Goal: Task Accomplishment & Management: Manage account settings

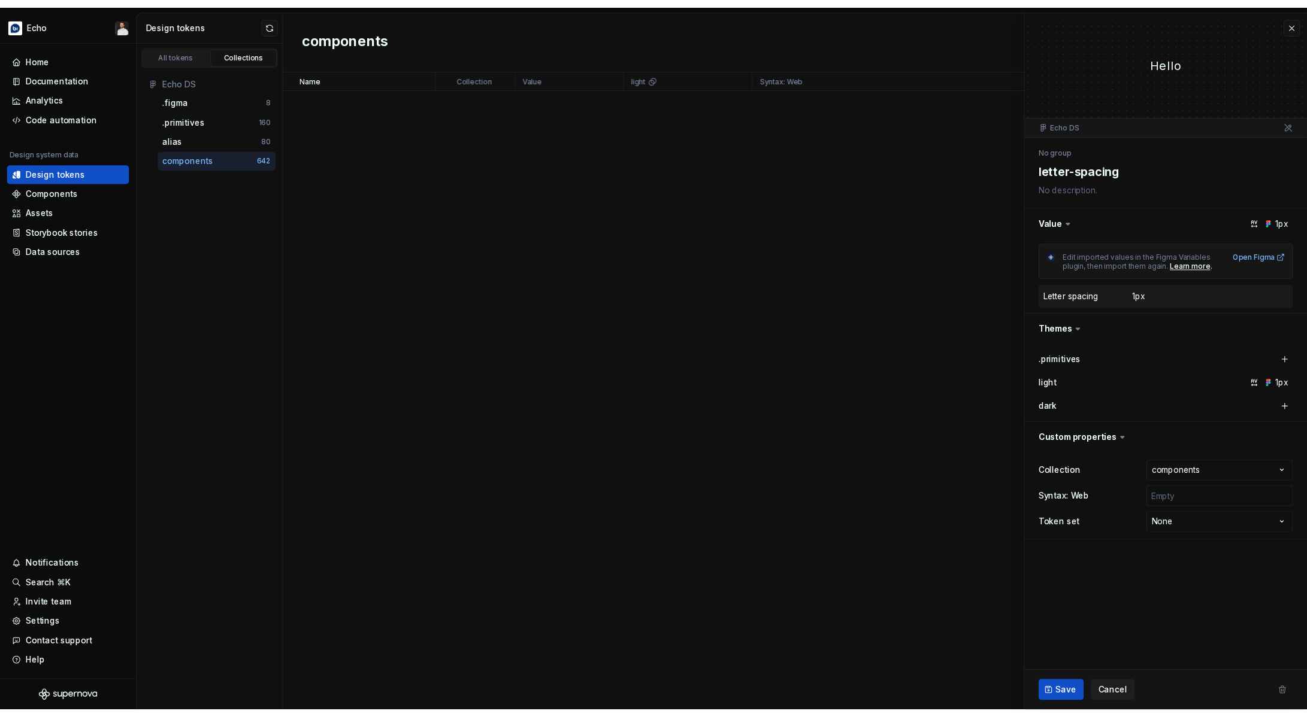
scroll to position [1001, 0]
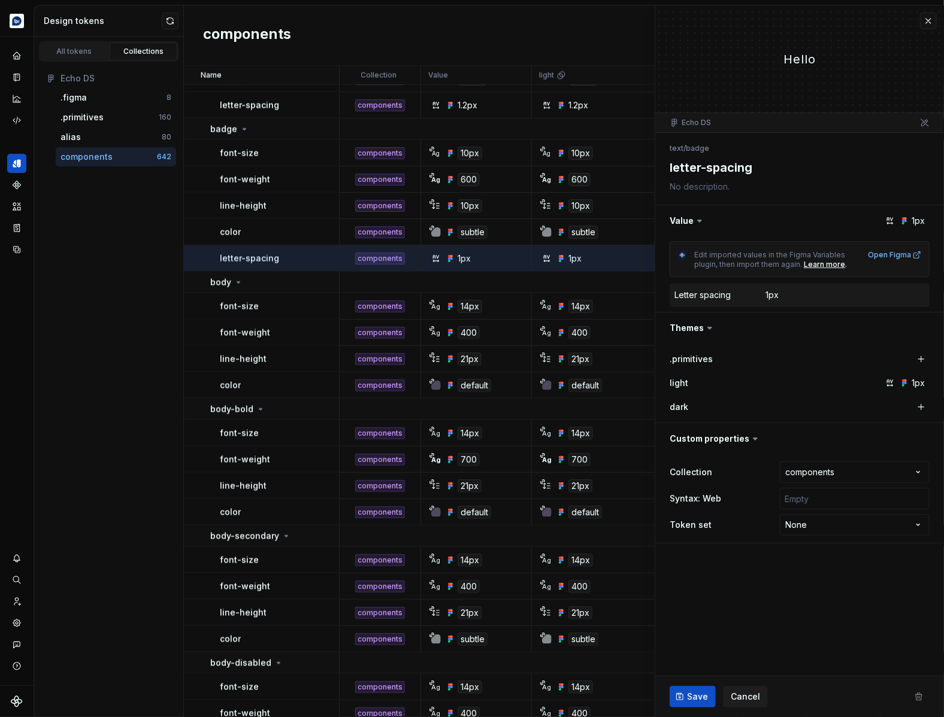
type textarea "*"
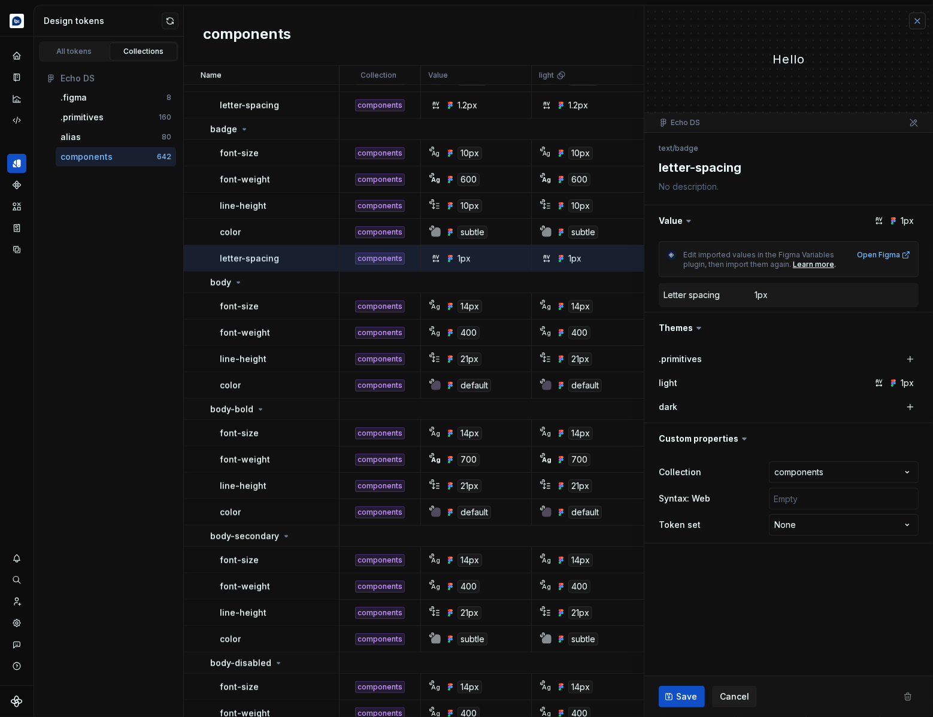
click at [914, 22] on button "button" at bounding box center [917, 21] width 17 height 17
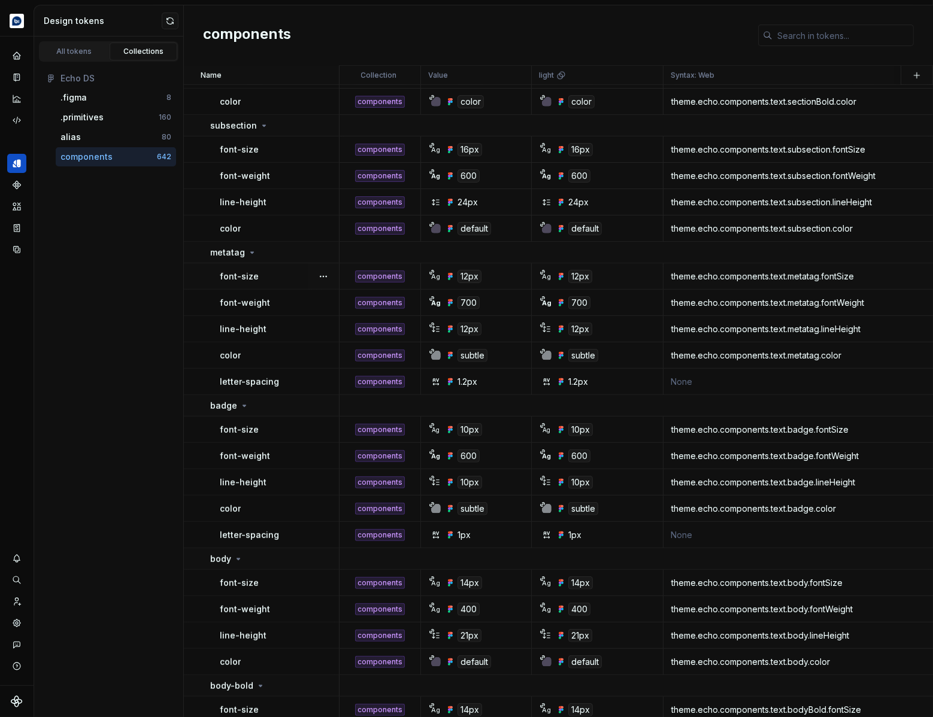
scroll to position [725, 0]
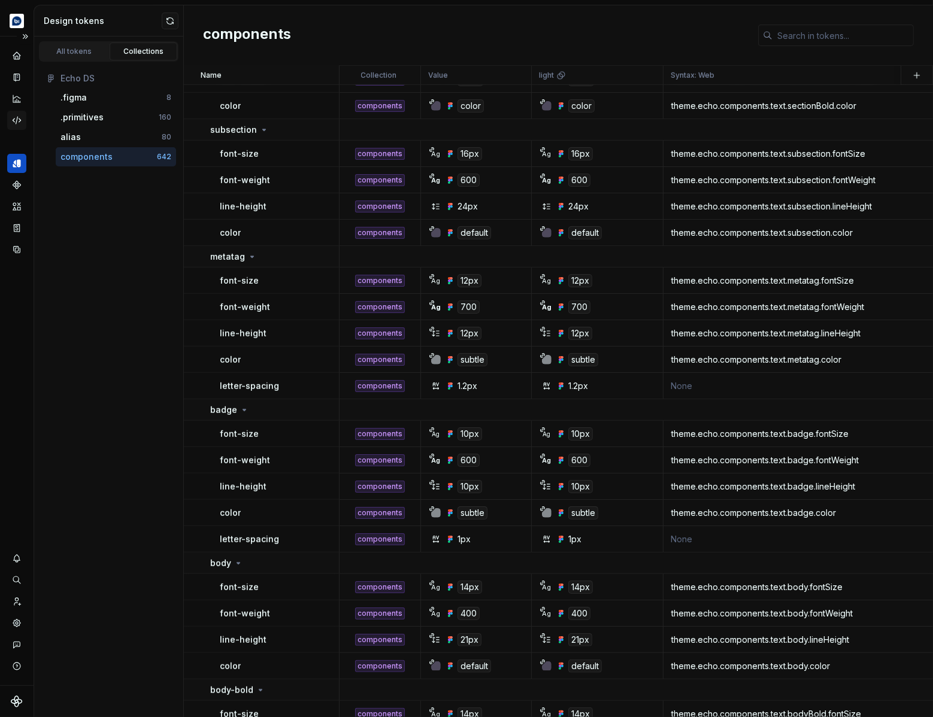
click at [18, 118] on icon "Code automation" at bounding box center [16, 120] width 11 height 11
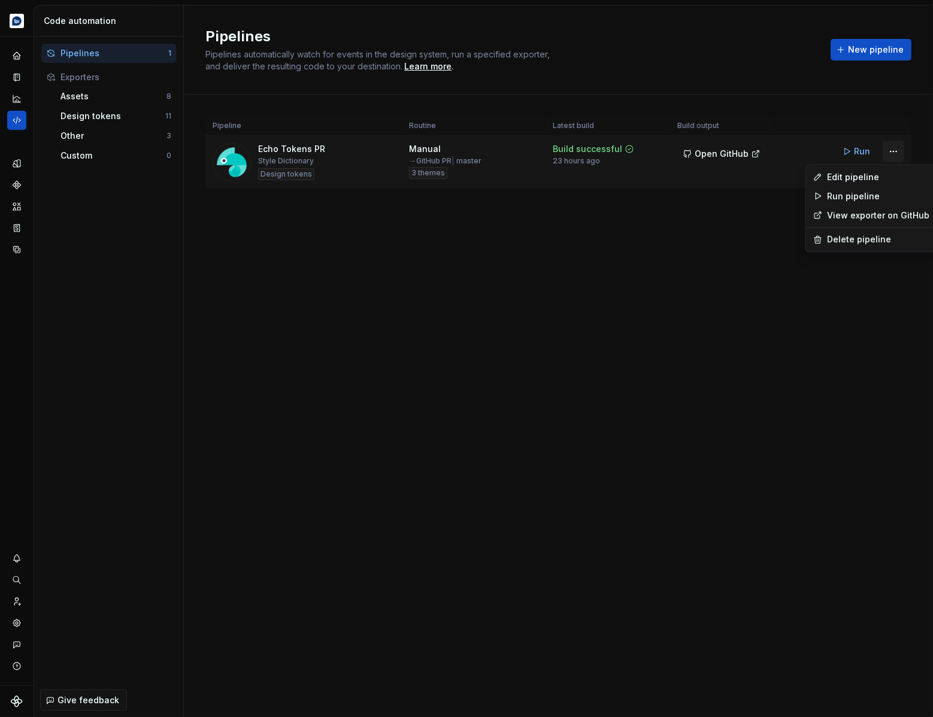
click at [895, 150] on html "Echo Design system data Code automation Pipelines 1 Exporters Assets 8 Design t…" at bounding box center [466, 358] width 933 height 717
click at [878, 178] on div "Edit pipeline" at bounding box center [879, 177] width 102 height 12
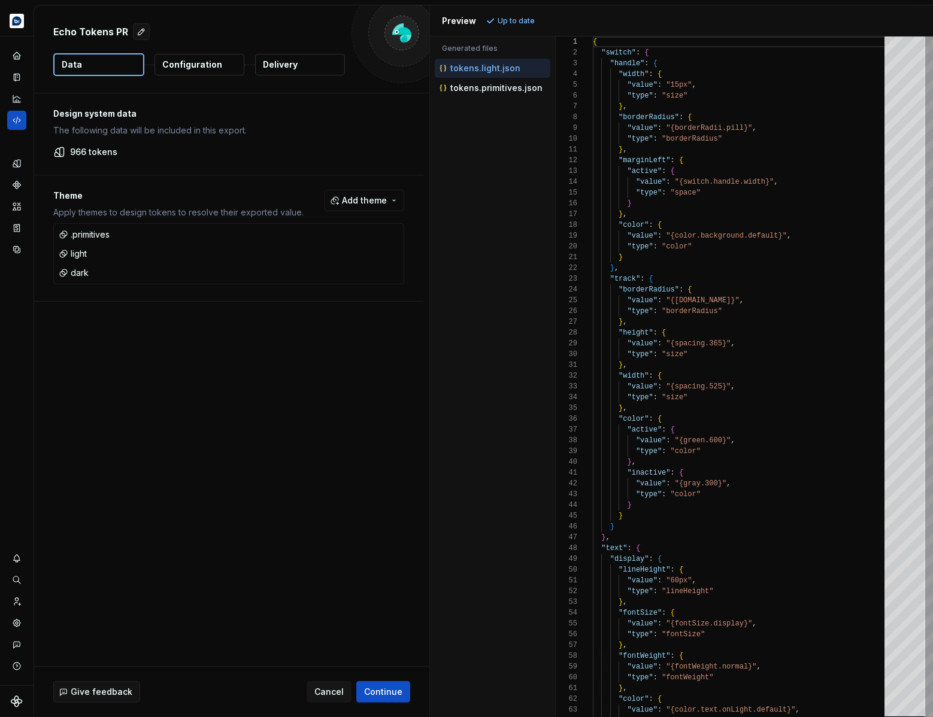
type textarea "**********"
type textarea "*"
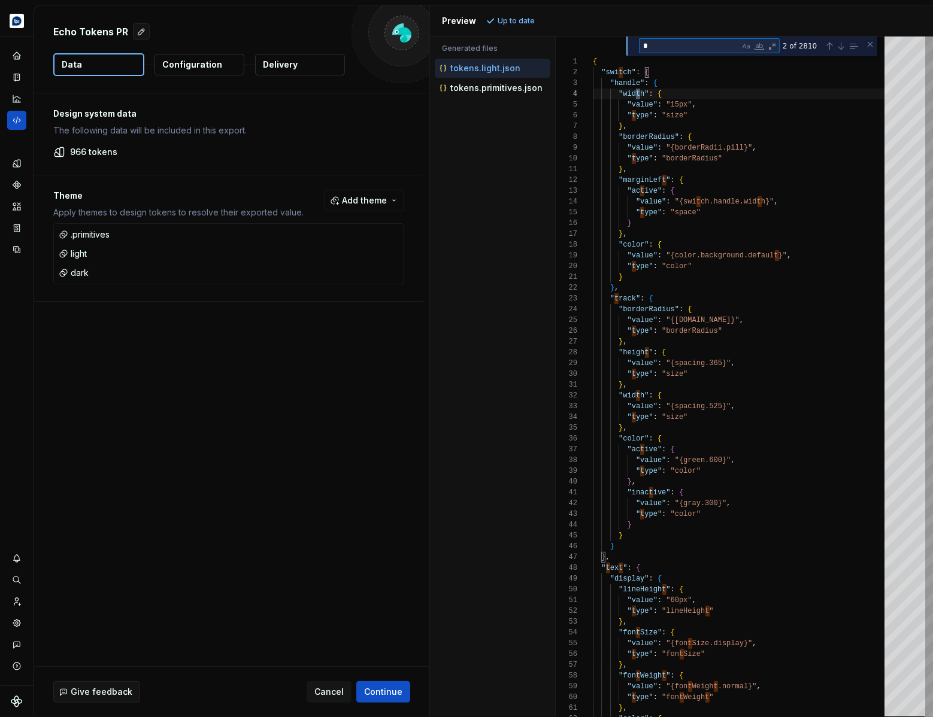
type textarea "**********"
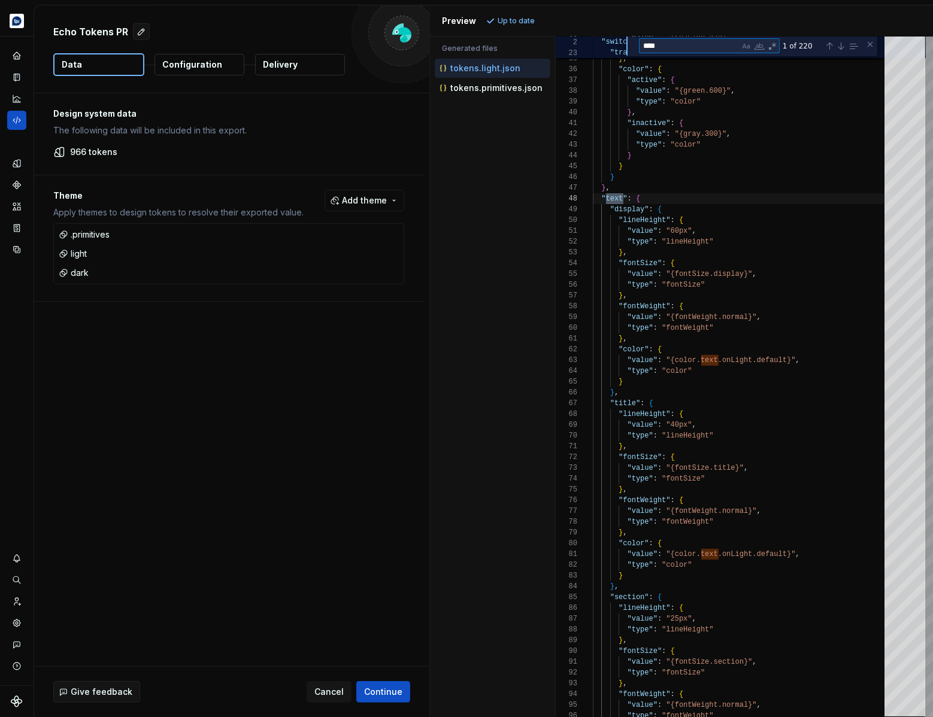
type textarea "****"
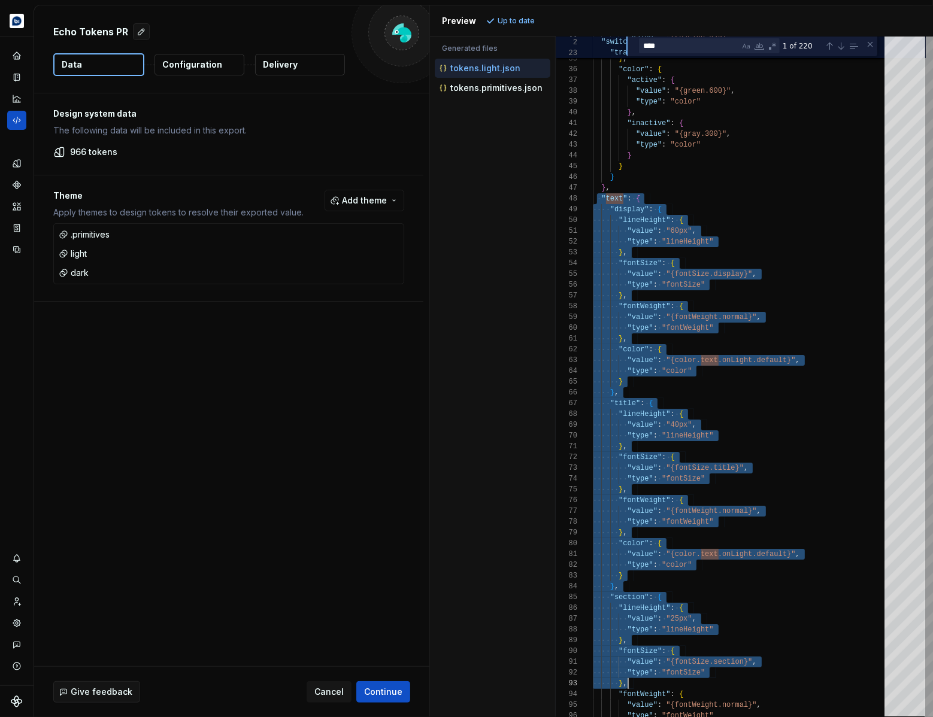
scroll to position [75, 35]
drag, startPoint x: 598, startPoint y: 199, endPoint x: 704, endPoint y: 679, distance: 491.8
type textarea "**********"
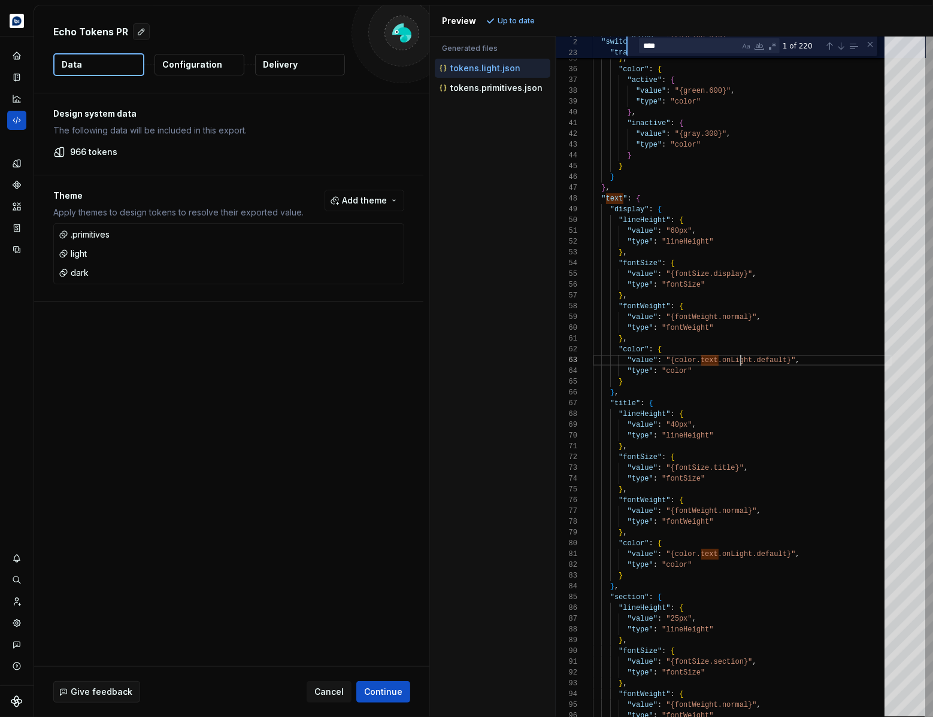
click at [11, 165] on icon "Design tokens" at bounding box center [16, 163] width 11 height 11
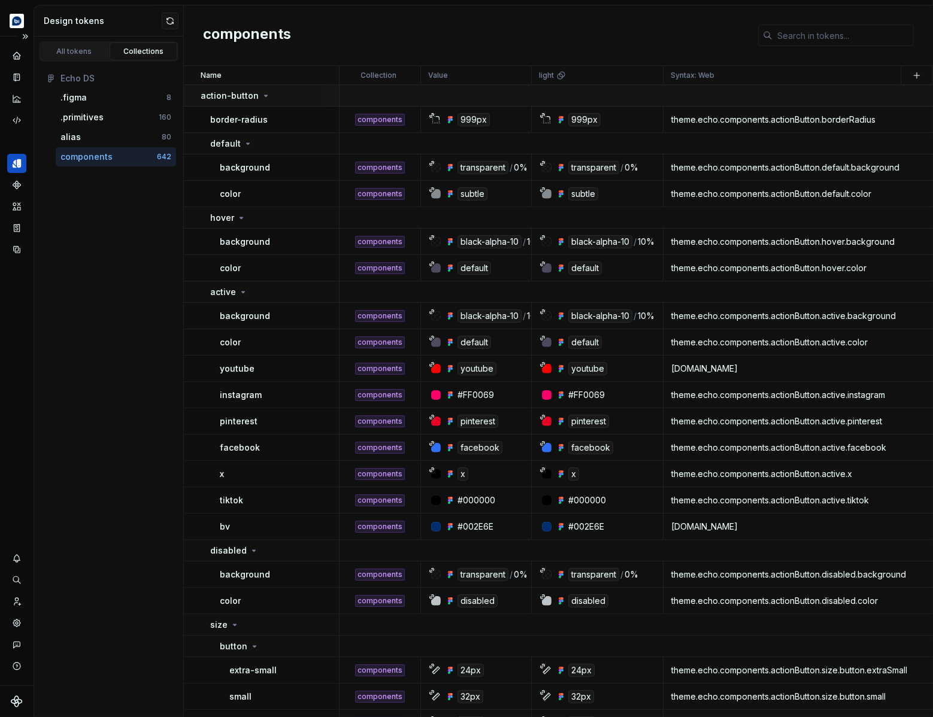
click at [263, 86] on td "action-button" at bounding box center [262, 96] width 156 height 22
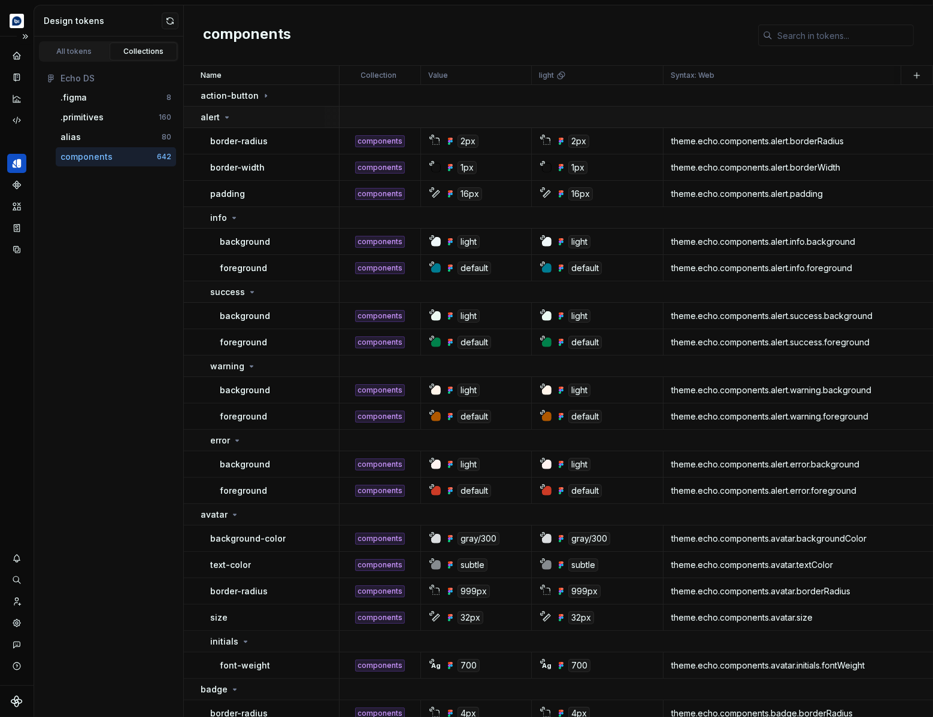
click at [259, 119] on div "alert" at bounding box center [270, 117] width 138 height 12
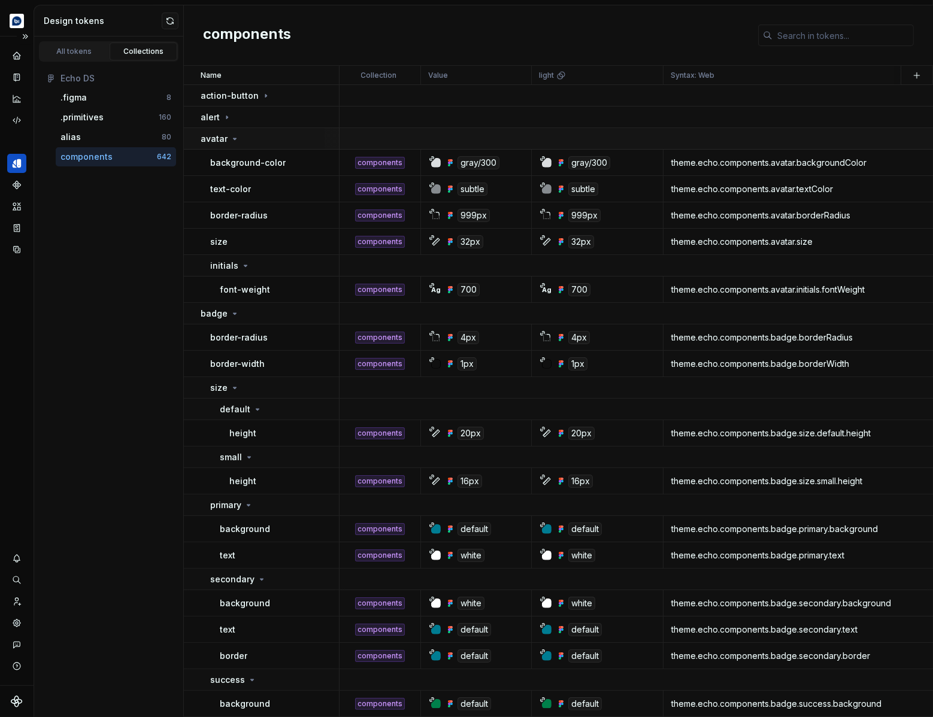
click at [256, 137] on div "avatar" at bounding box center [270, 139] width 138 height 12
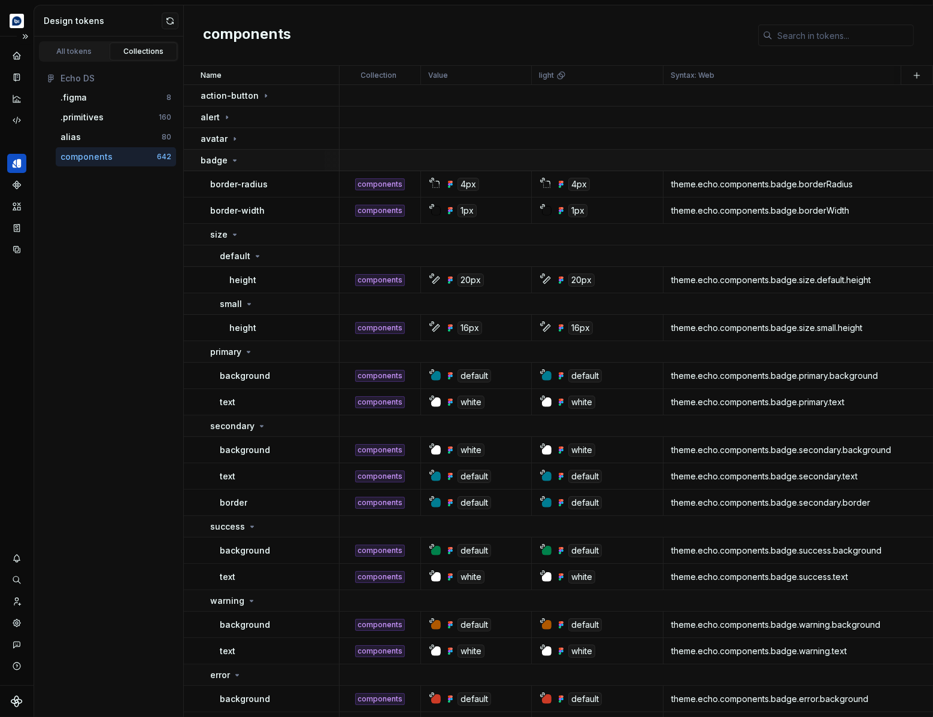
click at [256, 168] on td "badge" at bounding box center [262, 161] width 156 height 22
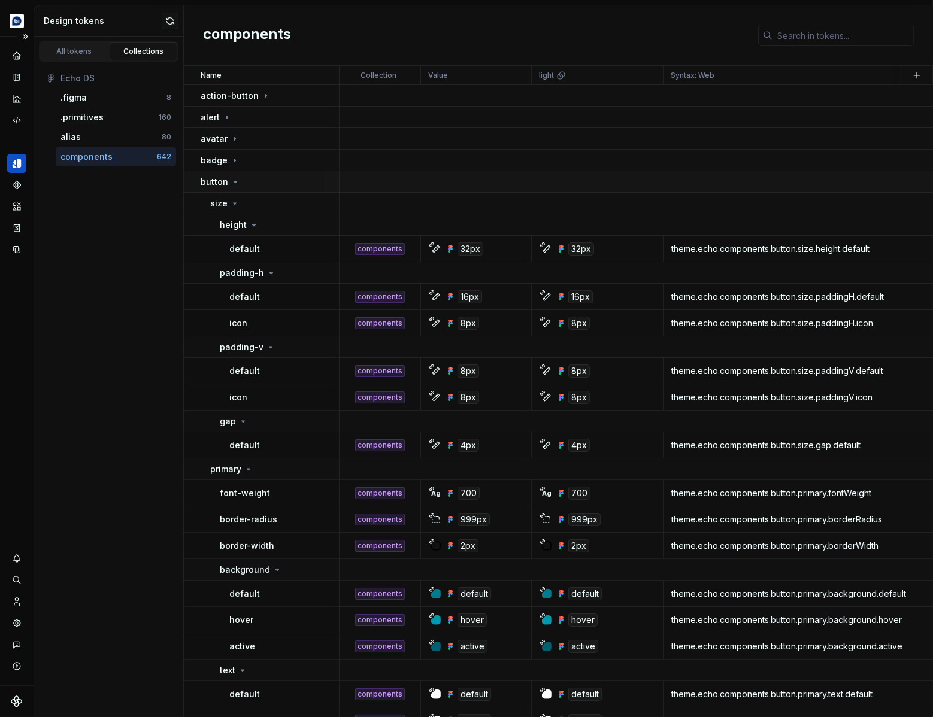
click at [246, 188] on td "button" at bounding box center [262, 182] width 156 height 22
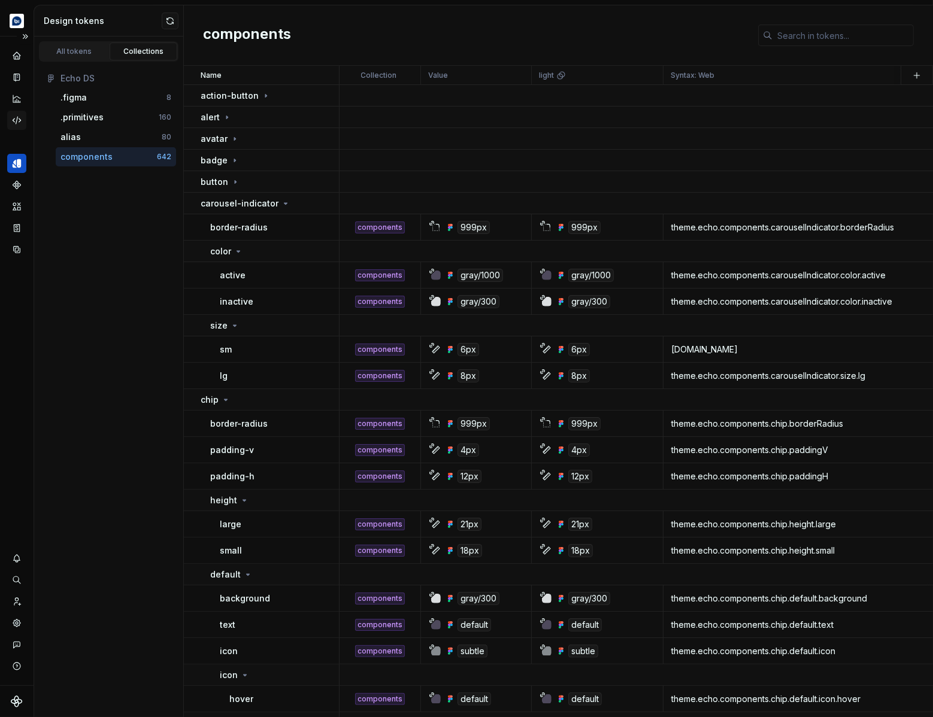
click at [17, 119] on icon "Code automation" at bounding box center [16, 120] width 11 height 11
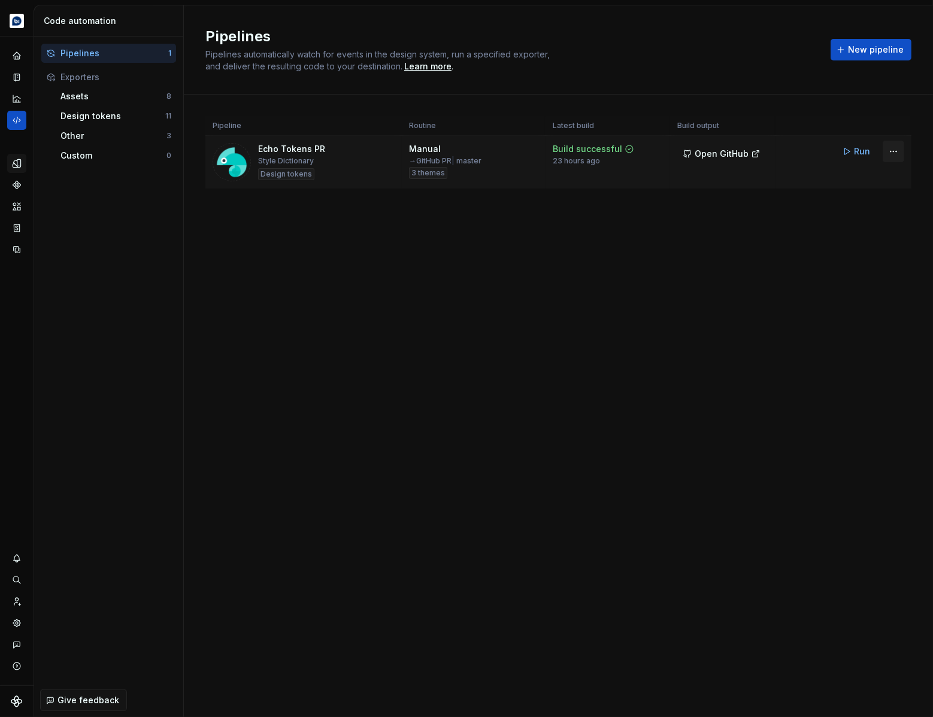
click at [894, 150] on html "Echo Design system data Code automation Pipelines 1 Exporters Assets 8 Design t…" at bounding box center [466, 358] width 933 height 717
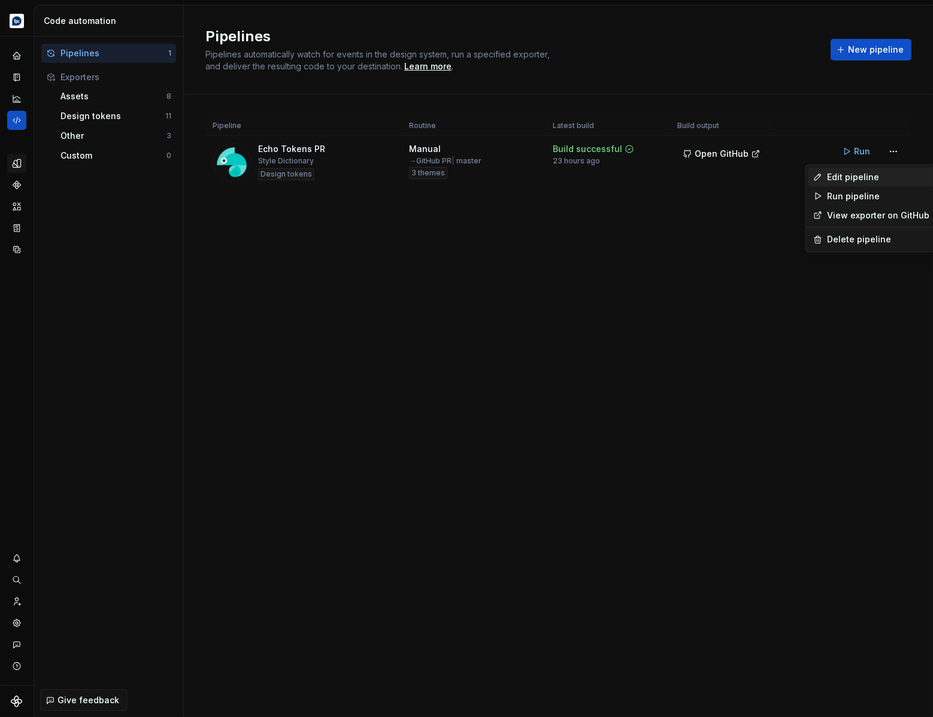
click at [876, 175] on div "Edit pipeline" at bounding box center [879, 177] width 102 height 12
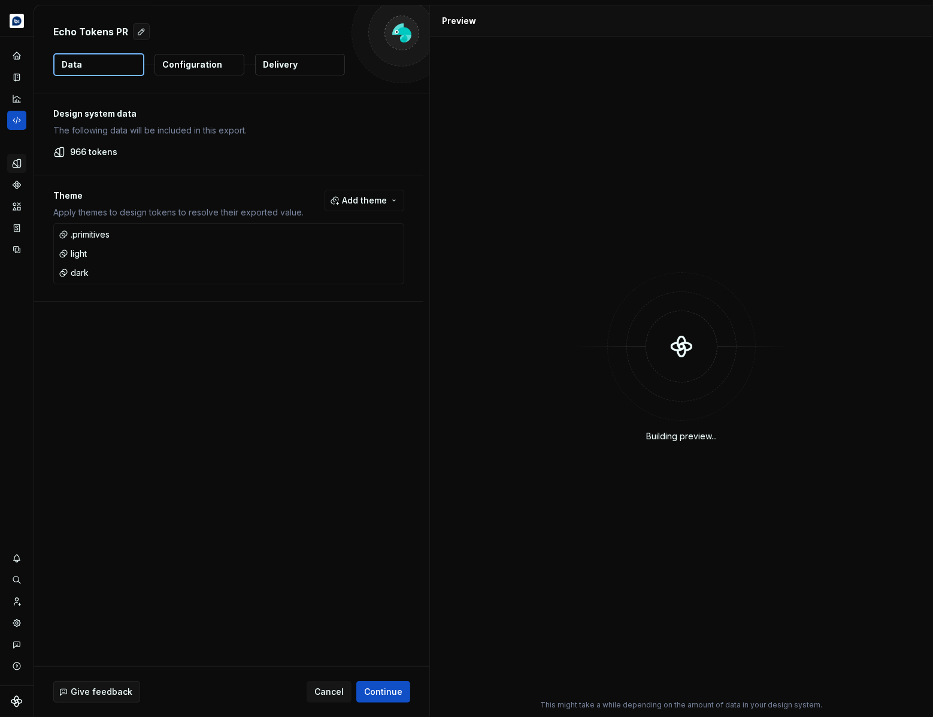
click at [657, 124] on div "Building preview..." at bounding box center [681, 357] width 489 height 627
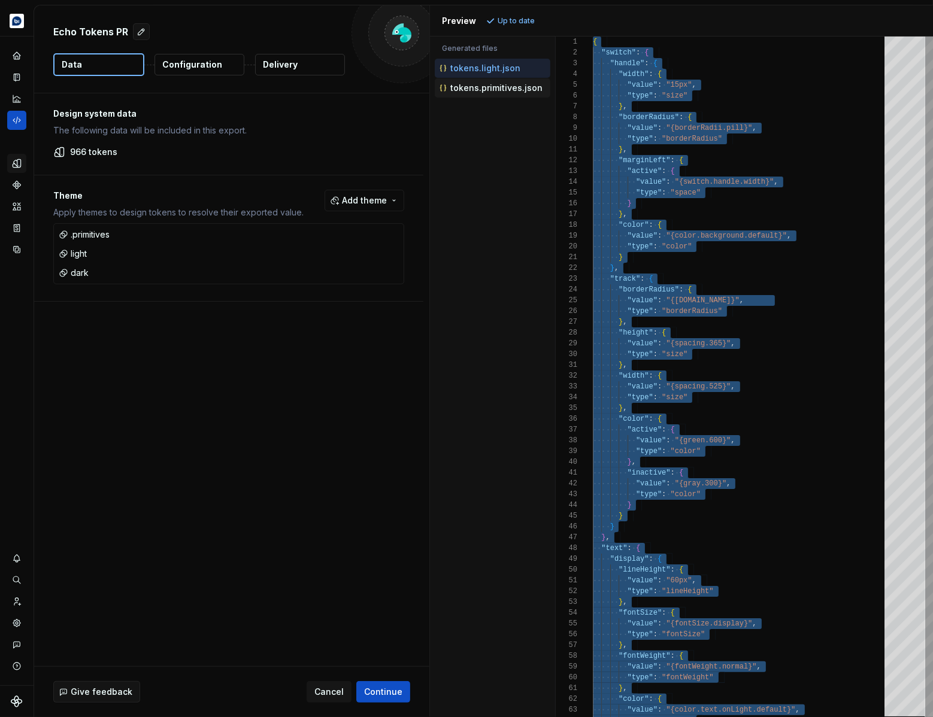
click at [503, 90] on p "tokens.primitives.json" at bounding box center [496, 88] width 92 height 10
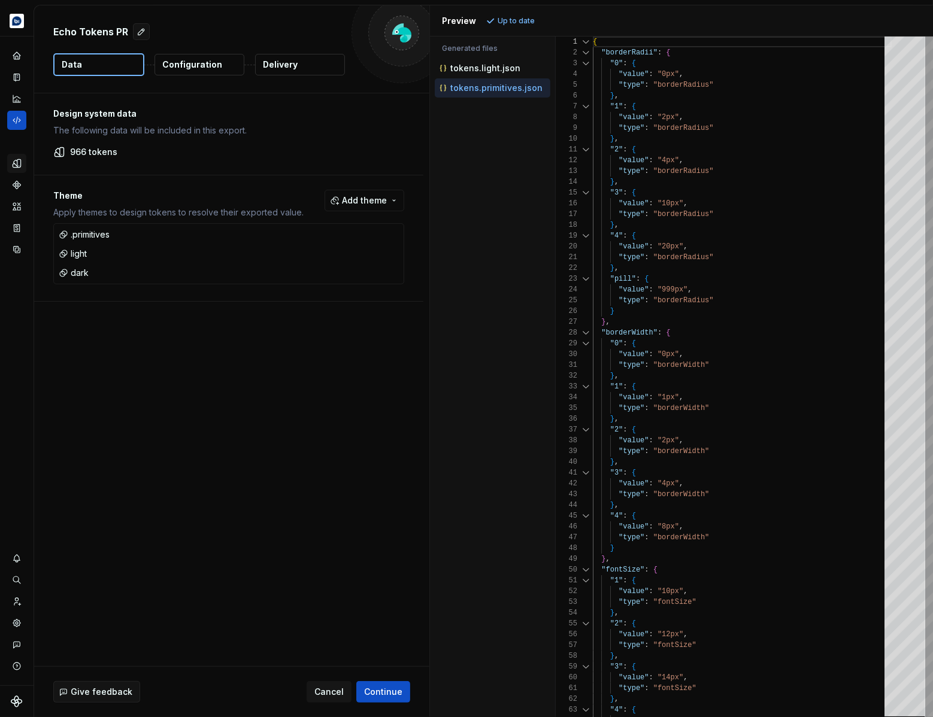
type textarea "**********"
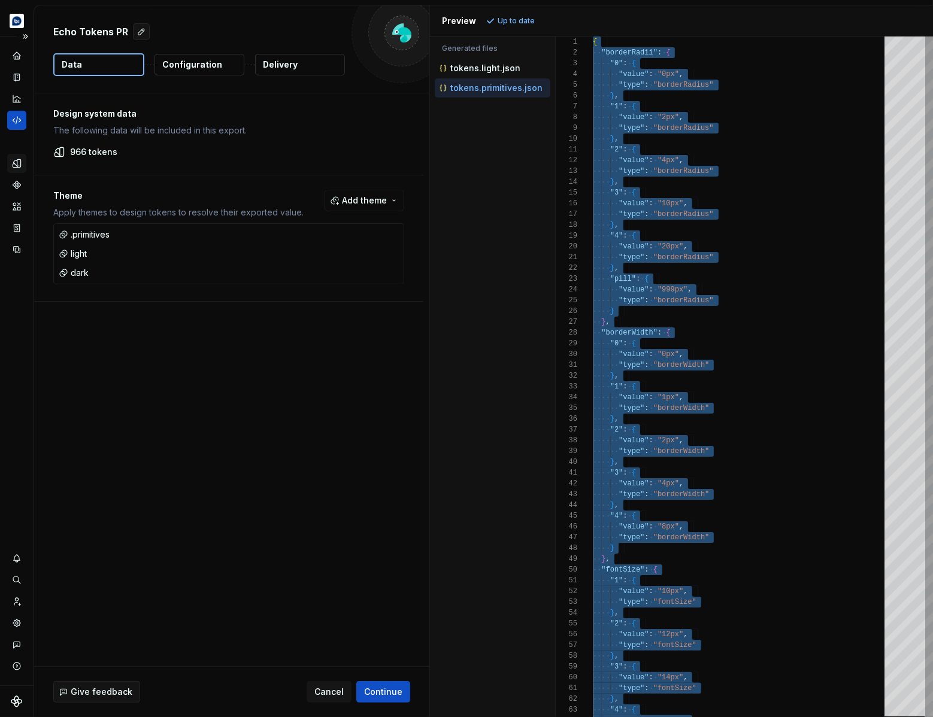
click at [21, 122] on icon "Code automation" at bounding box center [16, 120] width 11 height 11
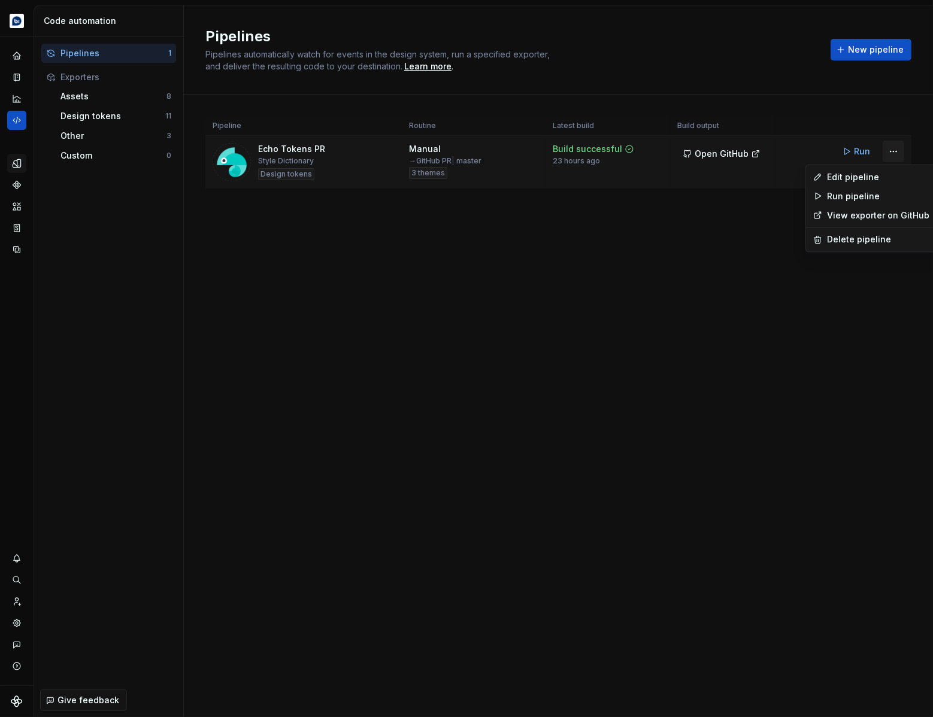
click at [901, 151] on html "Echo Design system data Code automation Pipelines 1 Exporters Assets 8 Design t…" at bounding box center [466, 358] width 933 height 717
click at [882, 175] on div "Edit pipeline" at bounding box center [879, 177] width 102 height 12
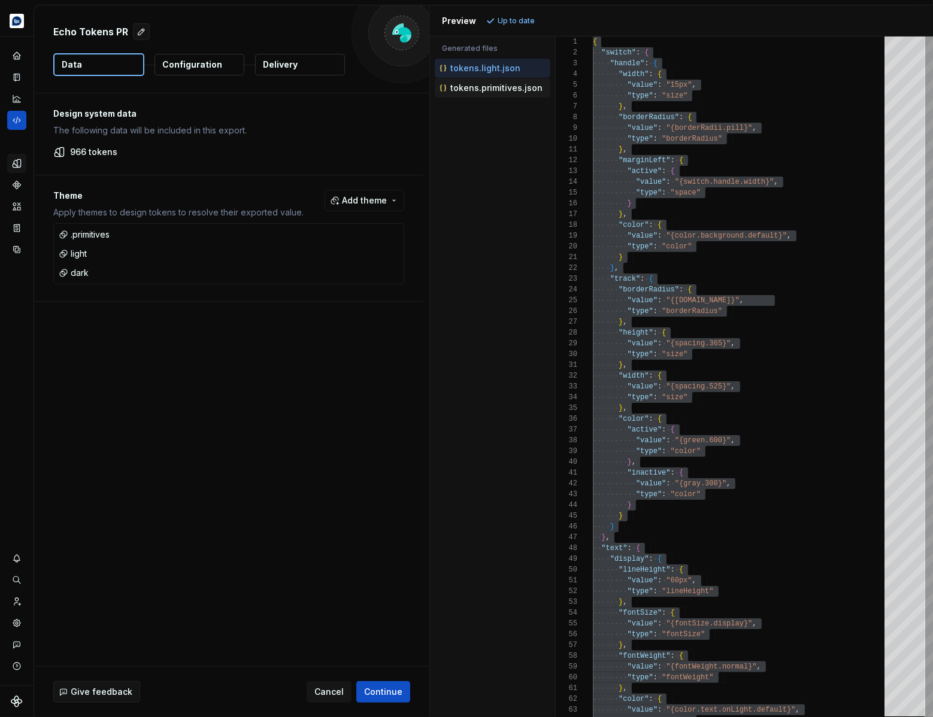
click at [482, 89] on p "tokens.primitives.json" at bounding box center [496, 88] width 92 height 10
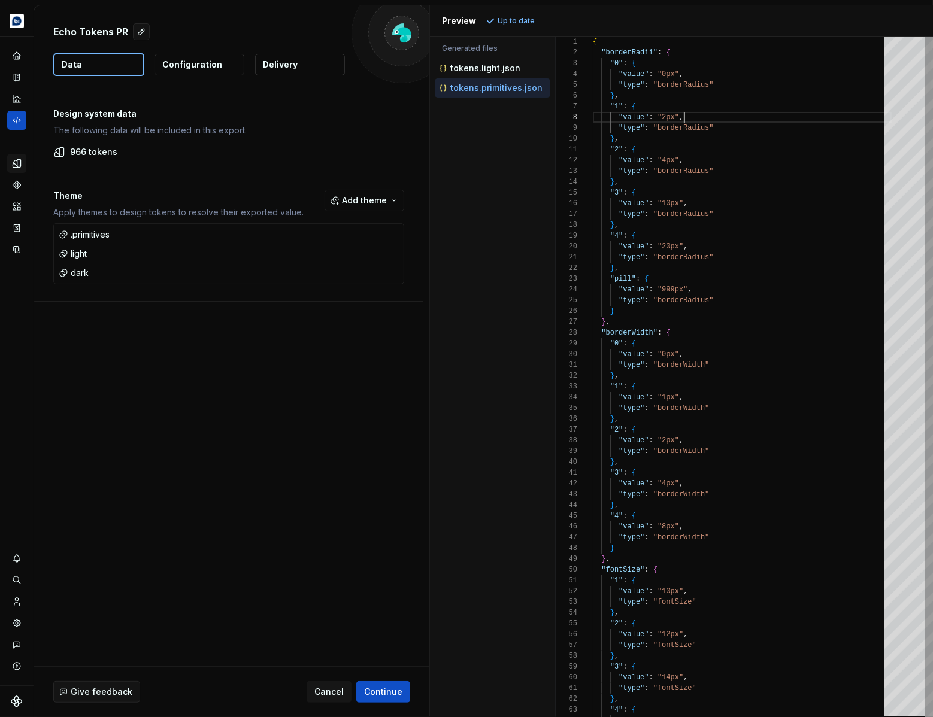
type textarea "**********"
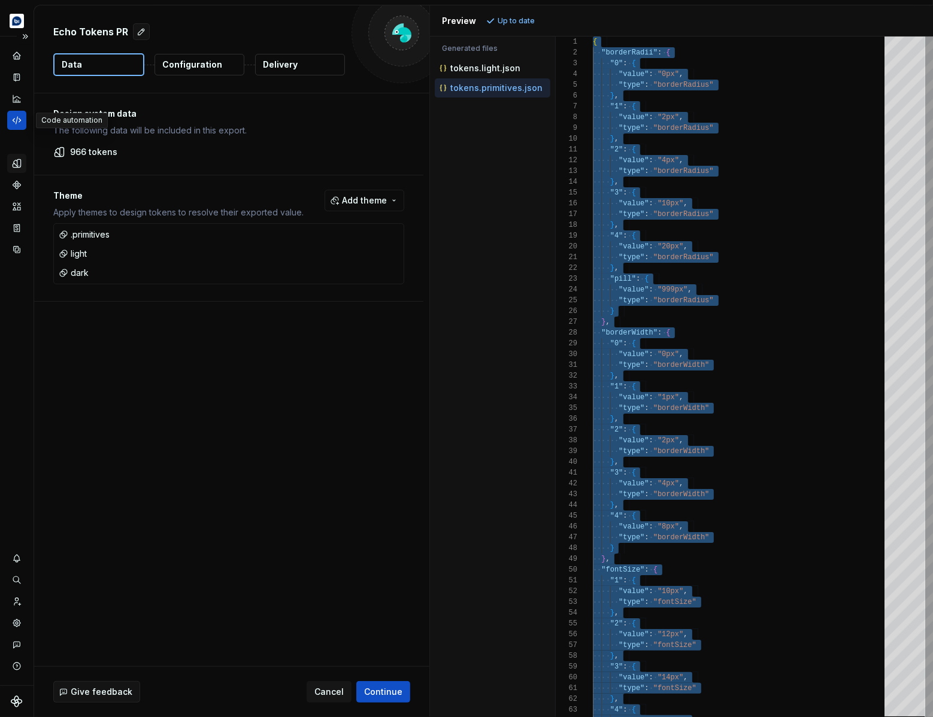
click at [14, 122] on icon "Code automation" at bounding box center [17, 120] width 8 height 7
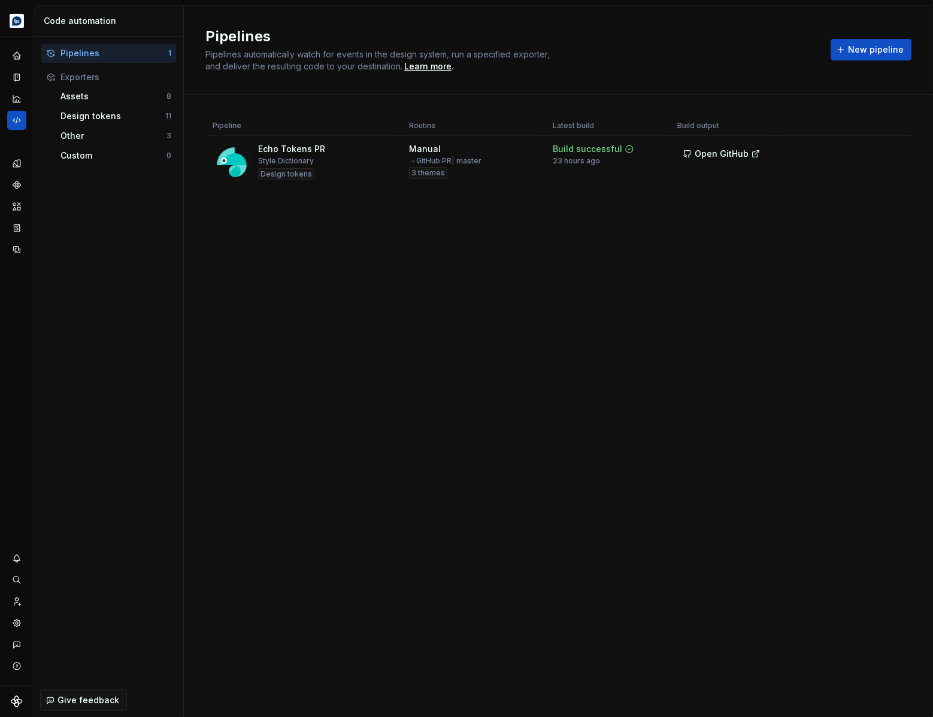
click at [17, 165] on icon "Design tokens" at bounding box center [18, 163] width 3 height 7
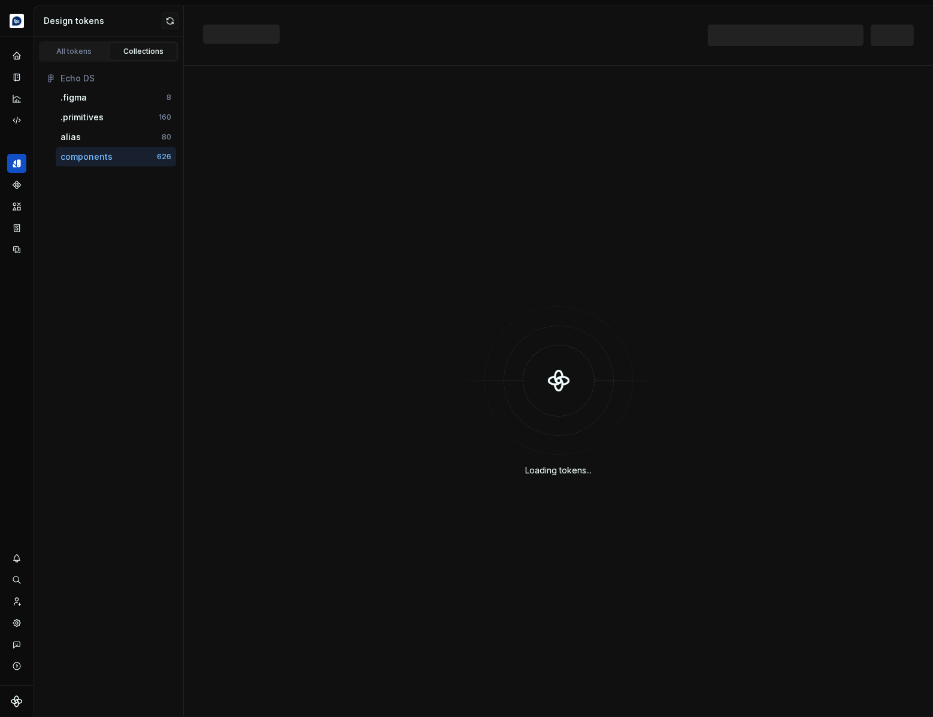
click at [68, 62] on div "Echo DS .figma 8 .primitives 160 alias 80 components 626" at bounding box center [108, 118] width 149 height 112
click at [74, 57] on link "All tokens" at bounding box center [74, 52] width 68 height 18
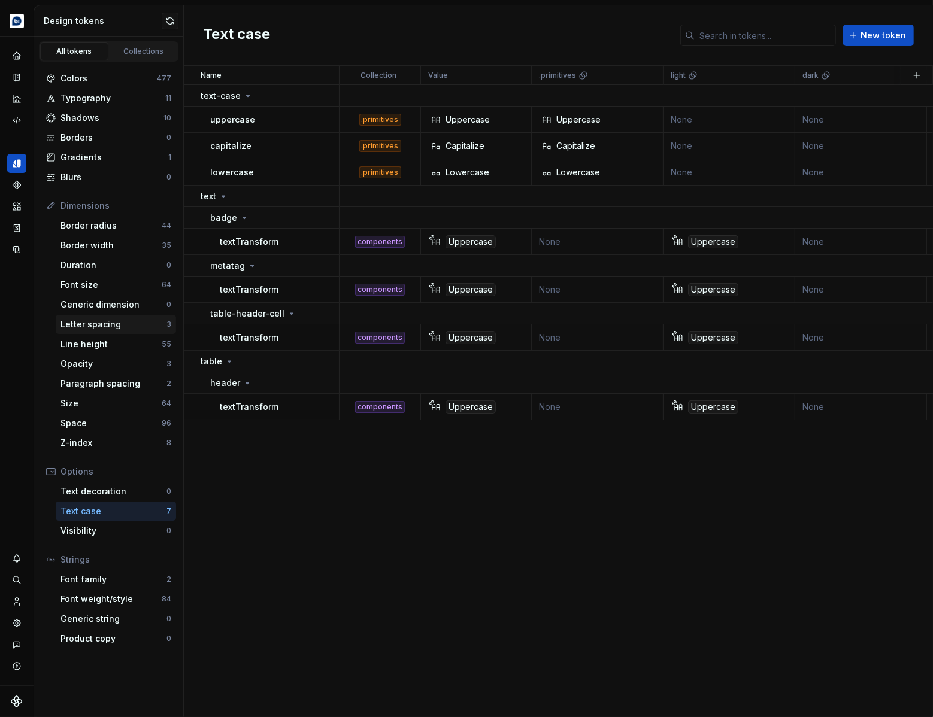
click at [117, 329] on div "Letter spacing" at bounding box center [113, 325] width 106 height 12
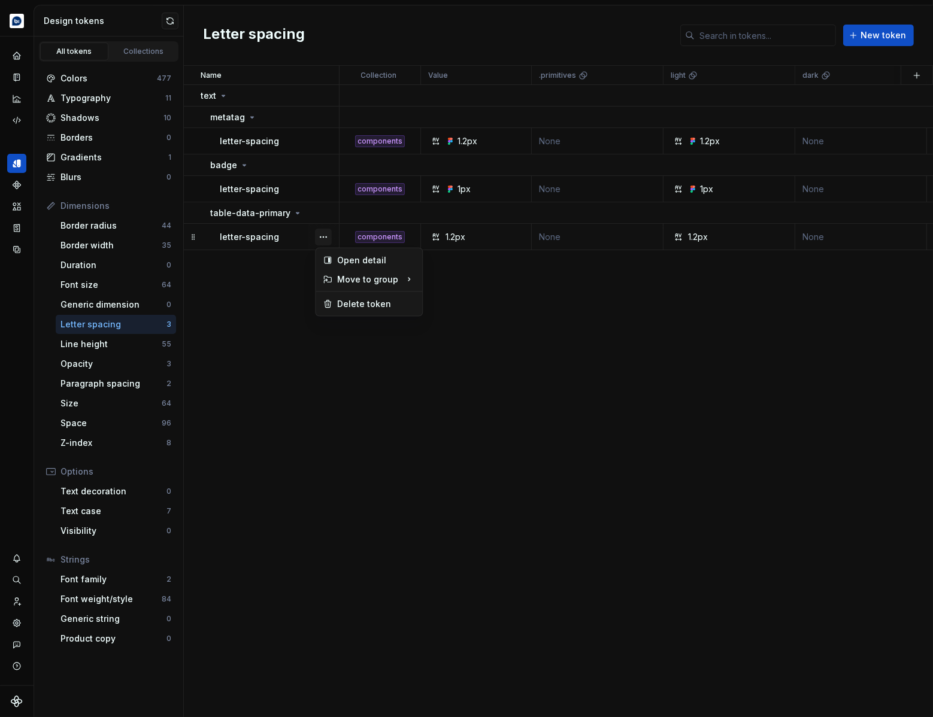
click at [327, 239] on button "button" at bounding box center [323, 237] width 17 height 17
click at [322, 213] on html "Echo Design system data Design tokens All tokens Collections Colors 477 Typogra…" at bounding box center [466, 358] width 933 height 717
click at [326, 215] on button "button" at bounding box center [323, 213] width 17 height 17
click at [349, 344] on div "Delete group" at bounding box center [376, 349] width 78 height 12
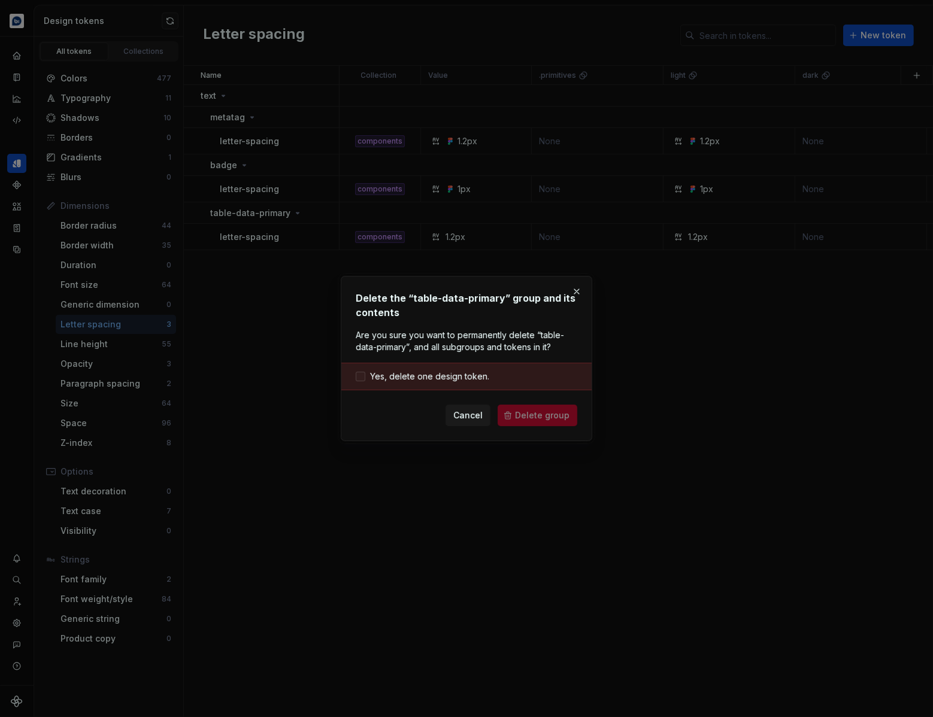
click at [472, 376] on span "Yes, delete one design token." at bounding box center [429, 377] width 119 height 12
click at [537, 419] on span "Delete group" at bounding box center [542, 416] width 54 height 12
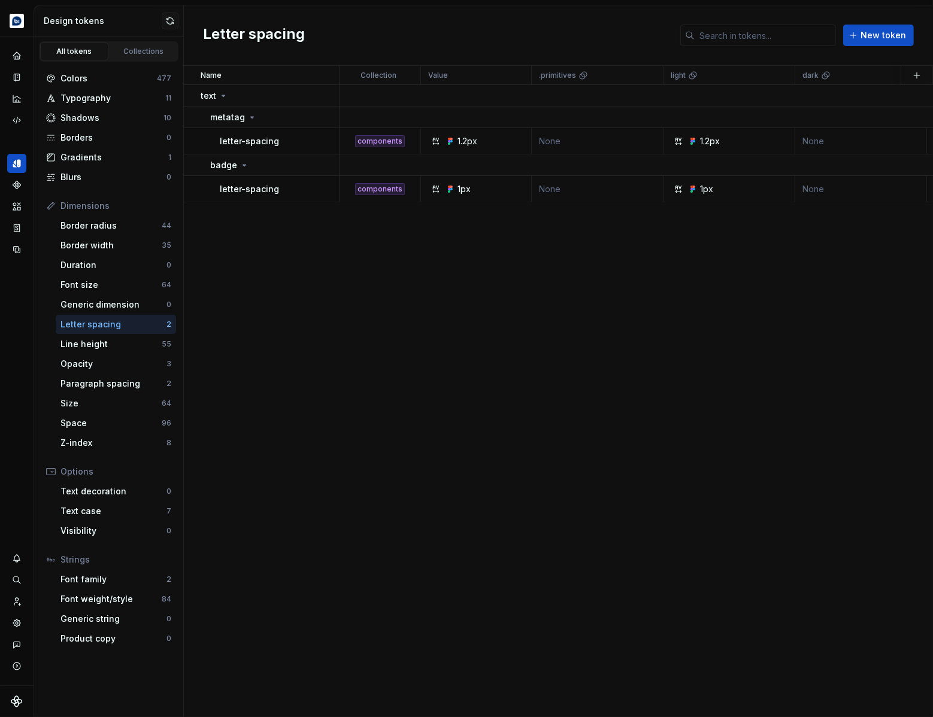
click at [484, 312] on div "Name Collection Value .primitives light dark Syntax: Web Token set Description …" at bounding box center [558, 391] width 749 height 651
click at [729, 299] on div "Name Collection Value .primitives light dark Syntax: Web Token set Description …" at bounding box center [558, 391] width 749 height 651
click at [20, 190] on div "Components" at bounding box center [16, 184] width 19 height 19
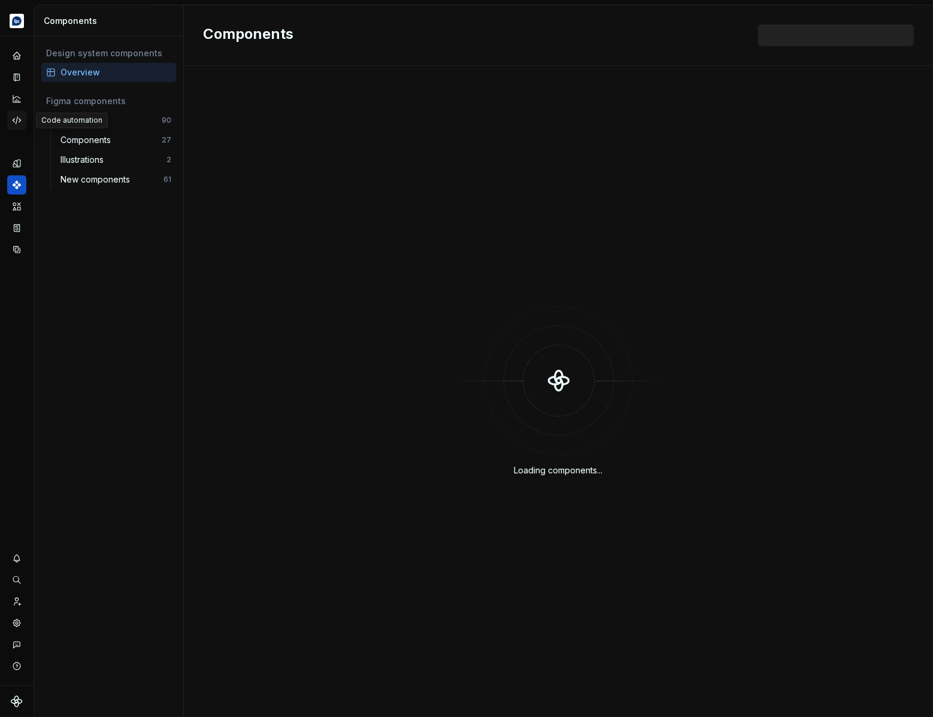
click at [16, 114] on div "Code automation" at bounding box center [16, 120] width 19 height 19
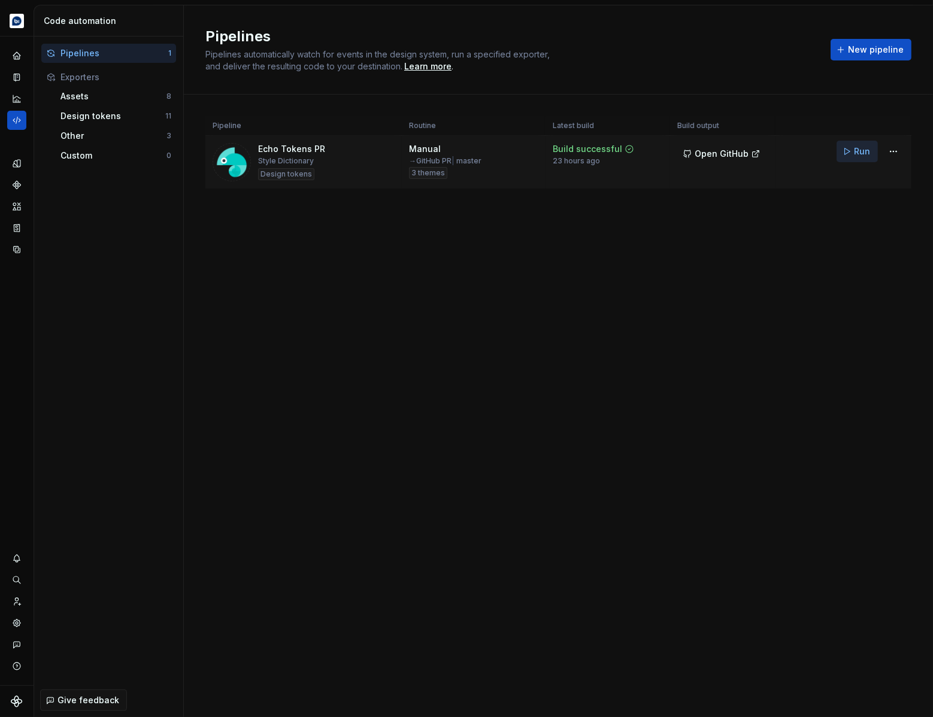
click at [847, 151] on button "Run" at bounding box center [857, 152] width 41 height 22
click at [19, 166] on icon "Design tokens" at bounding box center [19, 163] width 4 height 8
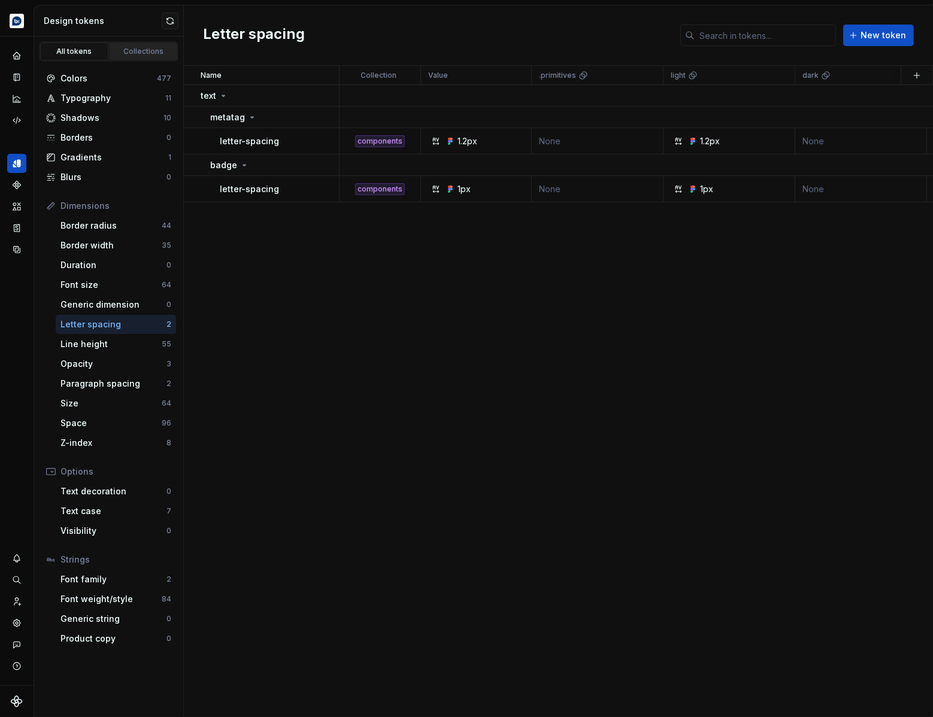
click at [123, 50] on div "Collections" at bounding box center [144, 52] width 60 height 10
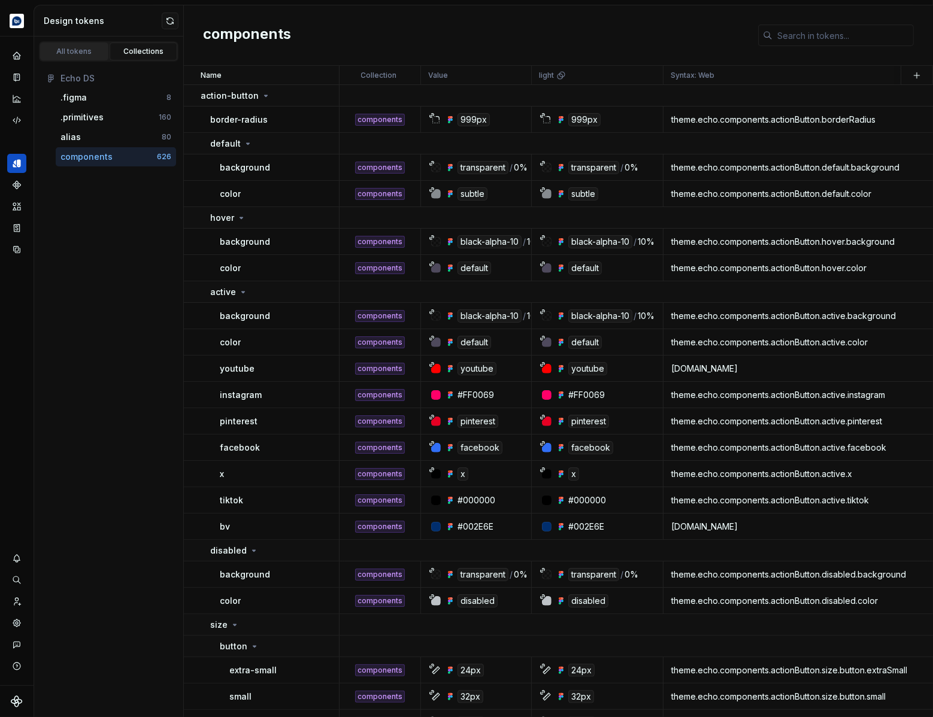
click at [86, 53] on div "All tokens" at bounding box center [74, 52] width 60 height 10
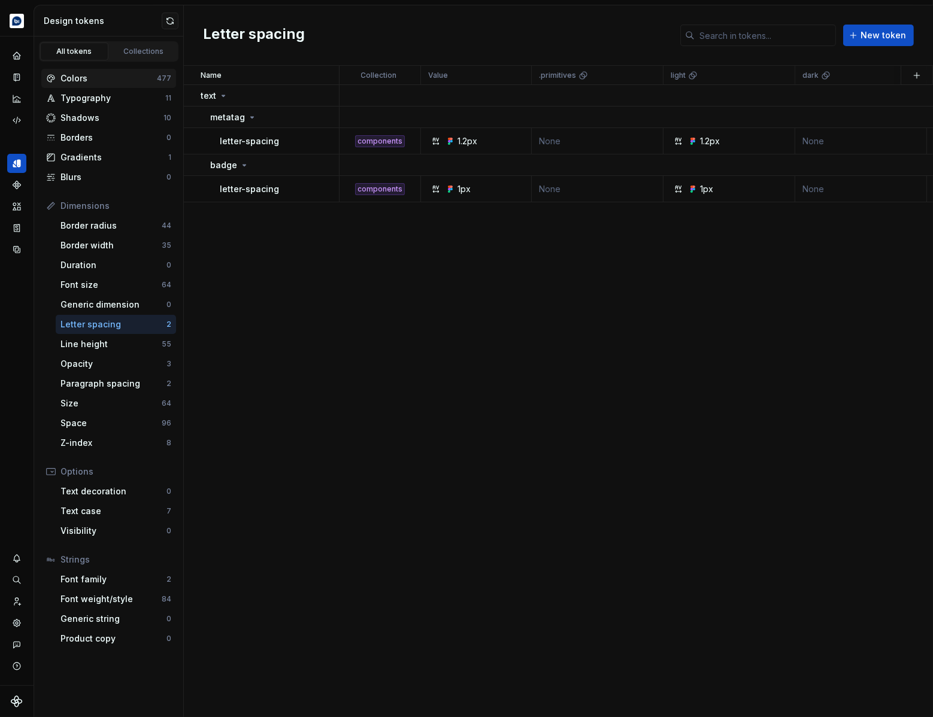
click at [105, 81] on div "Colors" at bounding box center [108, 78] width 96 height 12
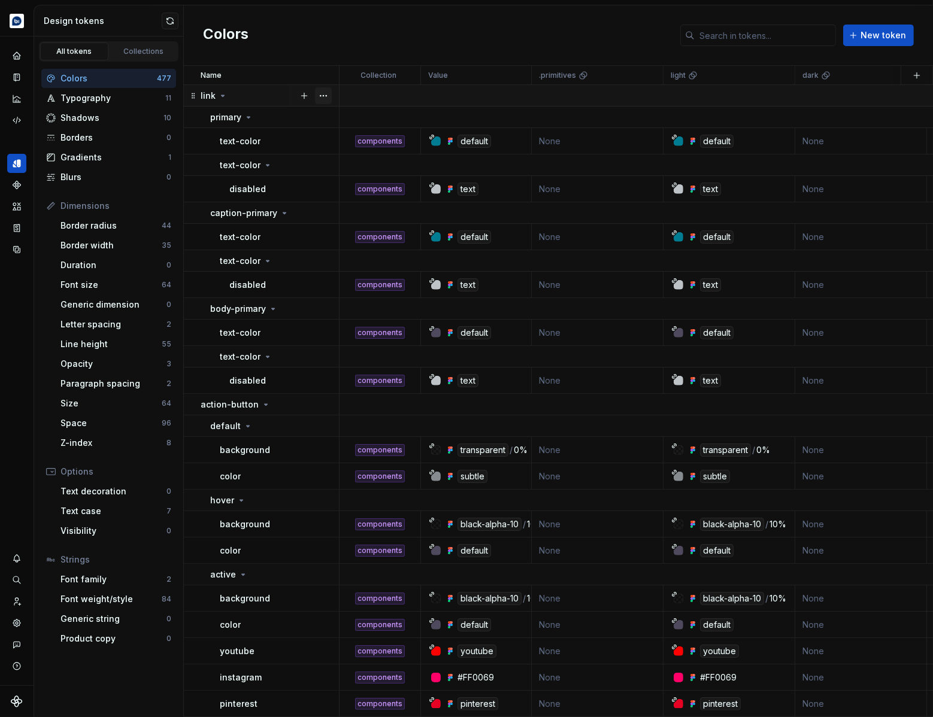
click at [324, 95] on button "button" at bounding box center [323, 95] width 17 height 17
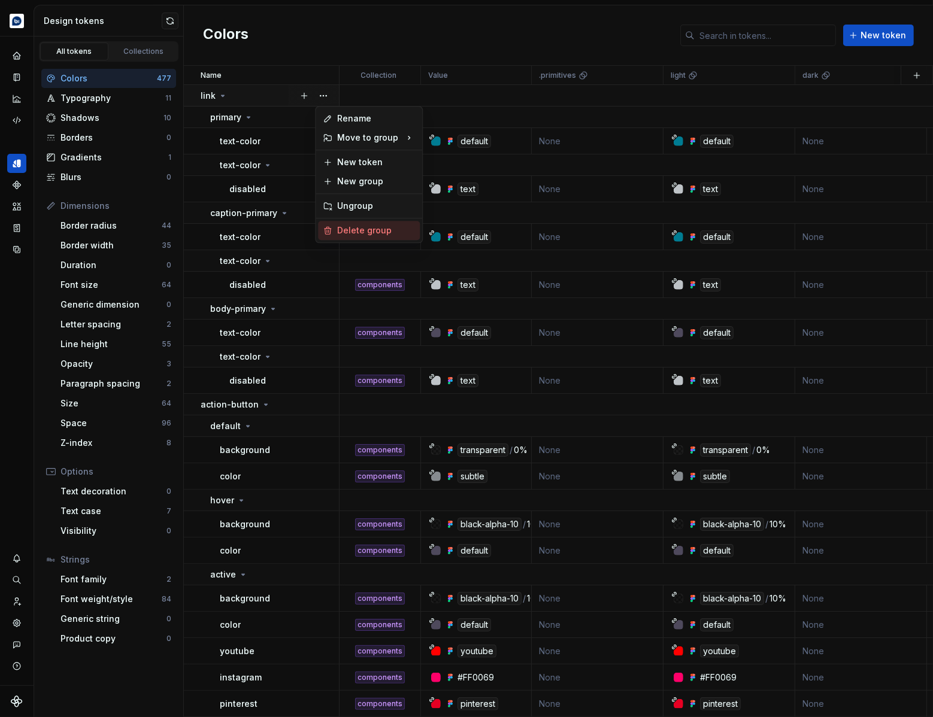
click at [365, 235] on div "Delete group" at bounding box center [376, 231] width 78 height 12
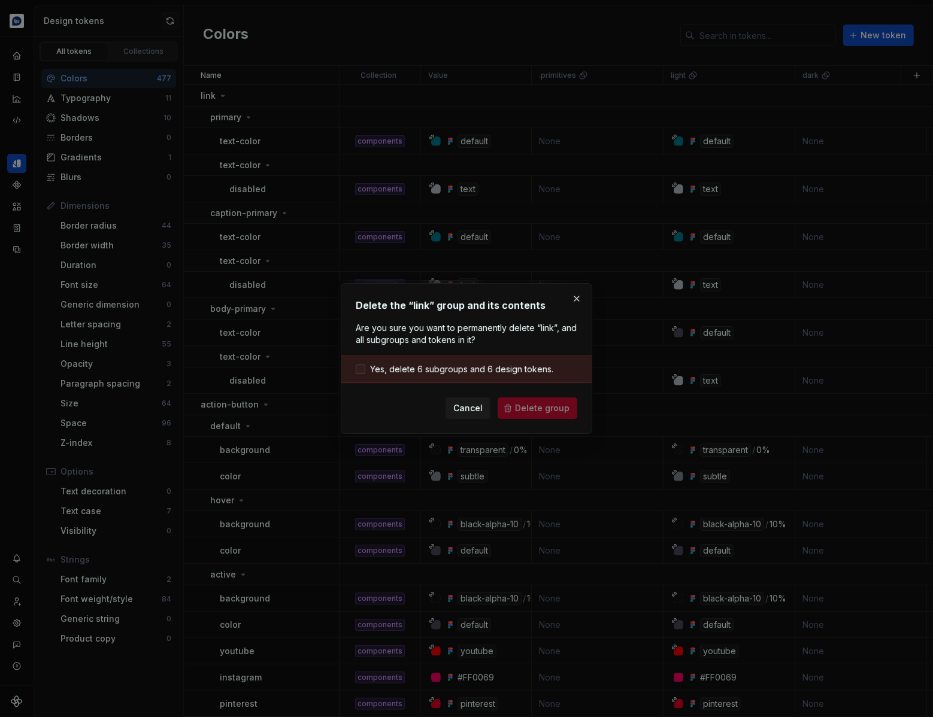
click at [445, 374] on span "Yes, delete 6 subgroups and 6 design tokens." at bounding box center [461, 369] width 183 height 12
click at [526, 400] on button "Delete group" at bounding box center [538, 409] width 80 height 22
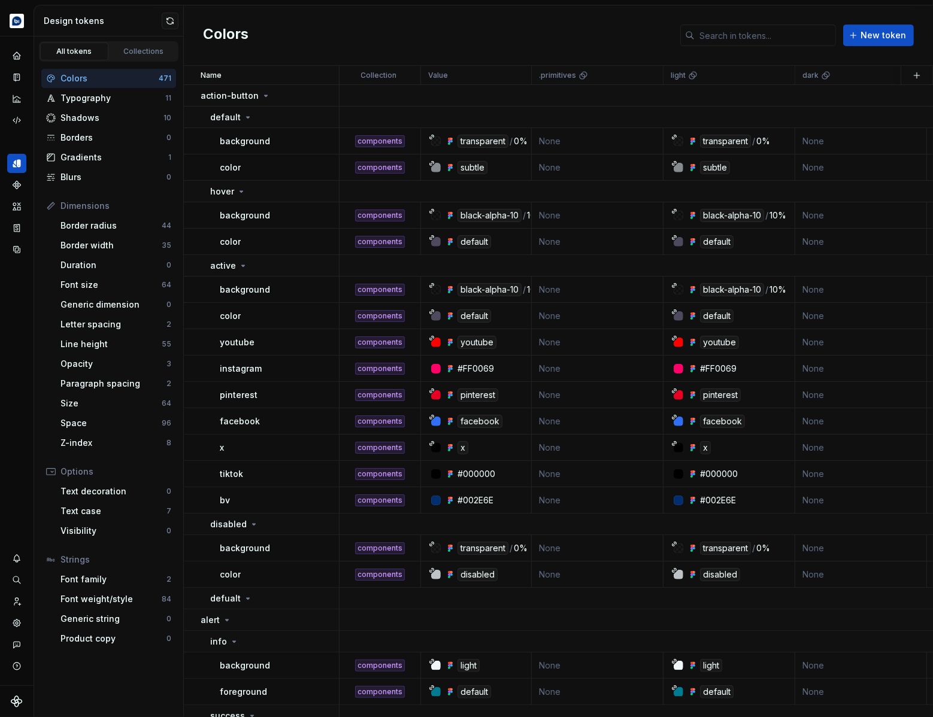
click at [95, 99] on div "Typography" at bounding box center [112, 98] width 105 height 12
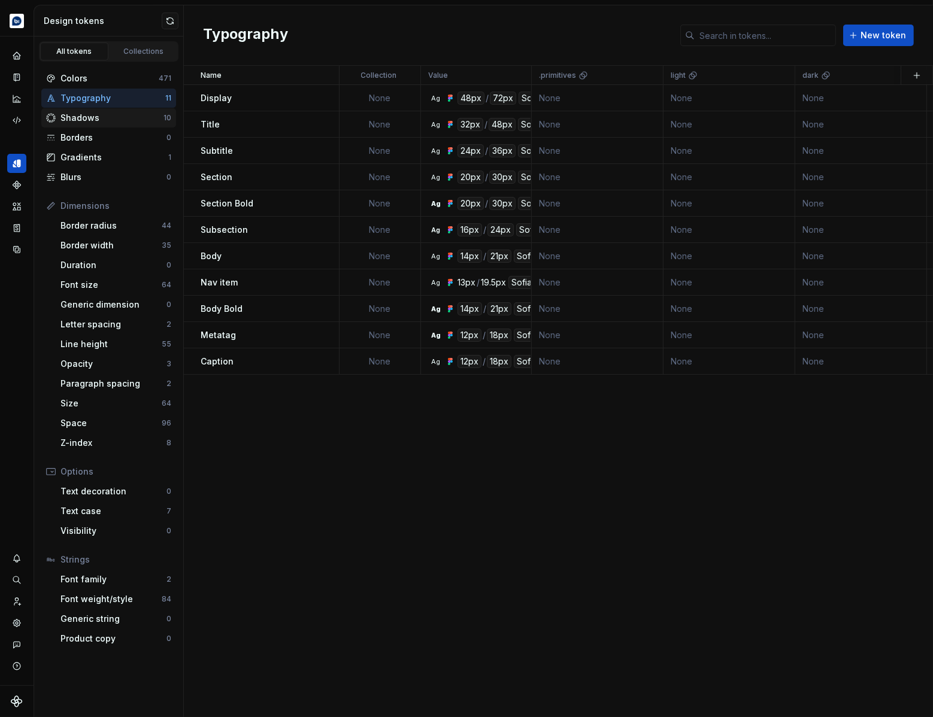
click at [102, 119] on div "Shadows" at bounding box center [111, 118] width 103 height 12
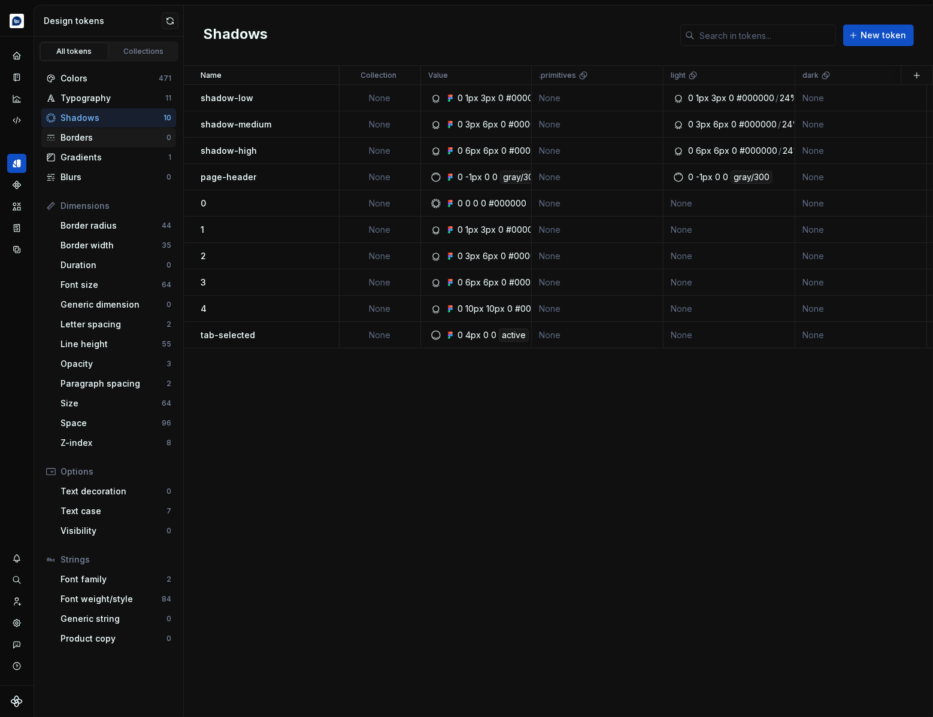
click at [113, 139] on div "Borders" at bounding box center [113, 138] width 106 height 12
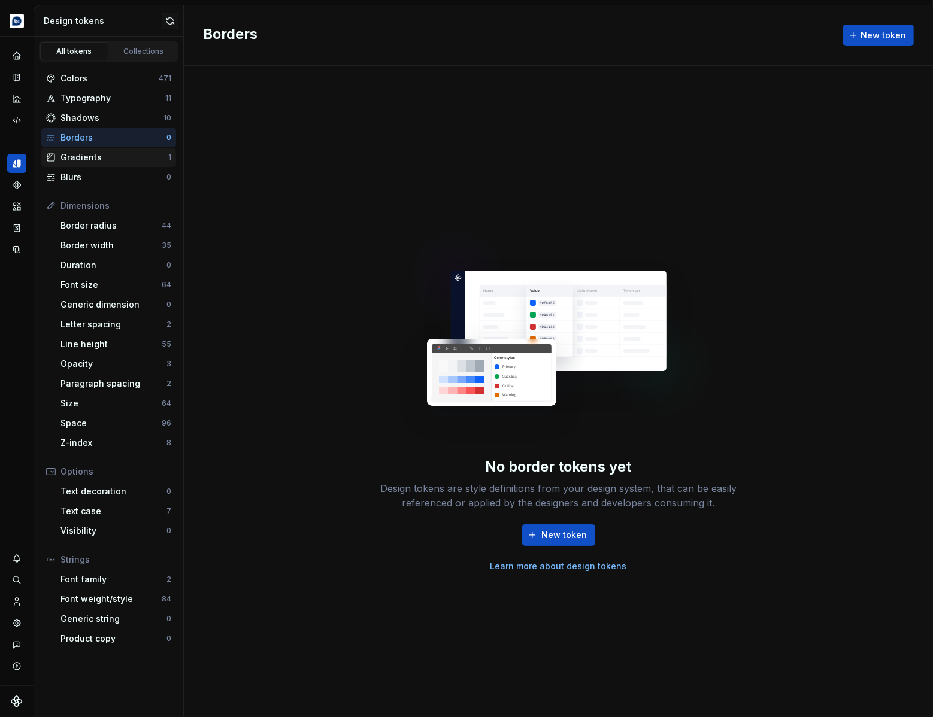
click at [104, 155] on div "Gradients" at bounding box center [114, 157] width 108 height 12
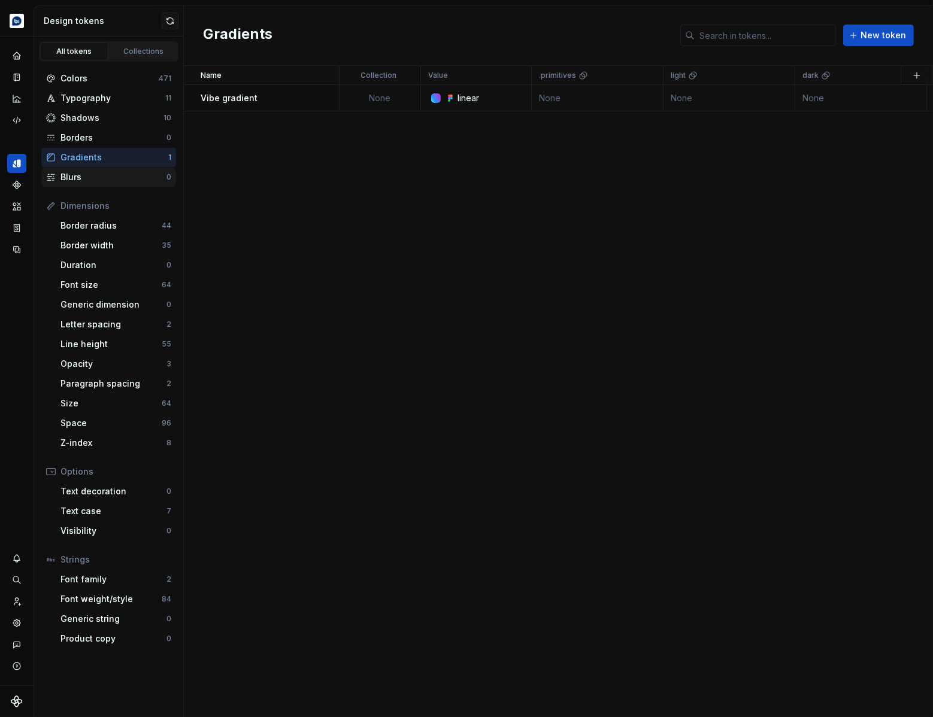
click at [104, 177] on div "Blurs" at bounding box center [113, 177] width 106 height 12
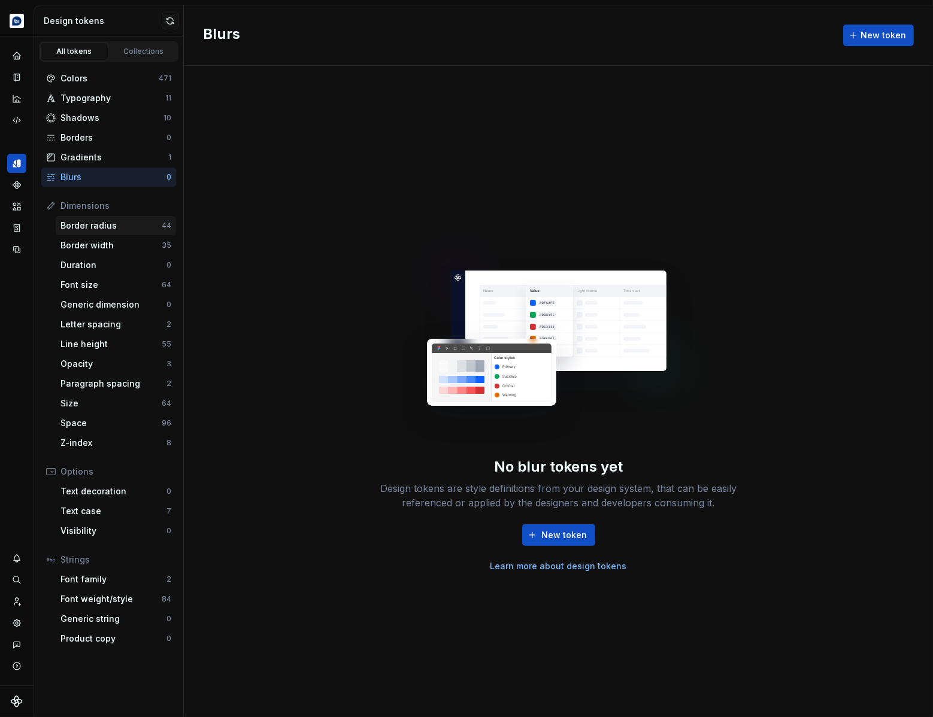
click at [132, 232] on div "Border radius 44" at bounding box center [116, 225] width 120 height 19
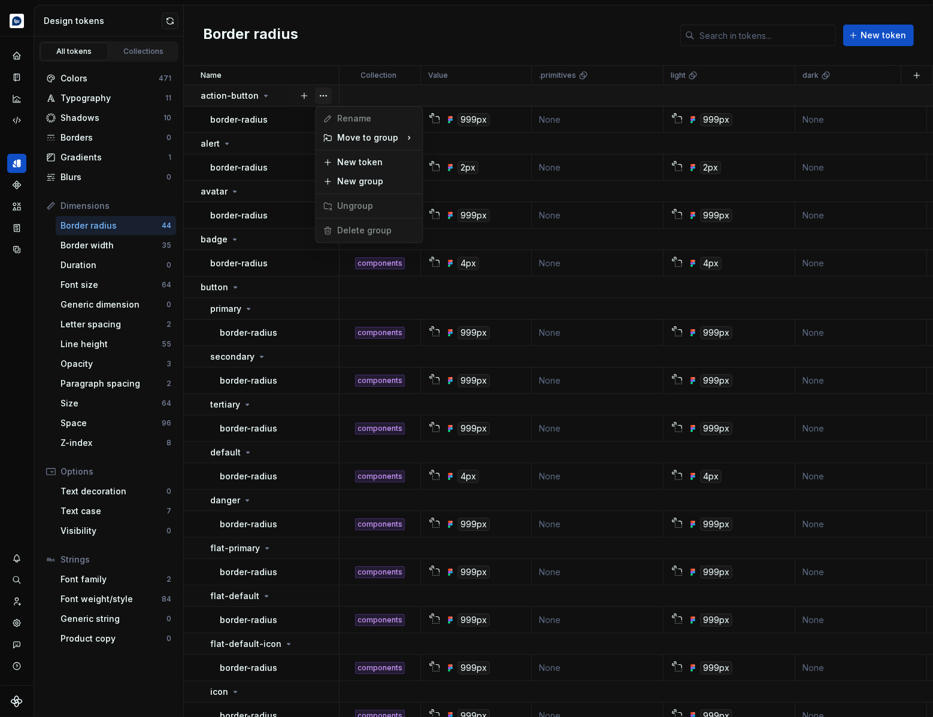
click at [323, 95] on button "button" at bounding box center [323, 95] width 17 height 17
click at [274, 74] on html "Echo Design system data Design tokens All tokens Collections Colors 471 Typogra…" at bounding box center [466, 358] width 933 height 717
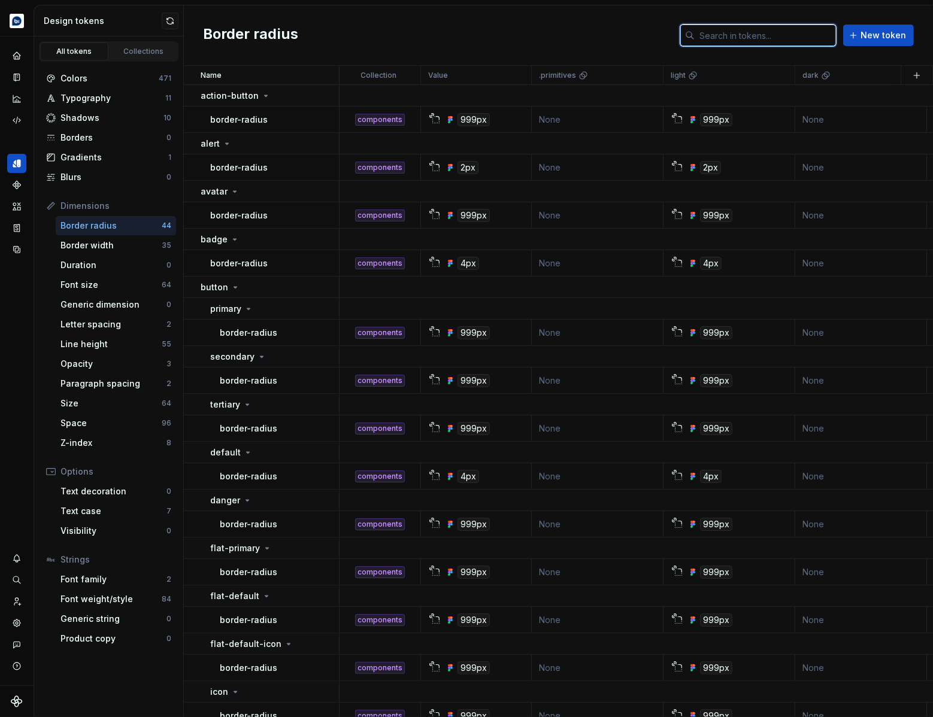
click at [727, 37] on input "text" at bounding box center [765, 36] width 141 height 22
type input ";"
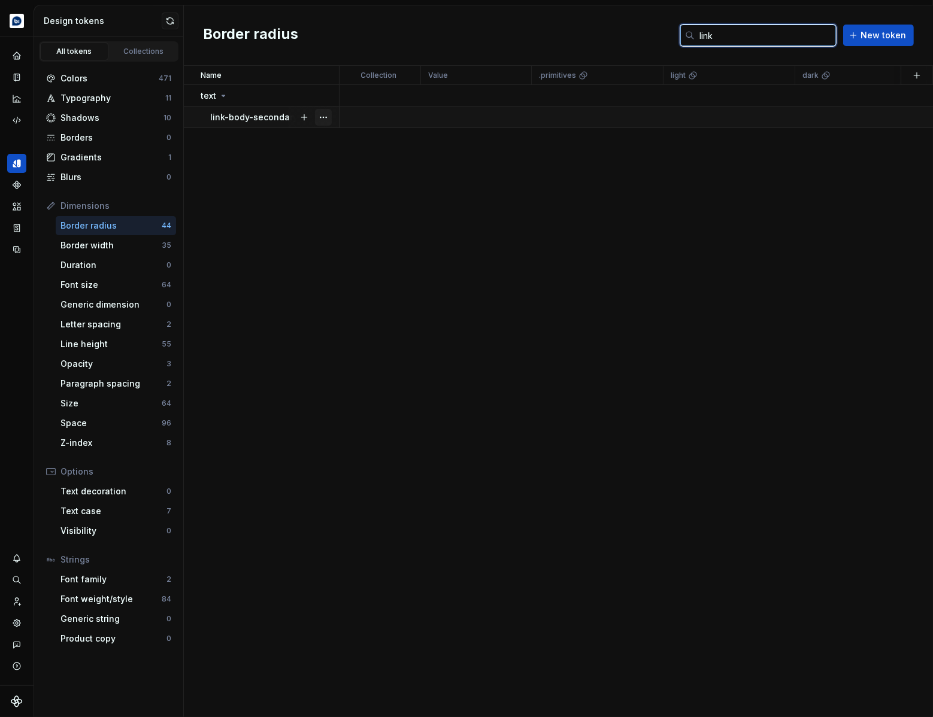
type input "link"
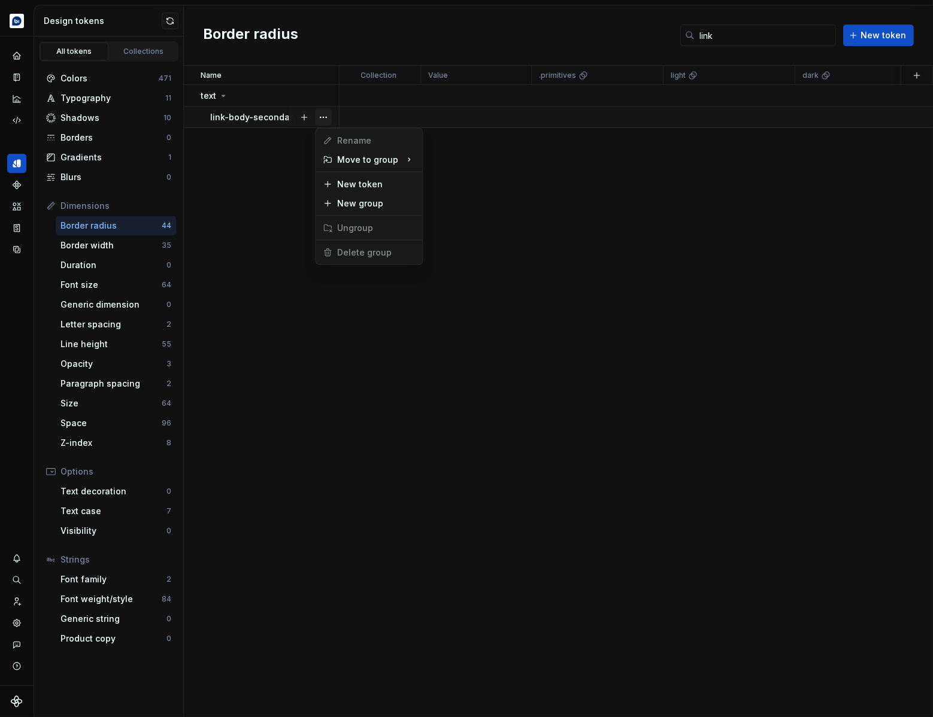
click at [324, 118] on button "button" at bounding box center [323, 117] width 17 height 17
click at [293, 123] on html "Echo Design system data Design tokens All tokens Collections Colors 471 Typogra…" at bounding box center [466, 358] width 933 height 717
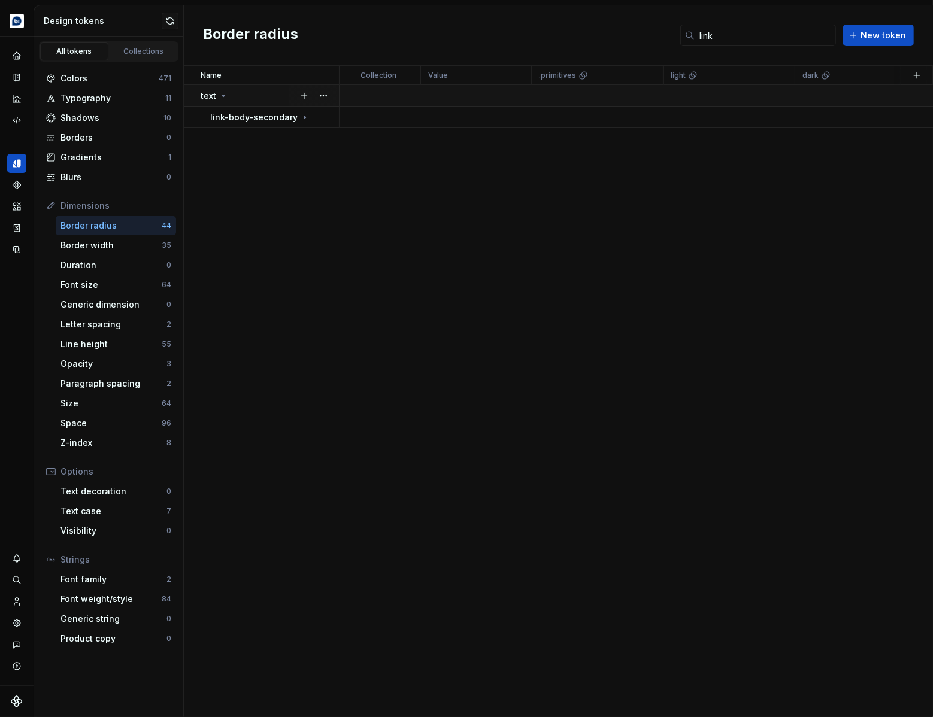
click at [214, 95] on p "text" at bounding box center [209, 96] width 16 height 12
click at [222, 95] on icon at bounding box center [224, 96] width 10 height 10
click at [284, 120] on p "link-body-secondary" at bounding box center [253, 117] width 87 height 12
click at [266, 137] on div "default" at bounding box center [279, 139] width 119 height 12
click at [321, 164] on button "button" at bounding box center [323, 162] width 17 height 17
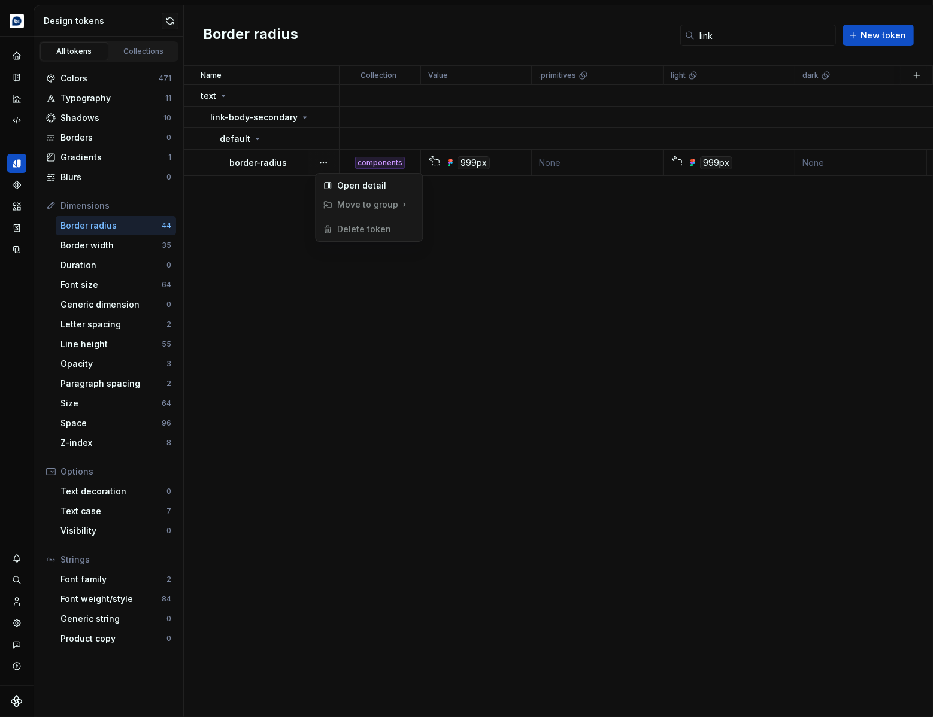
click at [289, 211] on html "Echo Design system data Design tokens All tokens Collections Colors 471 Typogra…" at bounding box center [466, 358] width 933 height 717
click at [118, 248] on div "Border width" at bounding box center [110, 246] width 101 height 12
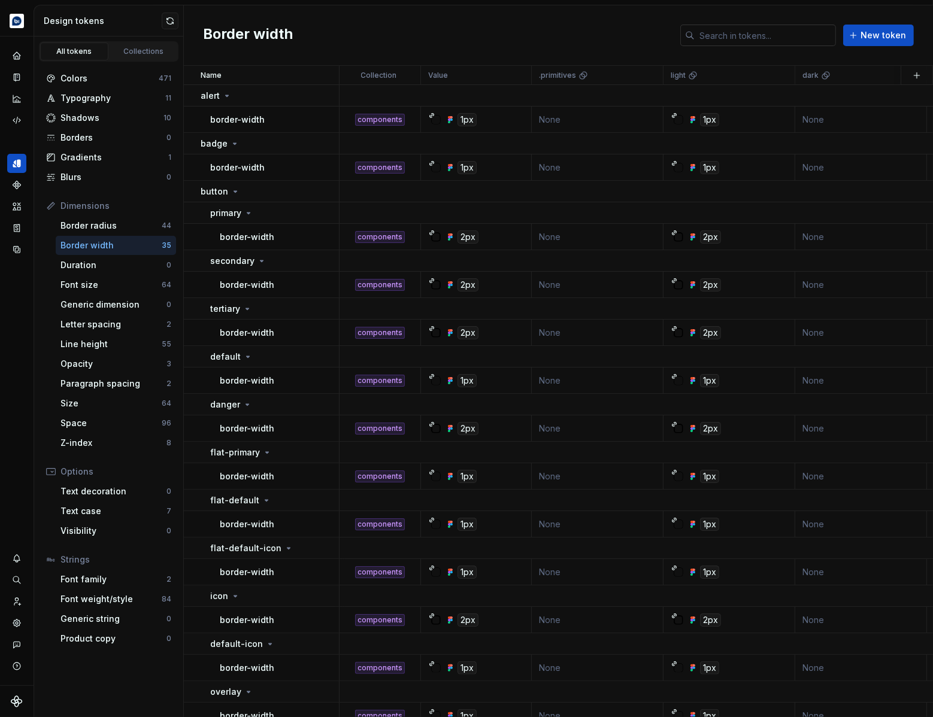
click at [759, 38] on input "text" at bounding box center [765, 36] width 141 height 22
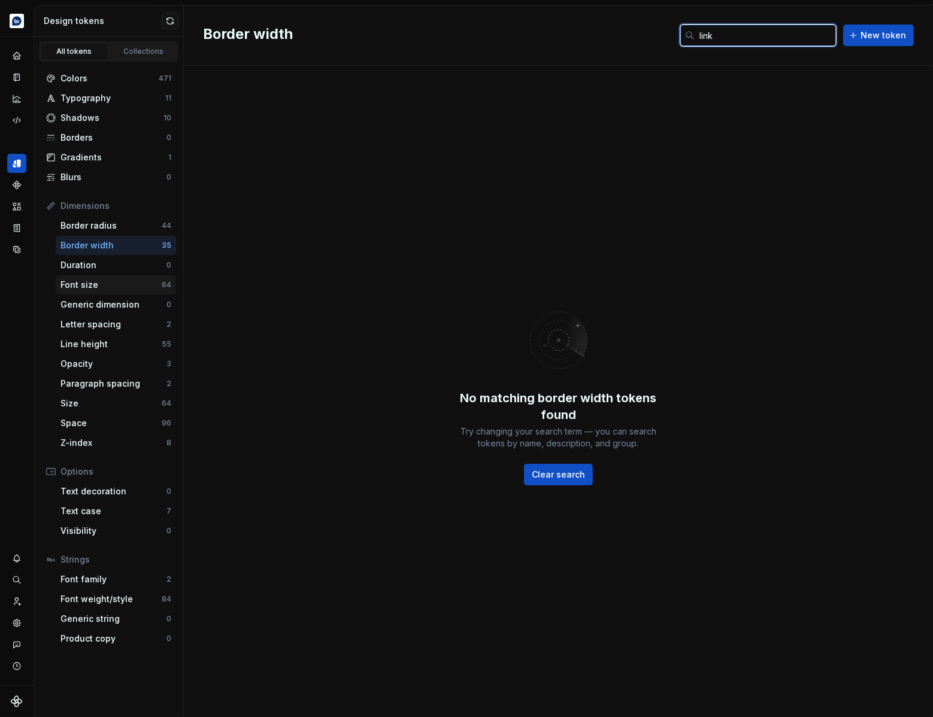
type input "link"
click at [115, 288] on div "Font size" at bounding box center [110, 285] width 101 height 12
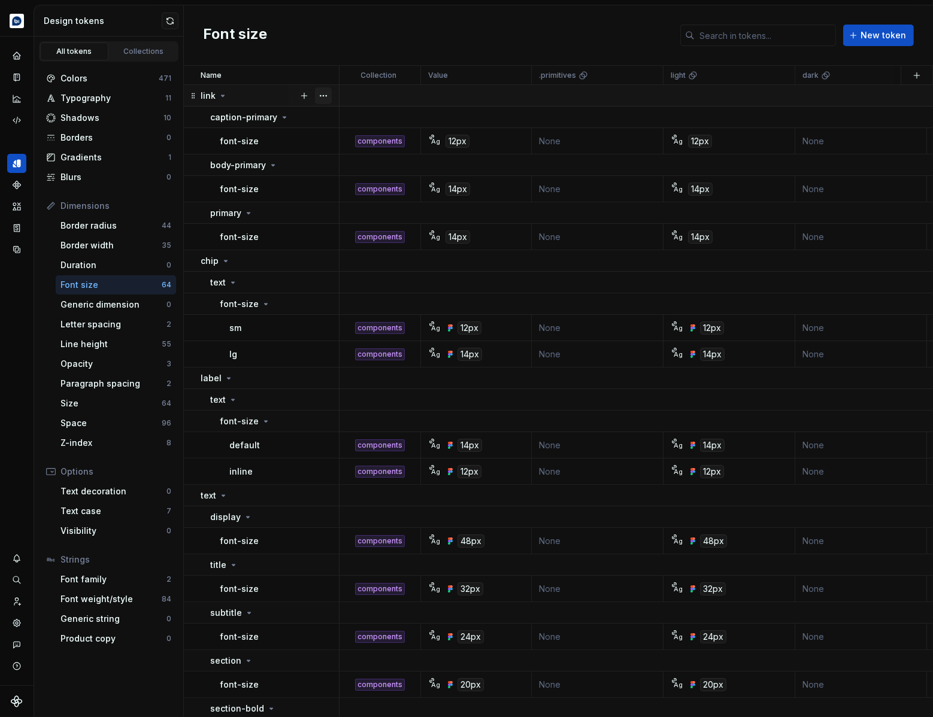
click at [323, 98] on button "button" at bounding box center [323, 95] width 17 height 17
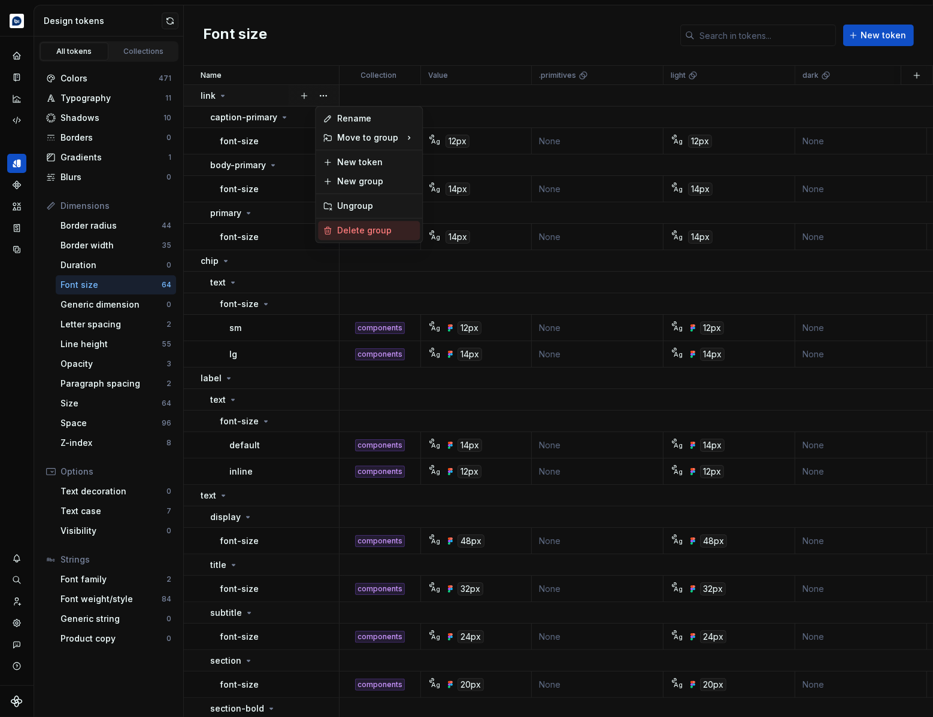
click at [353, 229] on div "Delete group" at bounding box center [376, 231] width 78 height 12
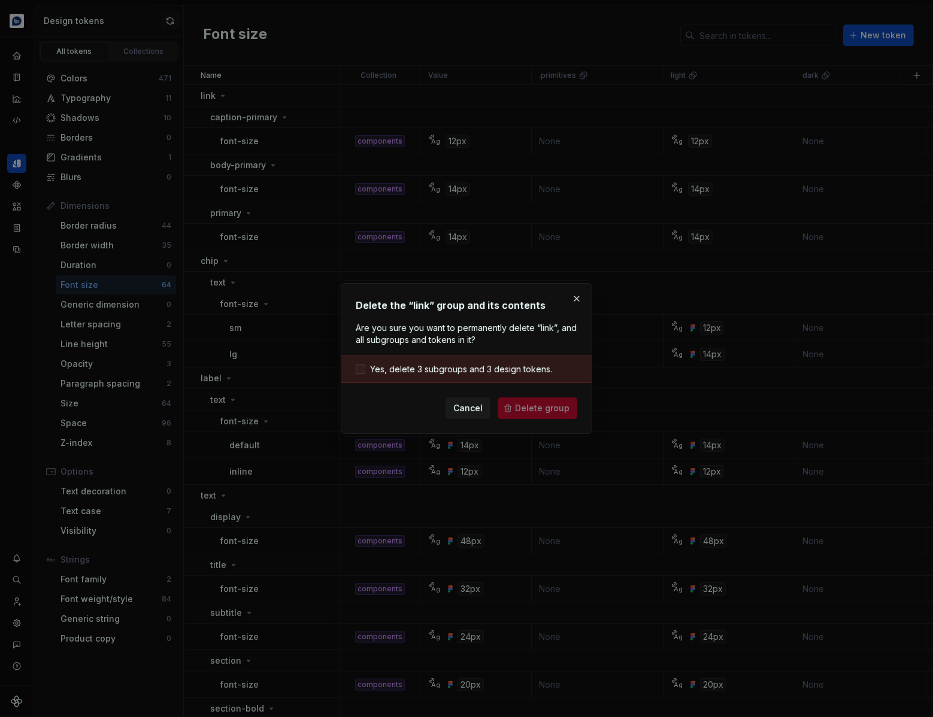
click at [437, 365] on span "Yes, delete 3 subgroups and 3 design tokens." at bounding box center [461, 369] width 182 height 12
click at [544, 406] on span "Delete group" at bounding box center [542, 408] width 54 height 12
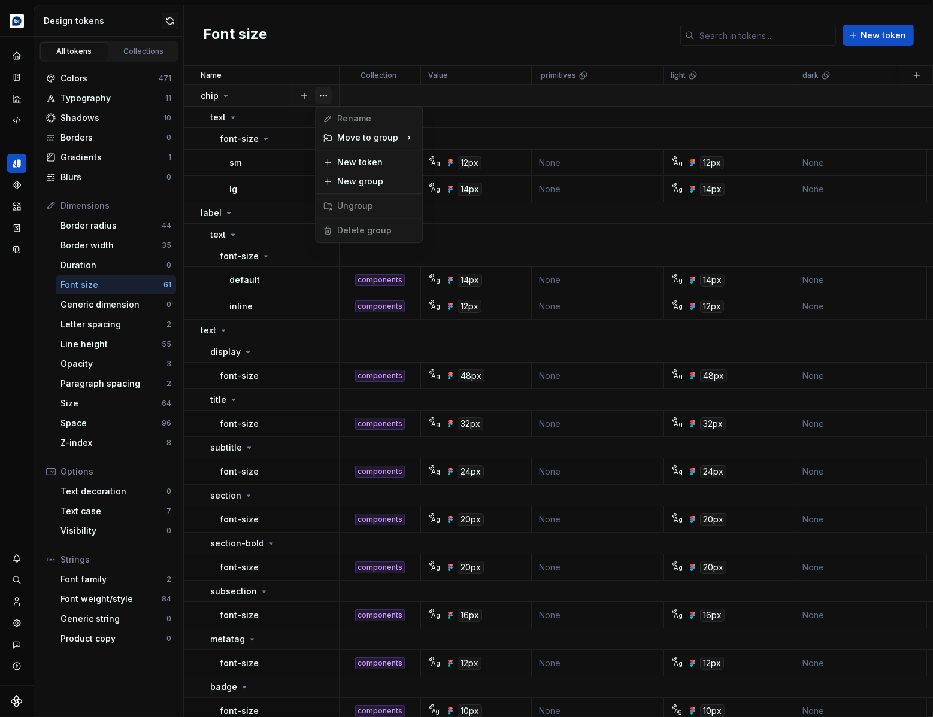
click at [319, 98] on button "button" at bounding box center [323, 95] width 17 height 17
click at [338, 78] on html "Echo Design system data Design tokens All tokens Collections Colors 471 Typogra…" at bounding box center [466, 358] width 933 height 717
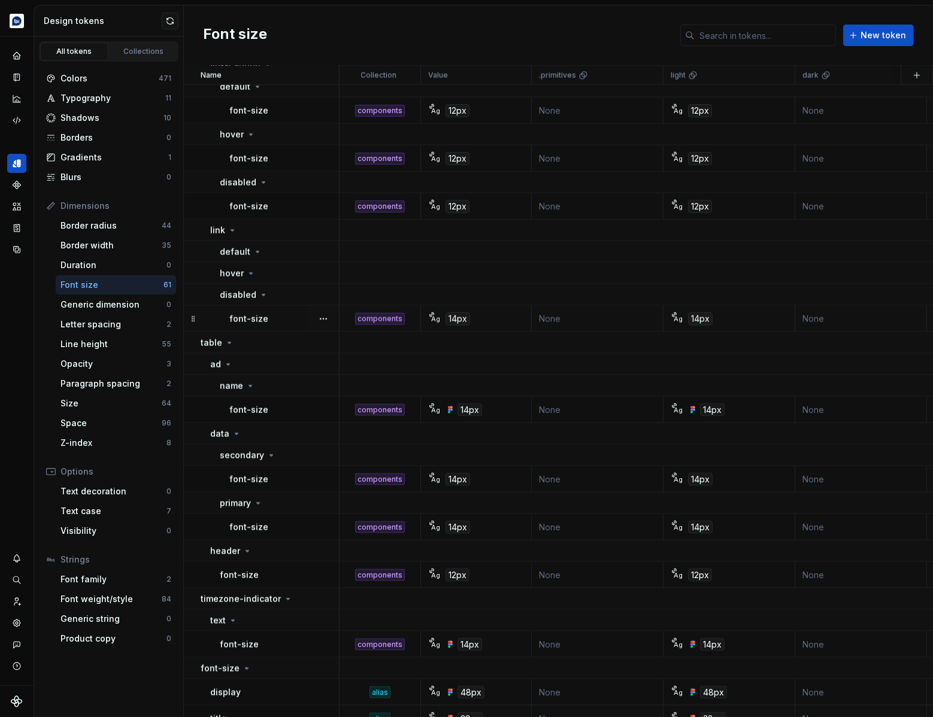
scroll to position [1878, 0]
click at [320, 207] on button "button" at bounding box center [323, 207] width 17 height 17
click at [275, 248] on html "Echo Design system data Design tokens All tokens Collections Colors 471 Typogra…" at bounding box center [466, 358] width 933 height 717
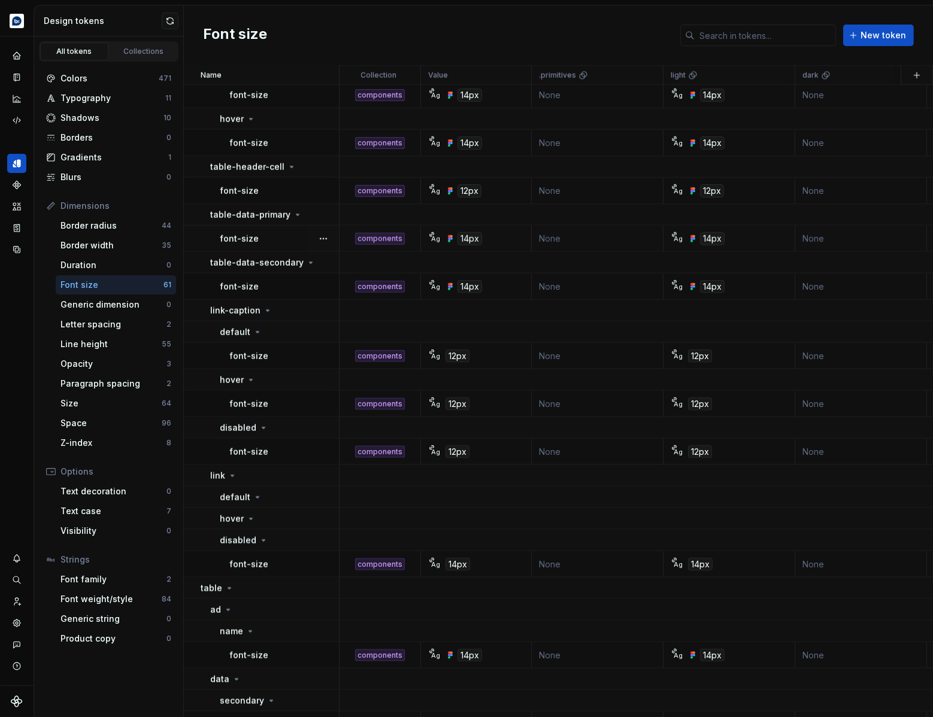
scroll to position [1620, 0]
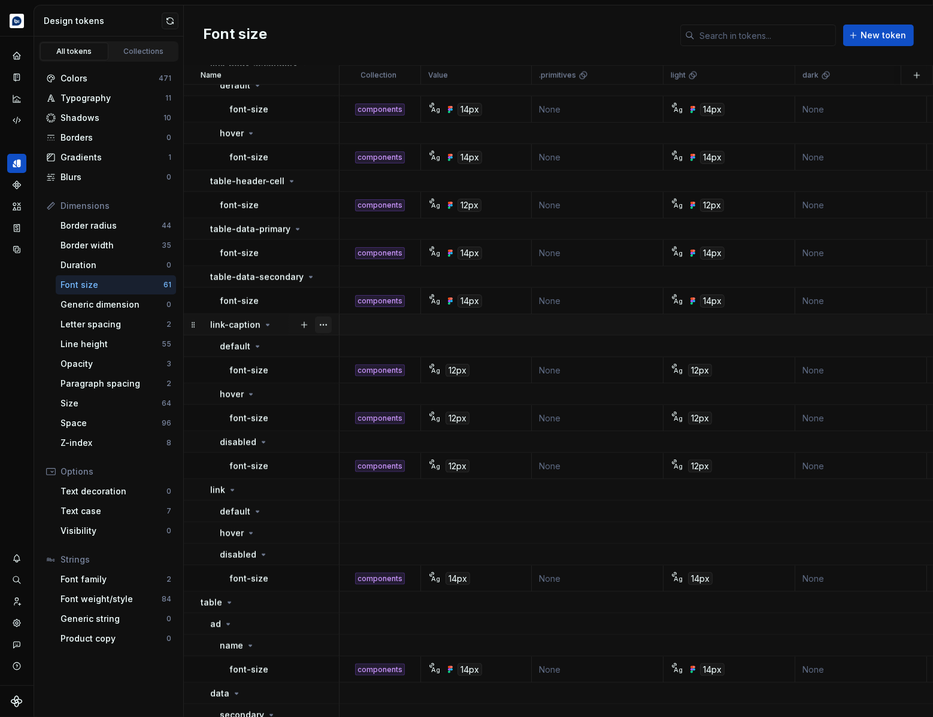
click at [326, 326] on button "button" at bounding box center [323, 325] width 17 height 17
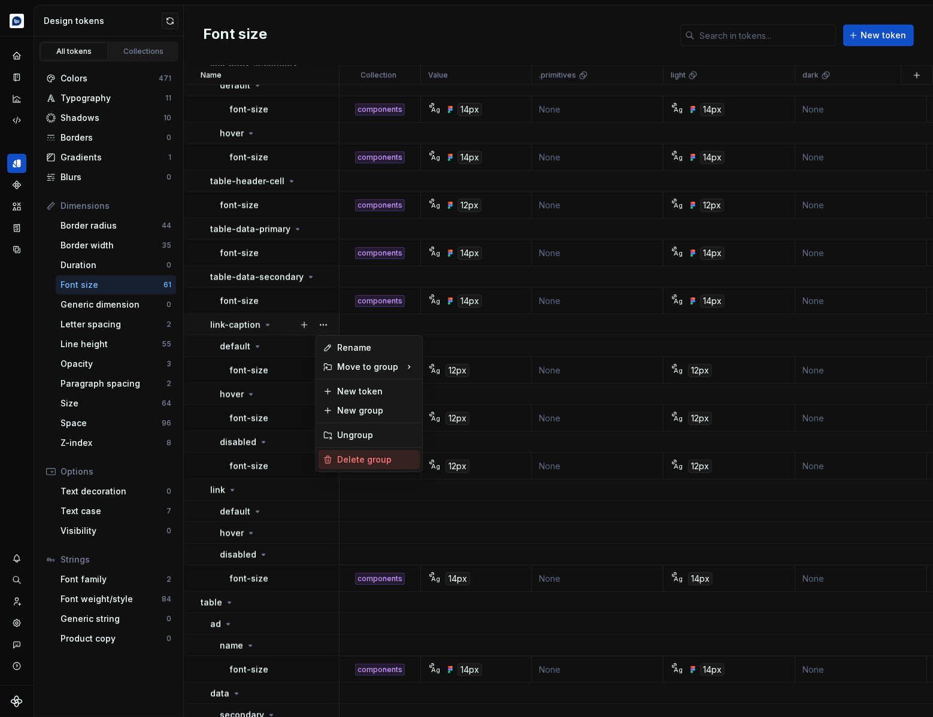
click at [354, 456] on div "Delete group" at bounding box center [376, 460] width 78 height 12
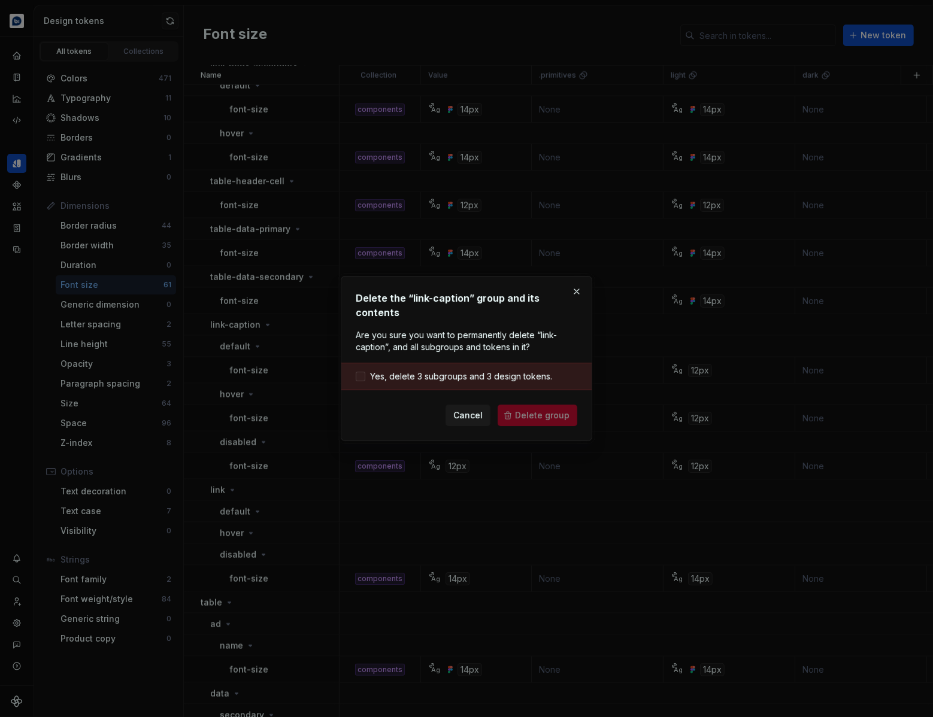
click at [475, 371] on span "Yes, delete 3 subgroups and 3 design tokens." at bounding box center [461, 377] width 182 height 12
click at [527, 410] on span "Delete group" at bounding box center [542, 416] width 54 height 12
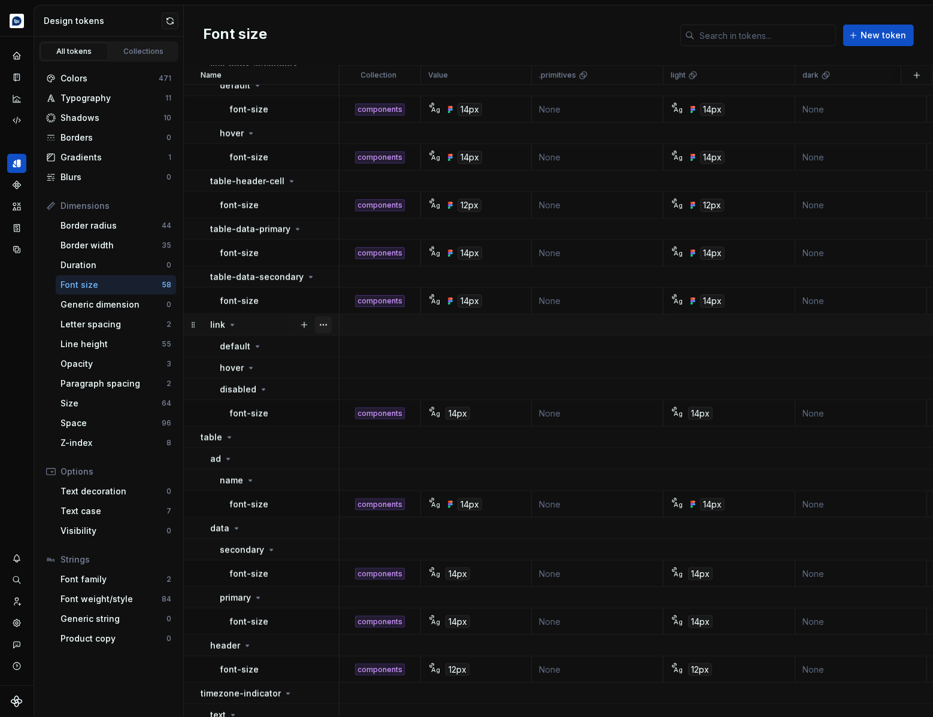
click at [325, 326] on button "button" at bounding box center [323, 325] width 17 height 17
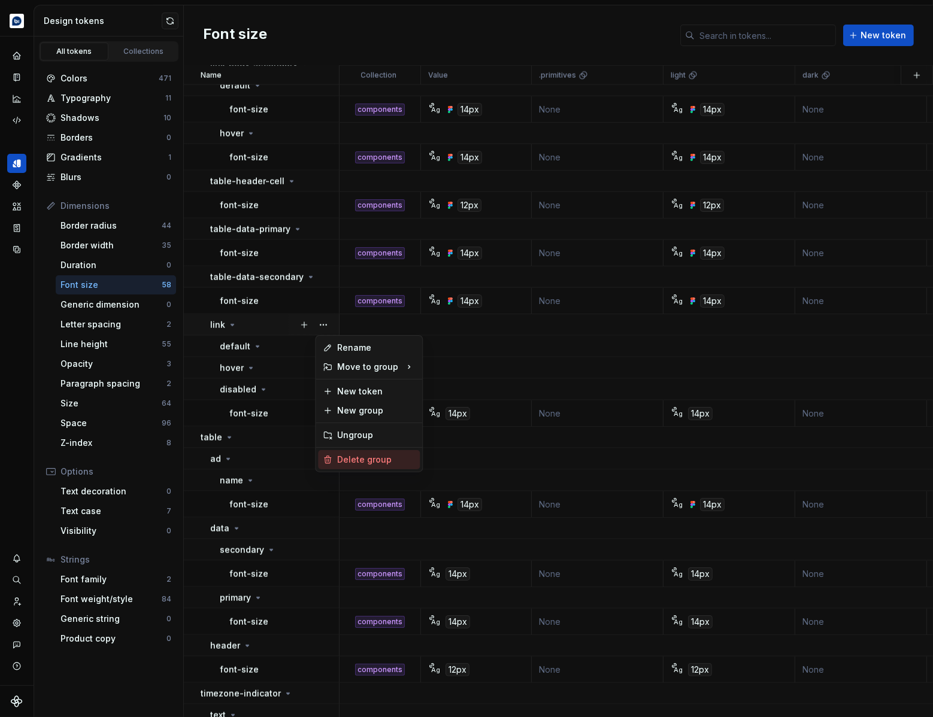
click at [343, 459] on div "Delete group" at bounding box center [376, 460] width 78 height 12
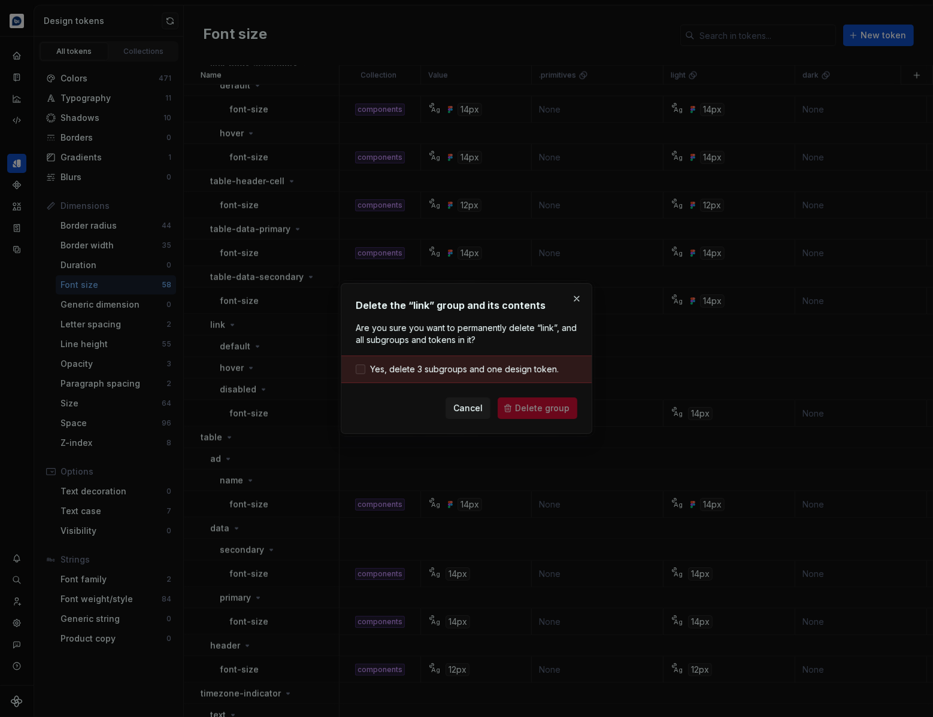
click at [477, 364] on span "Yes, delete 3 subgroups and one design token." at bounding box center [464, 369] width 189 height 12
click at [528, 404] on span "Delete group" at bounding box center [542, 408] width 54 height 12
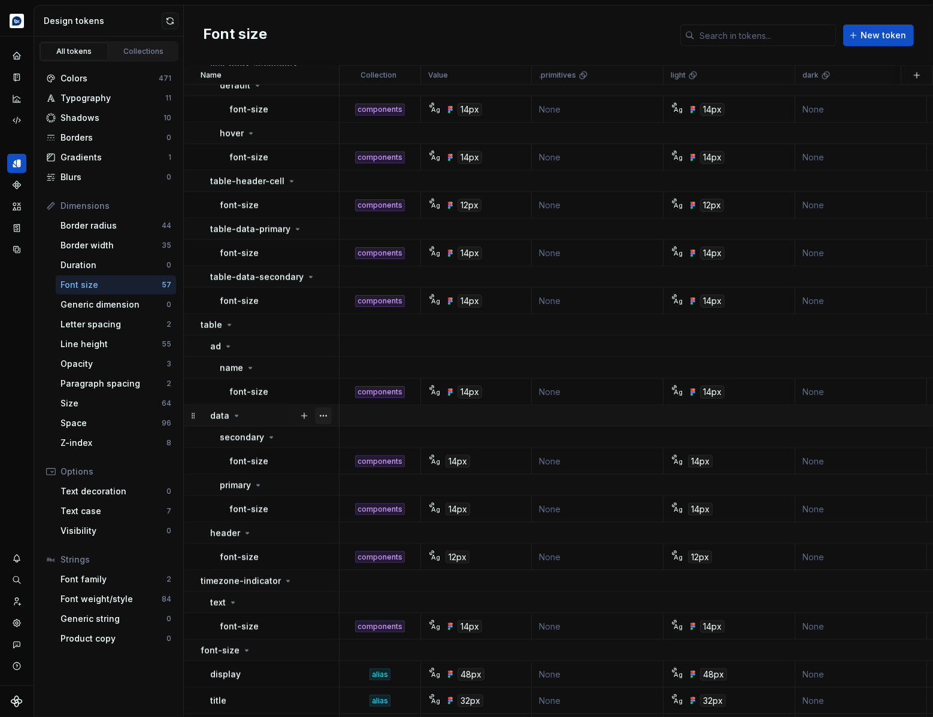
click at [322, 418] on button "button" at bounding box center [323, 416] width 17 height 17
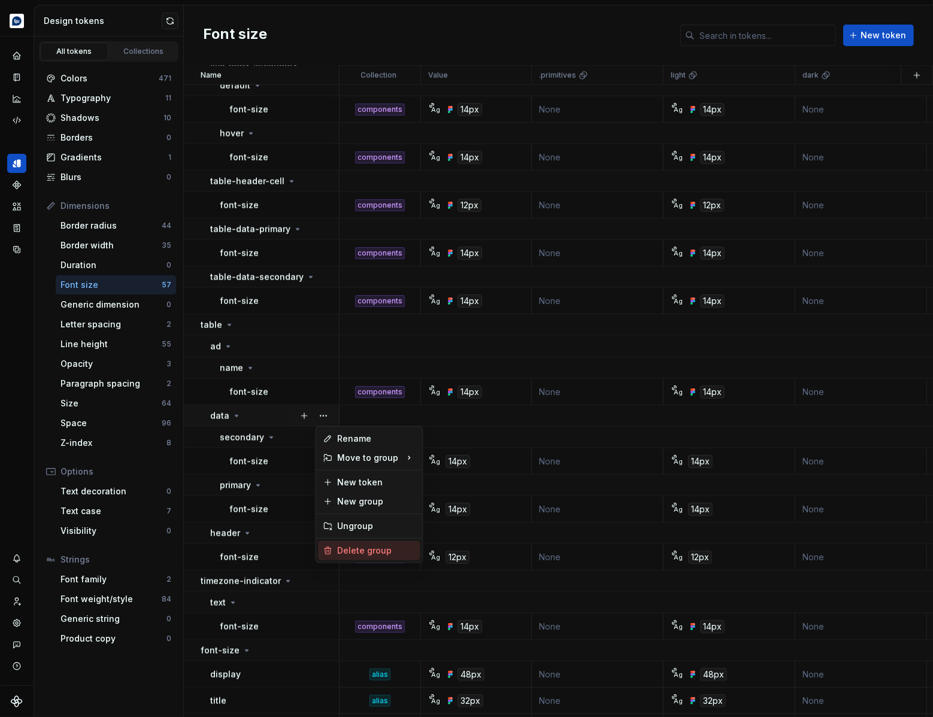
click at [352, 548] on div "Delete group" at bounding box center [376, 551] width 78 height 12
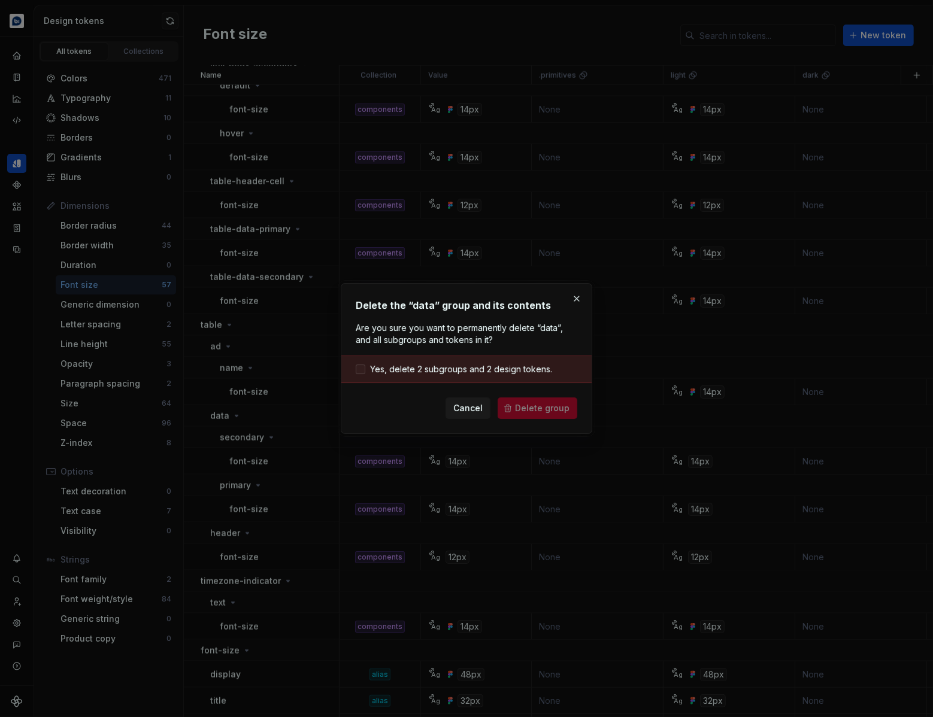
click at [474, 368] on span "Yes, delete 2 subgroups and 2 design tokens." at bounding box center [461, 369] width 182 height 12
click at [523, 404] on span "Delete group" at bounding box center [542, 408] width 54 height 12
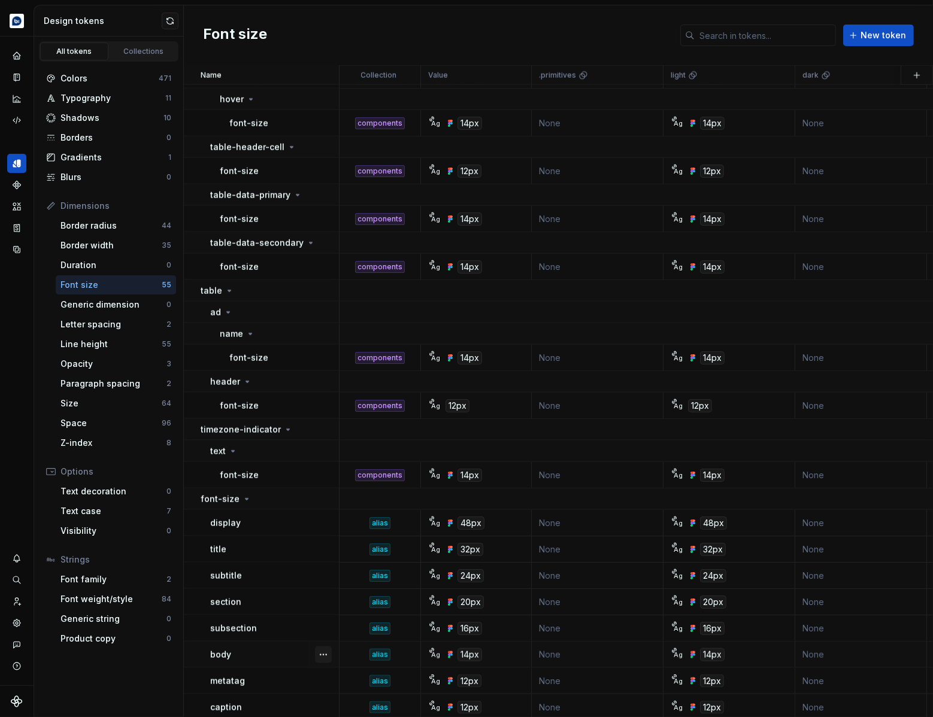
scroll to position [1647, 0]
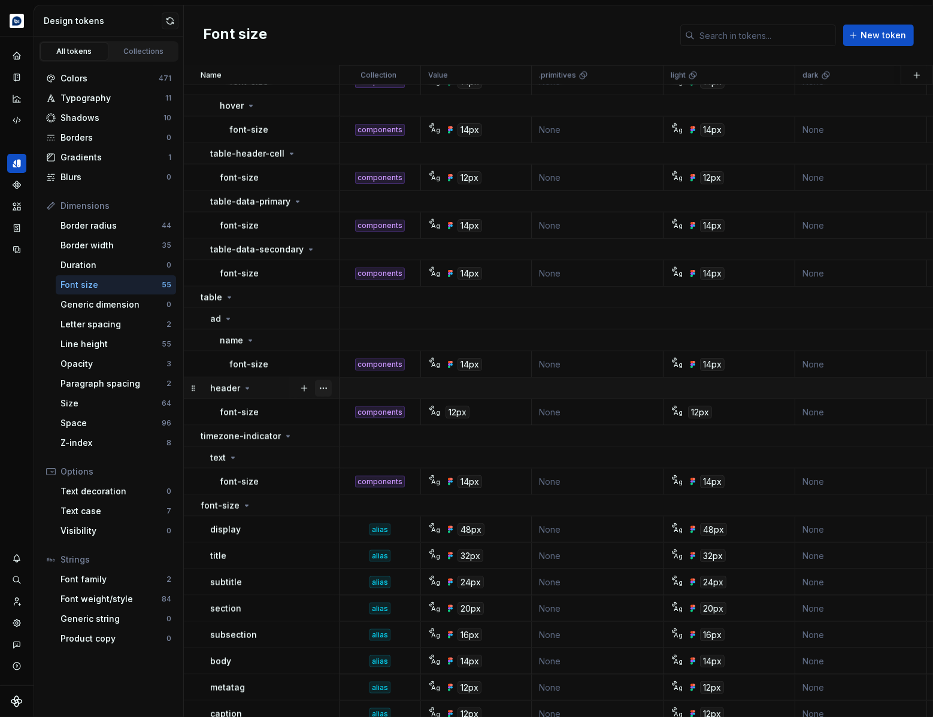
click at [323, 384] on button "button" at bounding box center [323, 388] width 17 height 17
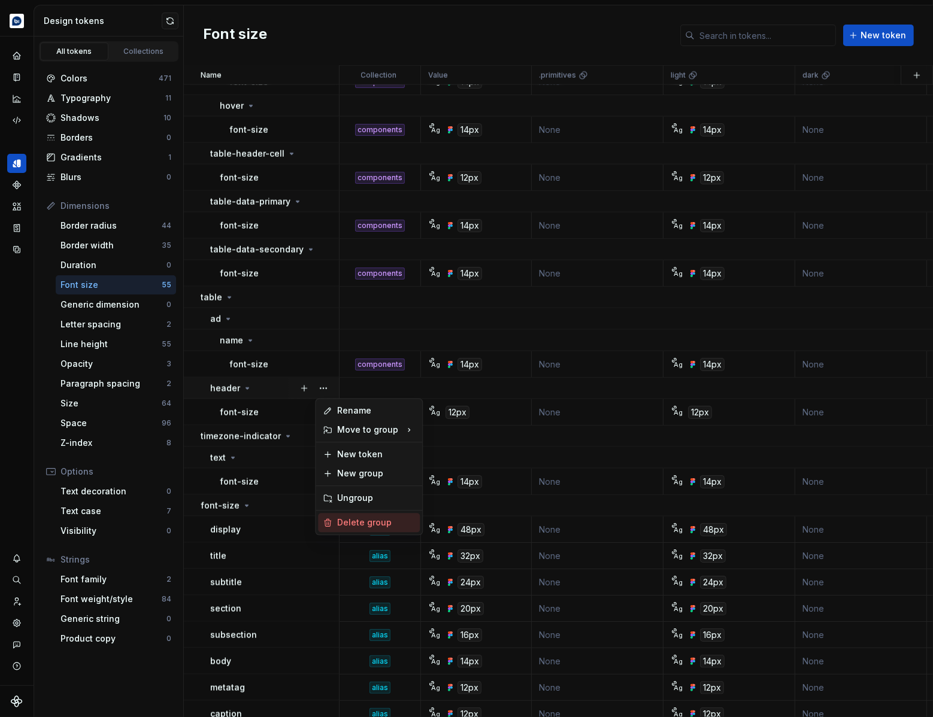
click at [352, 522] on div "Delete group" at bounding box center [376, 523] width 78 height 12
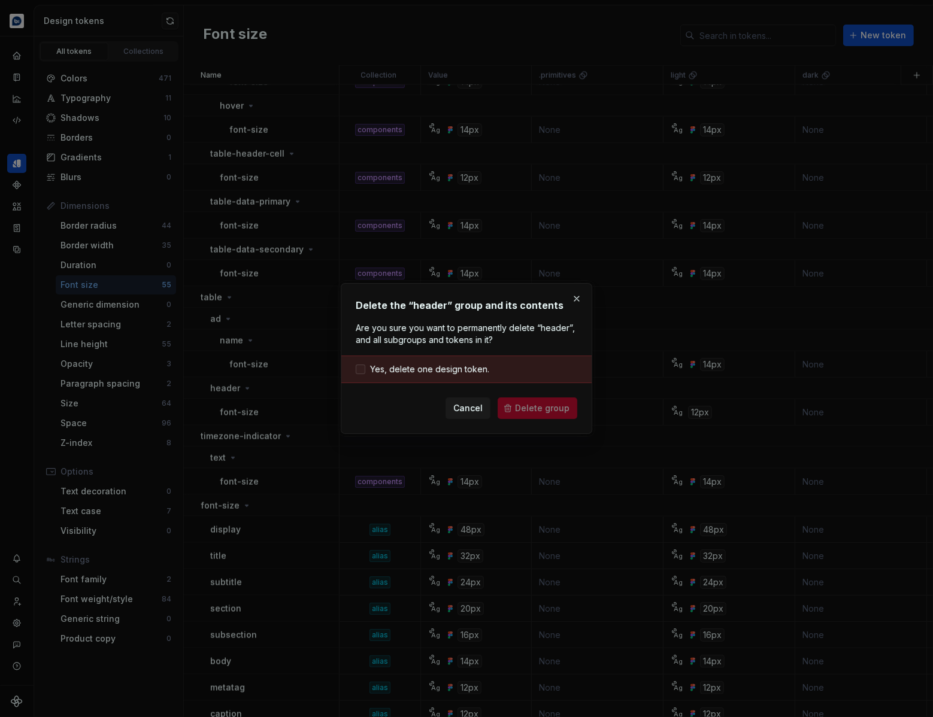
click at [457, 374] on span "Yes, delete one design token." at bounding box center [429, 369] width 119 height 12
click at [547, 413] on span "Delete group" at bounding box center [542, 408] width 54 height 12
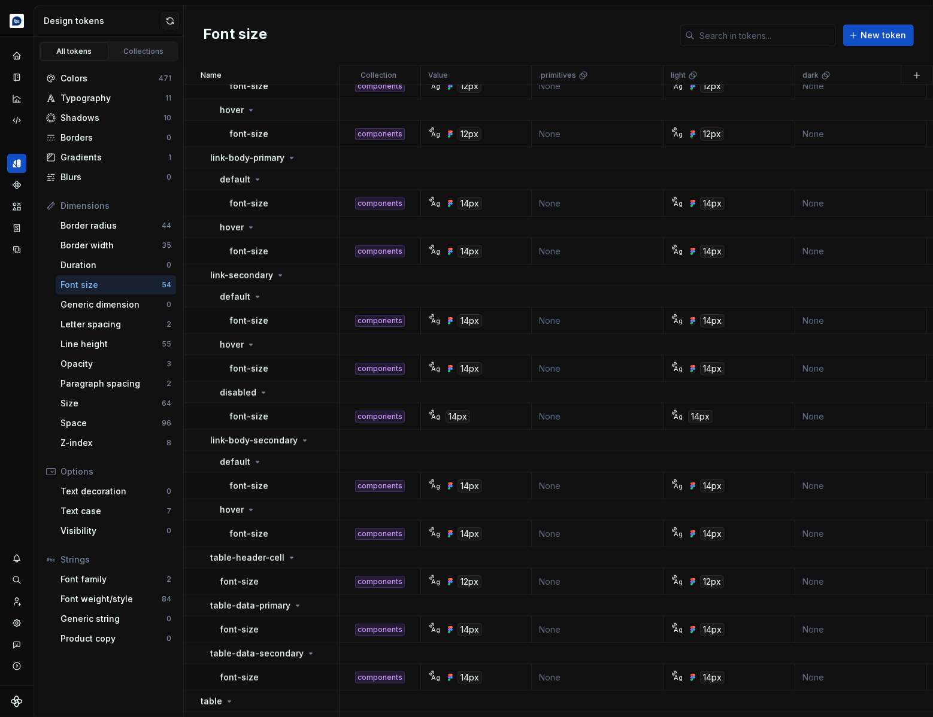
scroll to position [1228, 0]
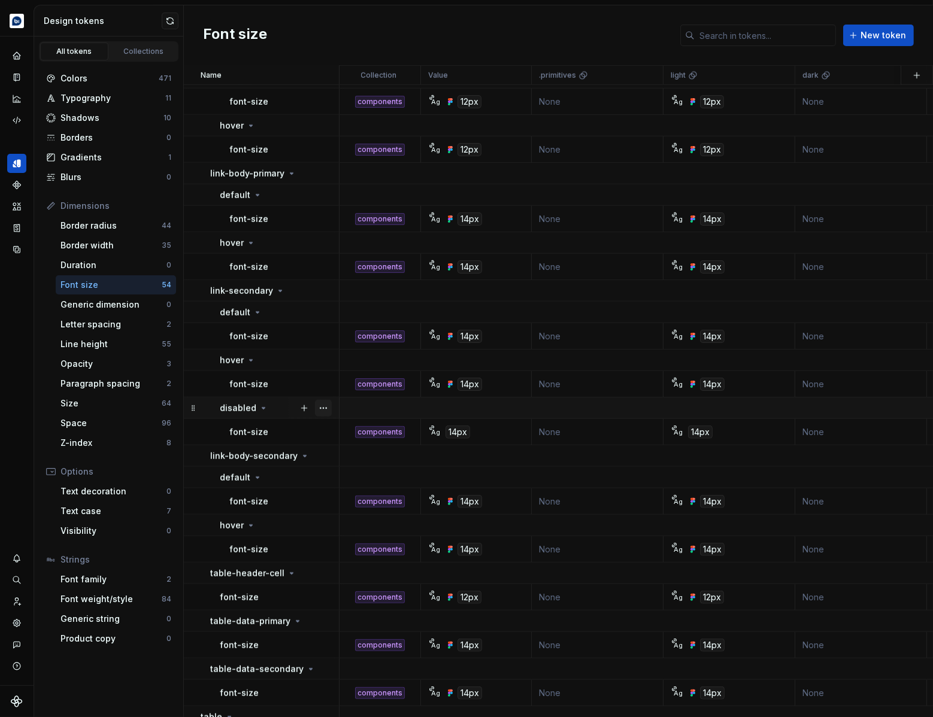
click at [320, 405] on button "button" at bounding box center [323, 408] width 17 height 17
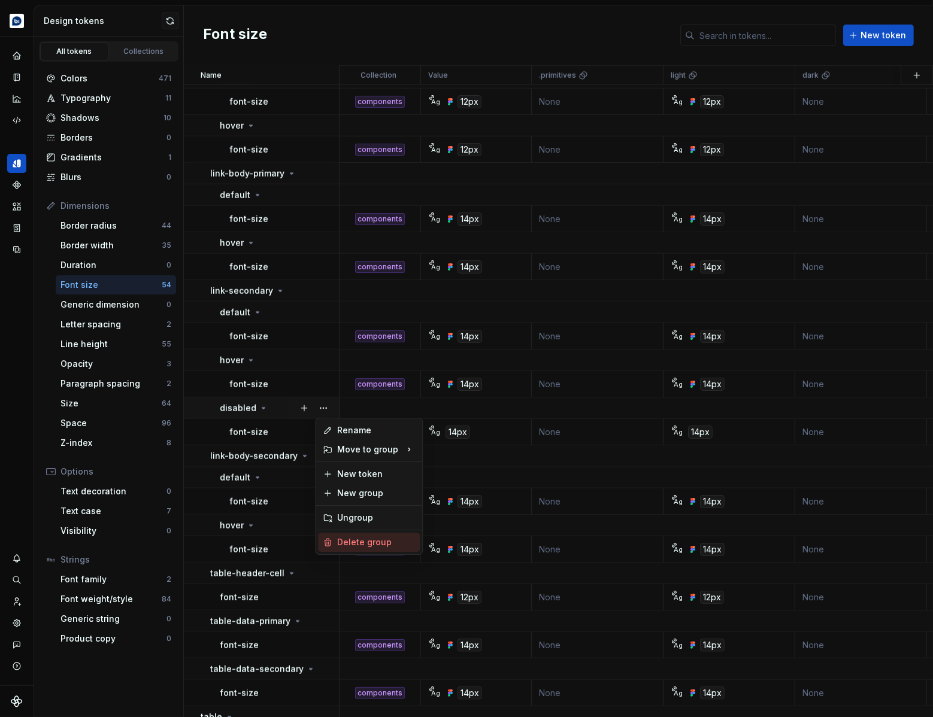
click at [378, 538] on div "Delete group" at bounding box center [376, 543] width 78 height 12
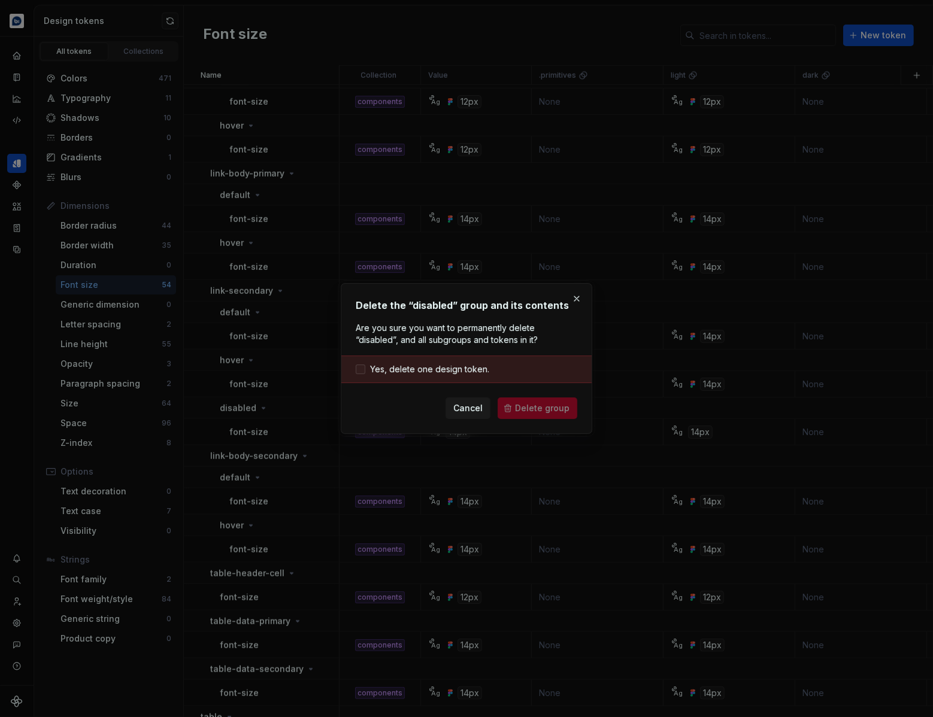
click at [459, 371] on span "Yes, delete one design token." at bounding box center [429, 369] width 119 height 12
click at [538, 414] on button "Delete group" at bounding box center [538, 409] width 80 height 22
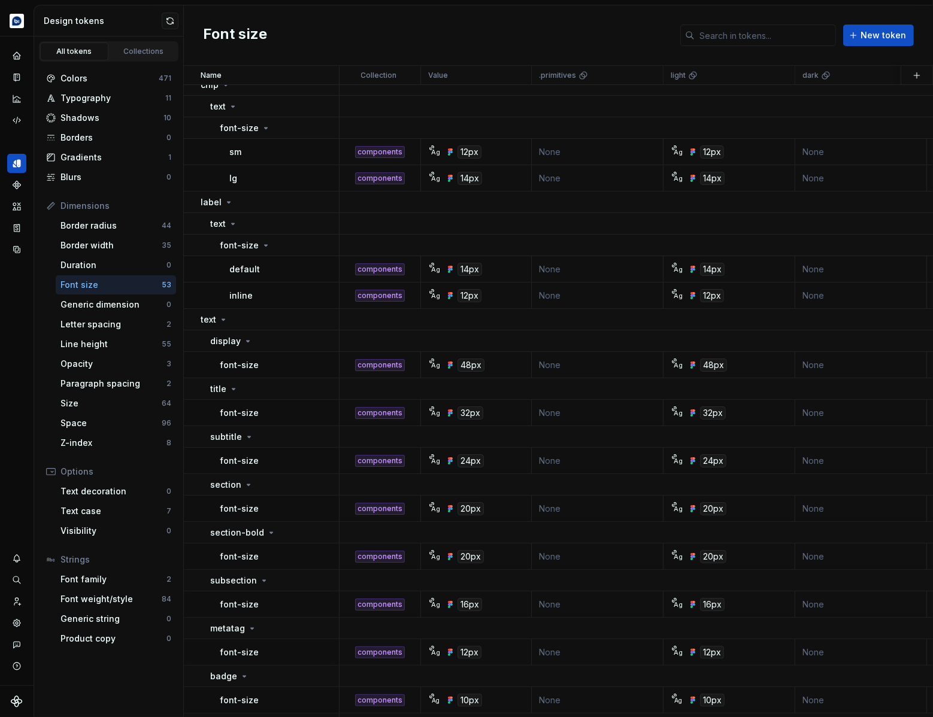
scroll to position [0, 0]
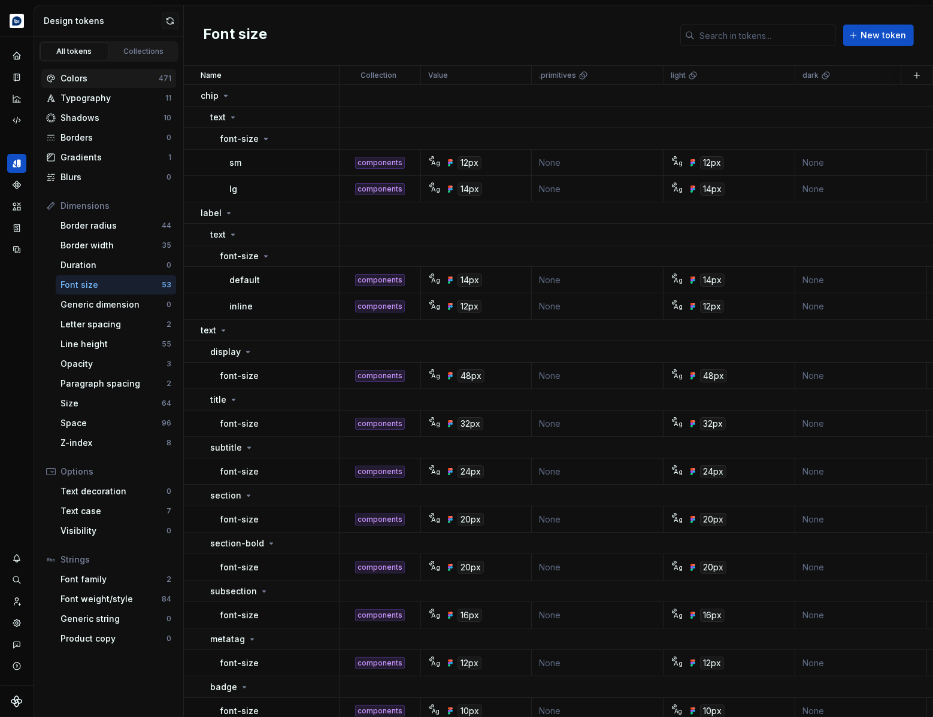
click at [113, 78] on div "Colors" at bounding box center [109, 78] width 98 height 12
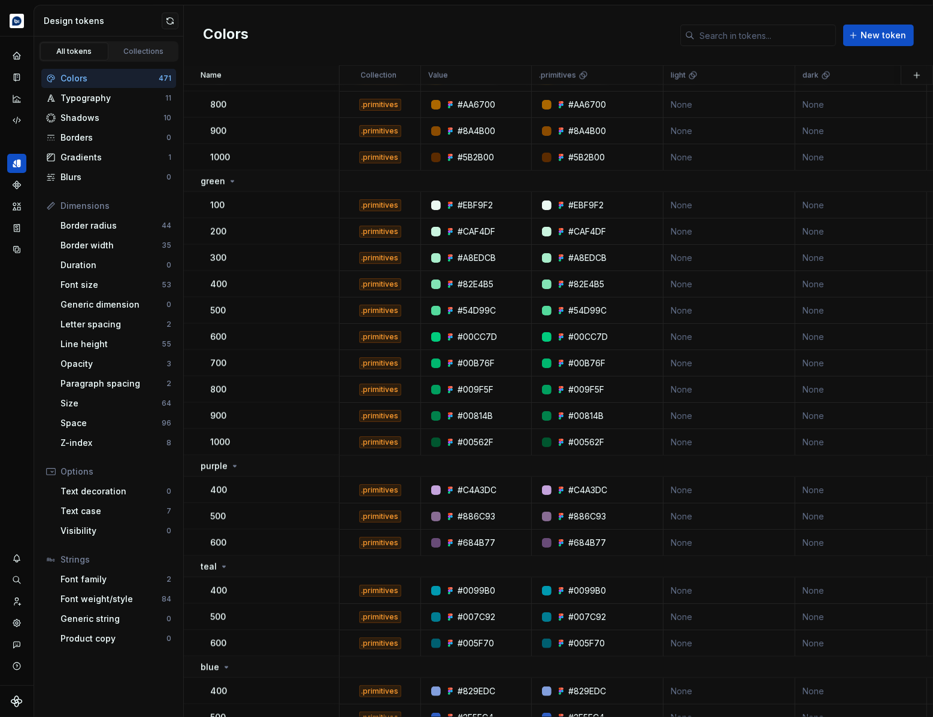
scroll to position [17165, 0]
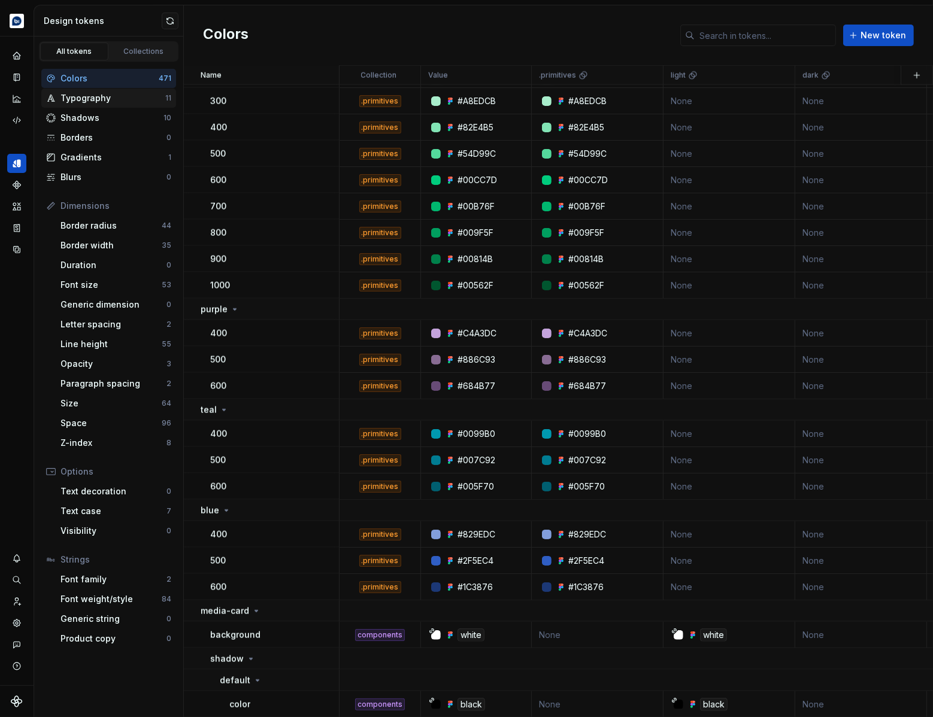
click at [96, 97] on div "Typography" at bounding box center [112, 98] width 105 height 12
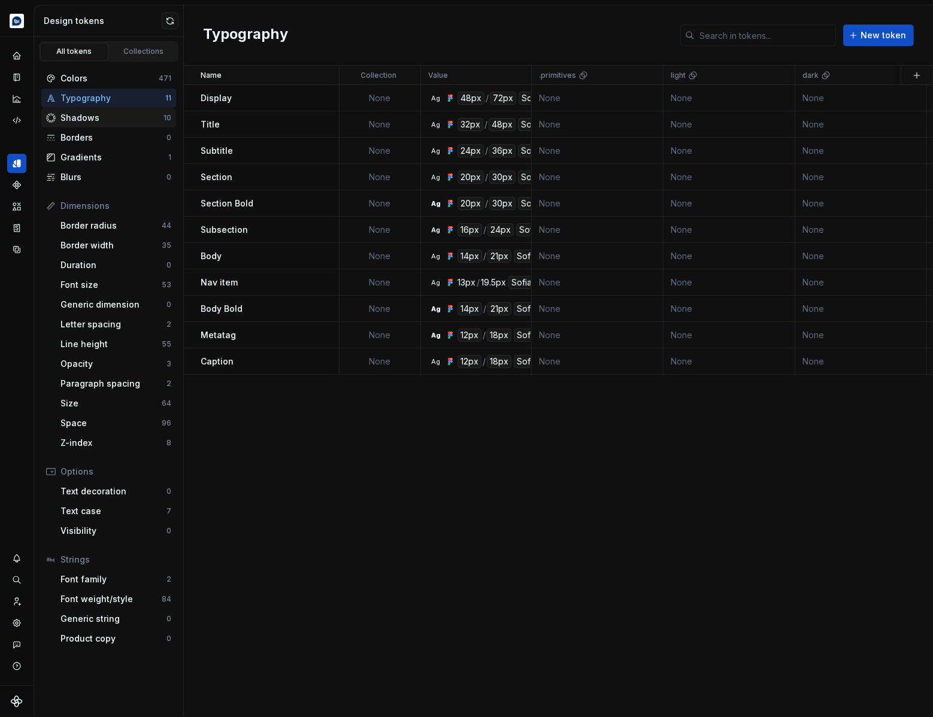
click at [69, 113] on div "Shadows" at bounding box center [111, 118] width 103 height 12
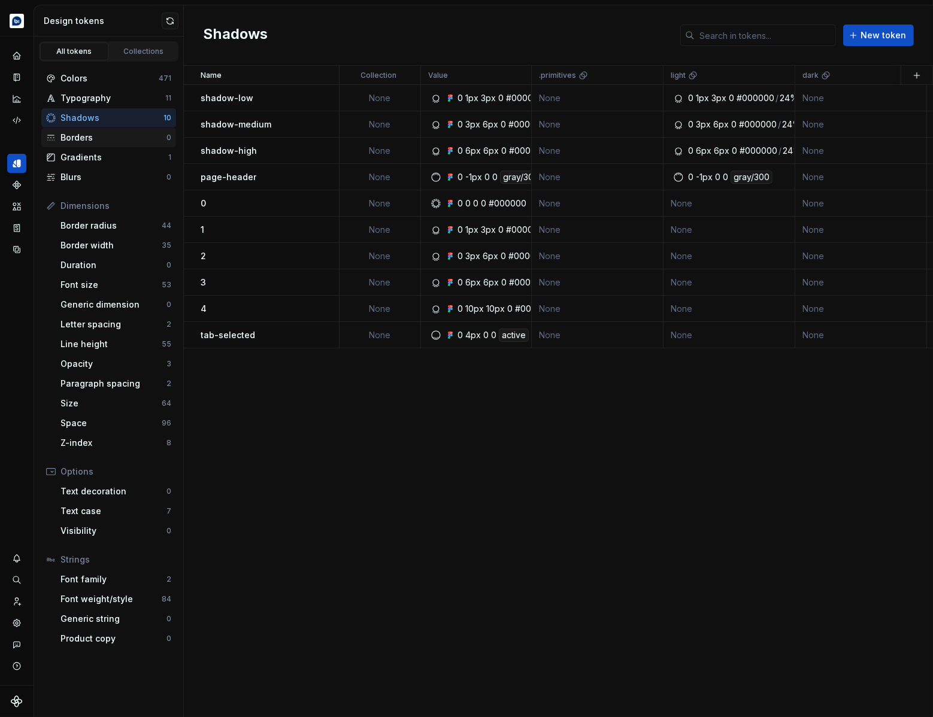
click at [105, 141] on div "Borders" at bounding box center [113, 138] width 106 height 12
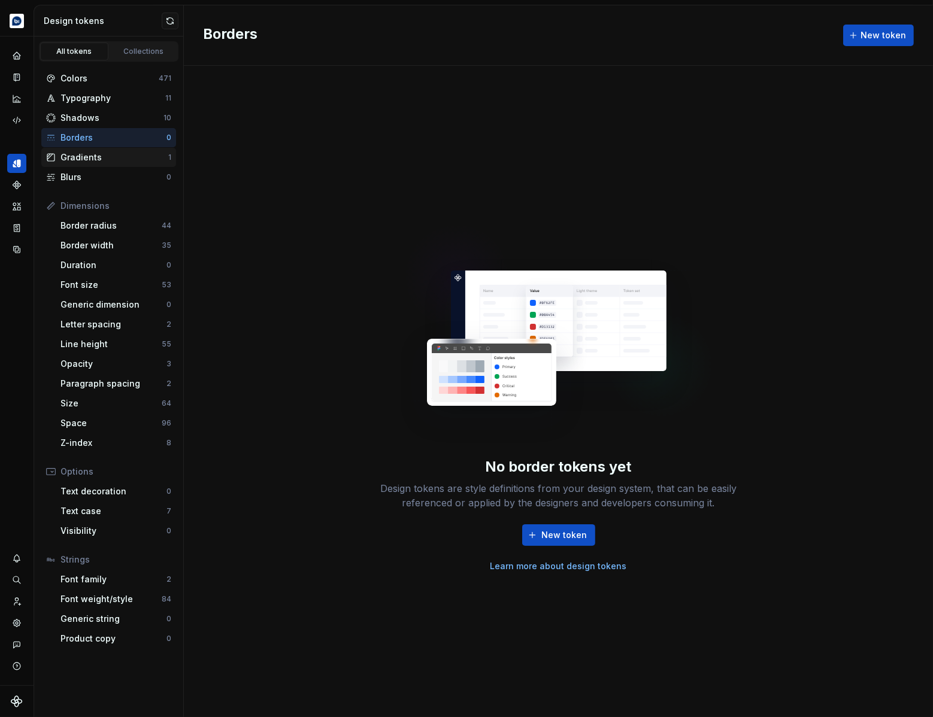
click at [105, 157] on div "Gradients" at bounding box center [114, 157] width 108 height 12
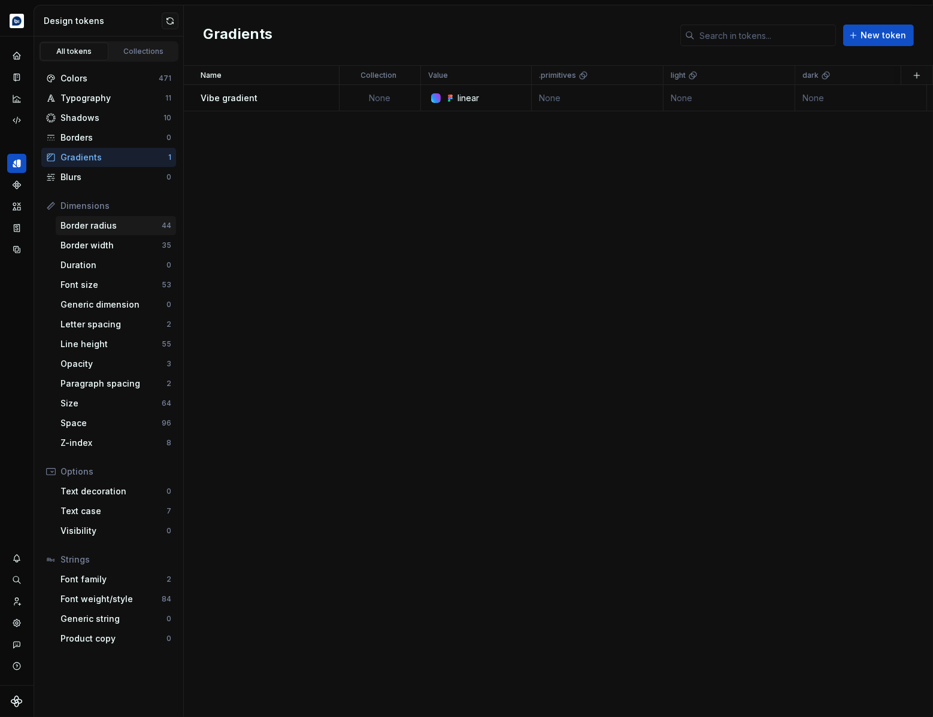
click at [107, 222] on div "Border radius" at bounding box center [110, 226] width 101 height 12
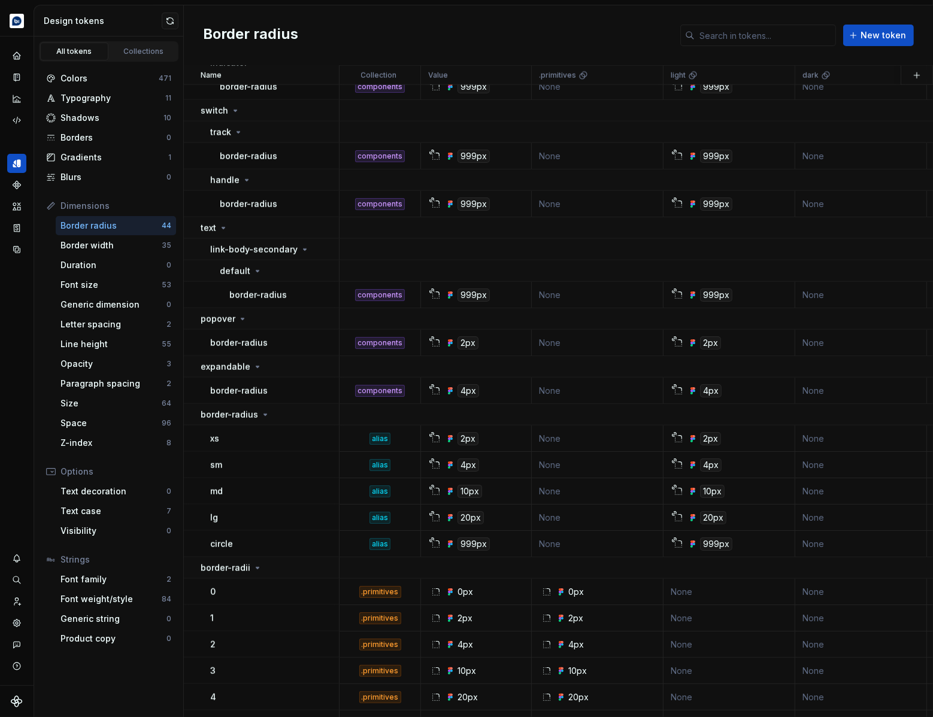
scroll to position [1410, 0]
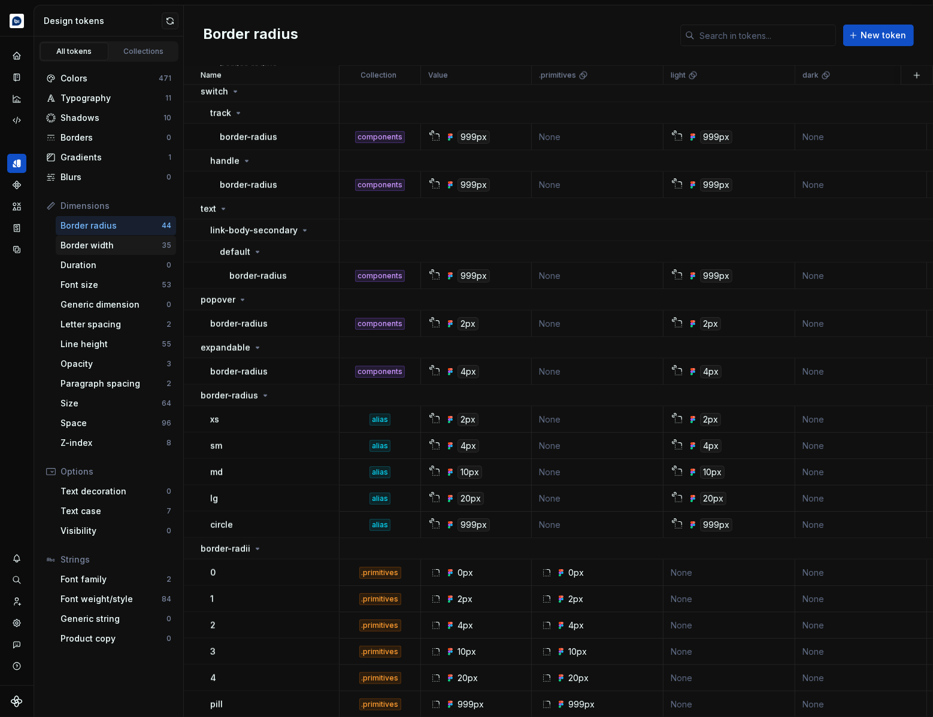
click at [114, 243] on div "Border width" at bounding box center [110, 246] width 101 height 12
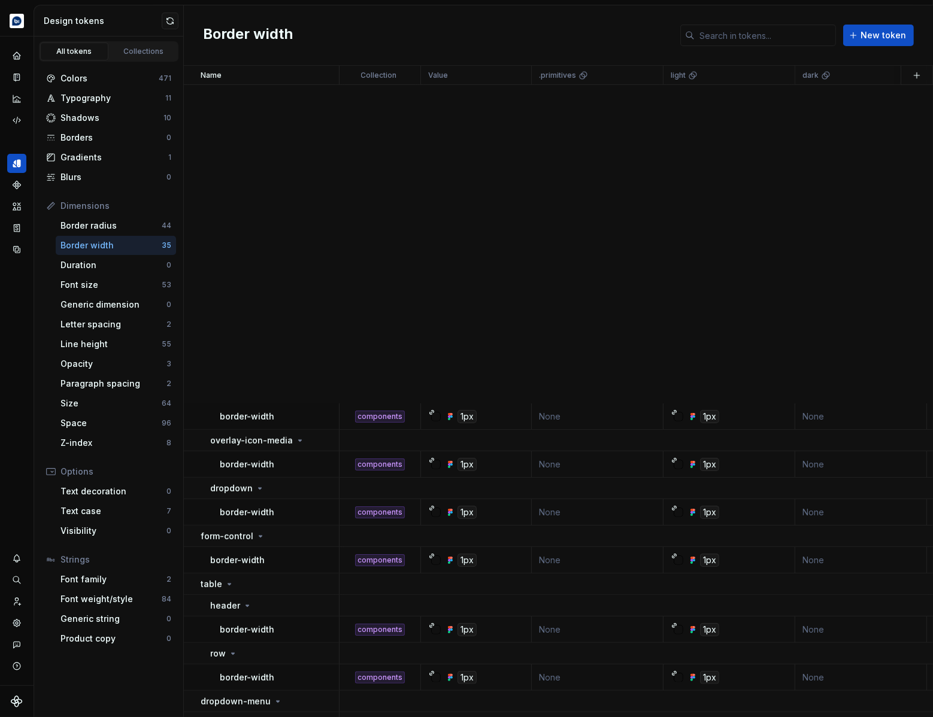
scroll to position [979, 0]
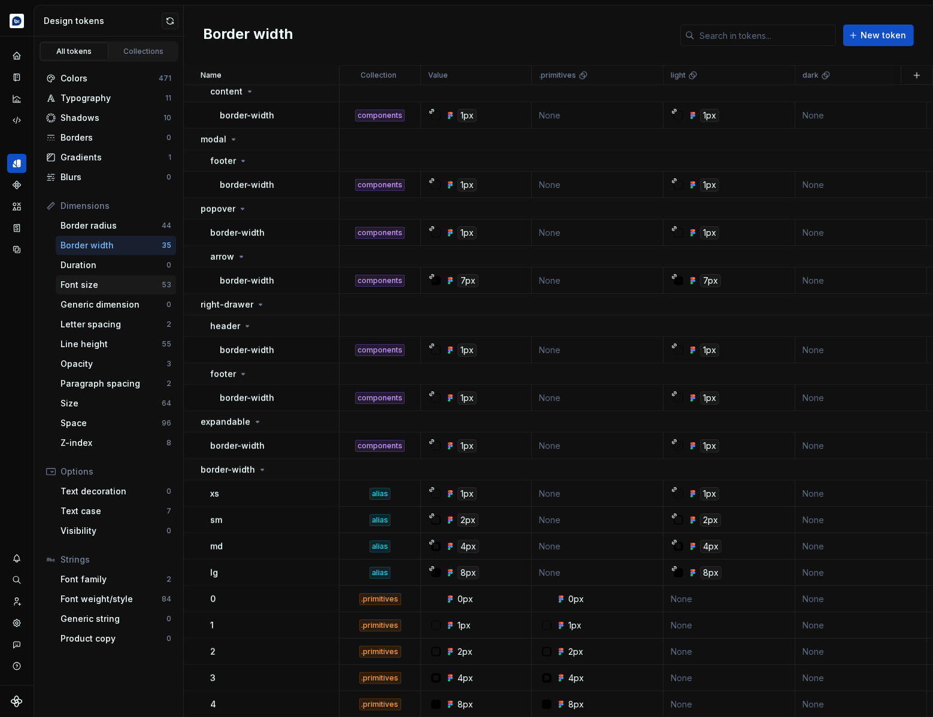
click at [102, 287] on div "Font size" at bounding box center [110, 285] width 101 height 12
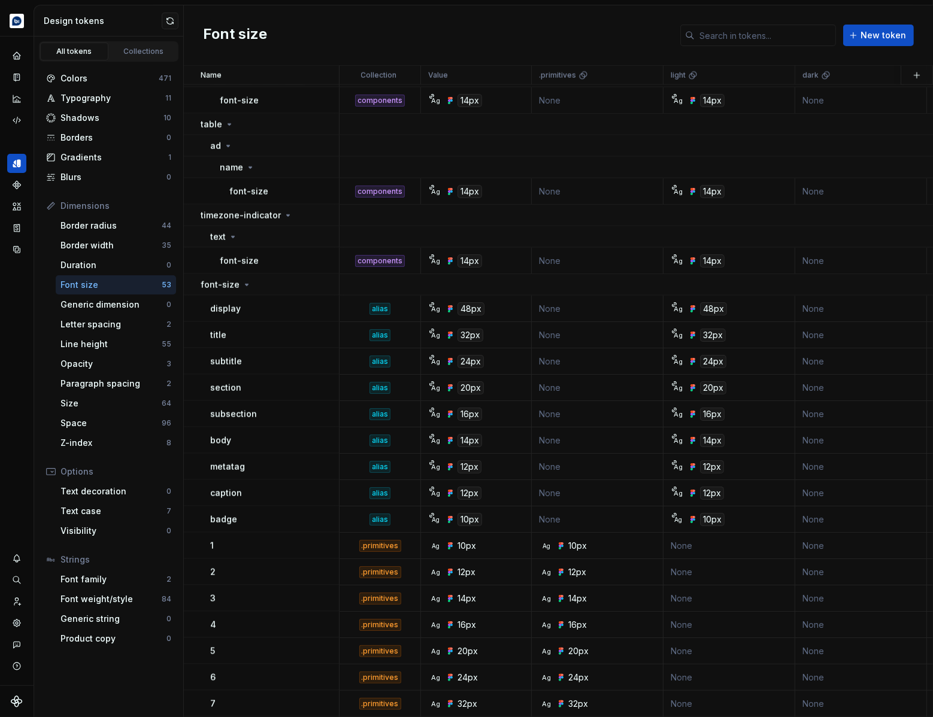
scroll to position [1798, 0]
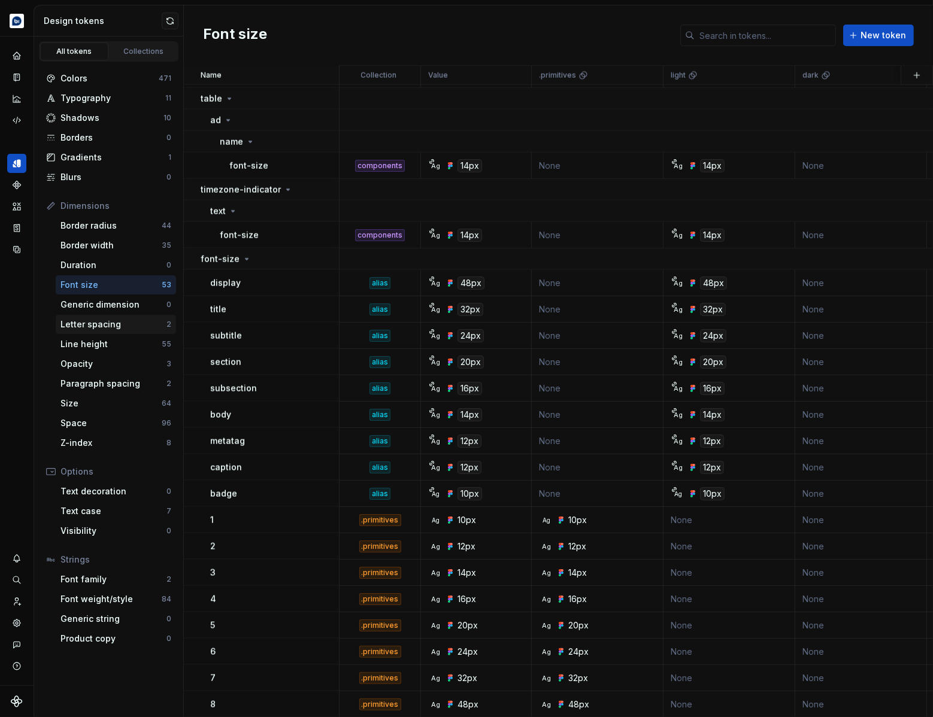
click at [104, 328] on div "Letter spacing" at bounding box center [113, 325] width 106 height 12
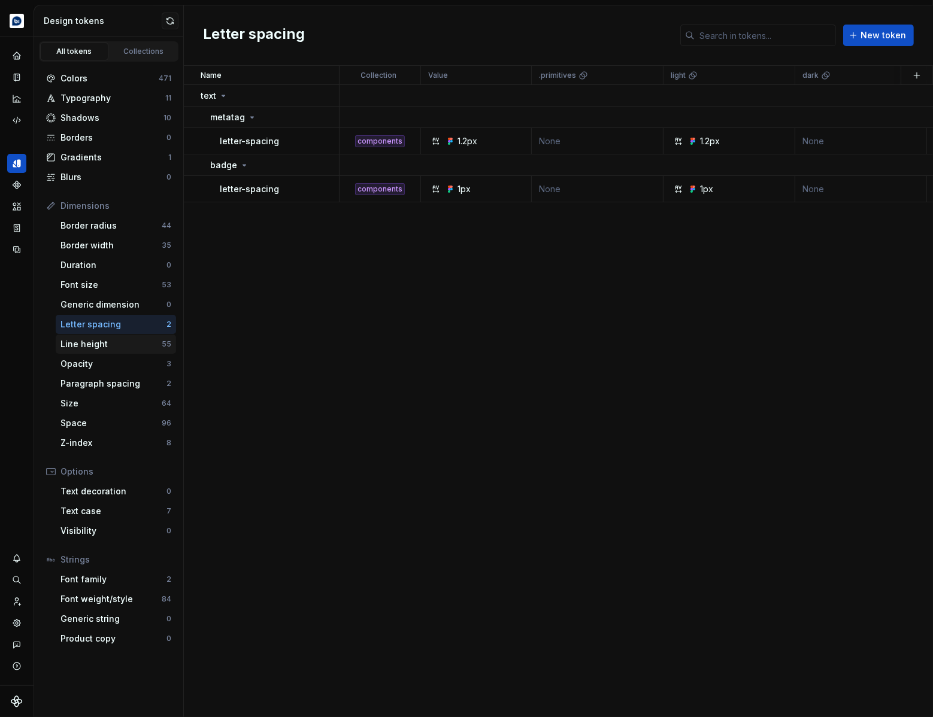
click at [126, 347] on div "Line height" at bounding box center [110, 344] width 101 height 12
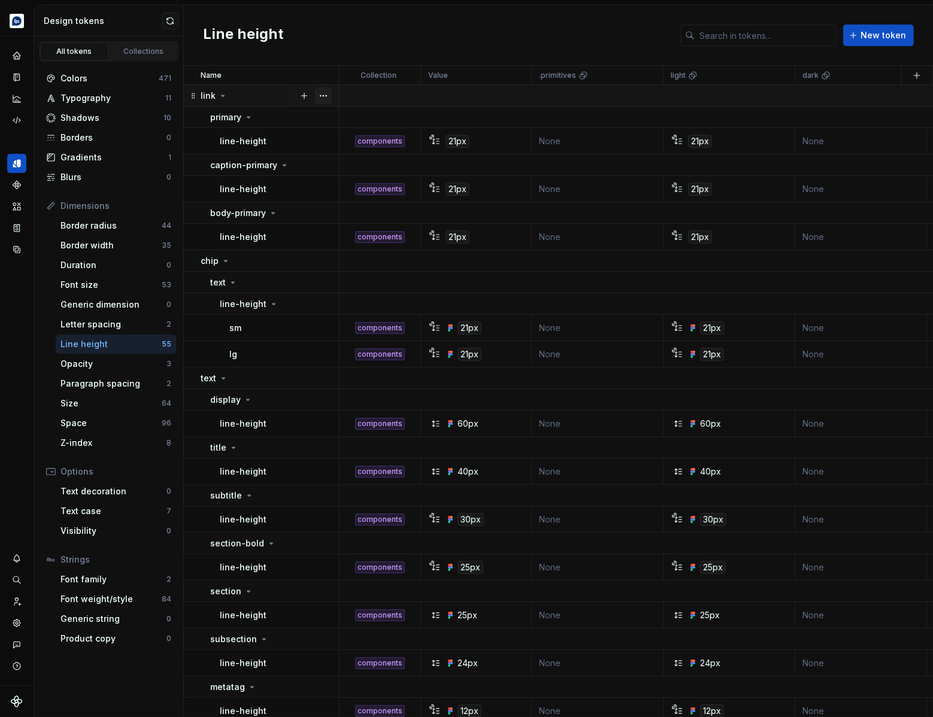
click at [328, 95] on button "button" at bounding box center [323, 95] width 17 height 17
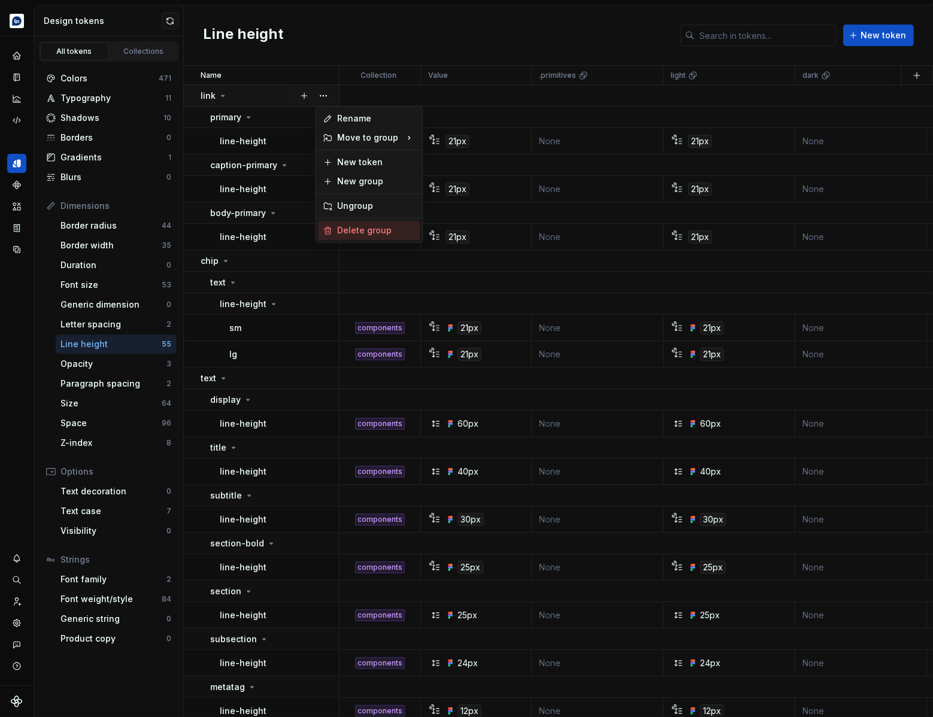
click at [347, 225] on div "Delete group" at bounding box center [376, 231] width 78 height 12
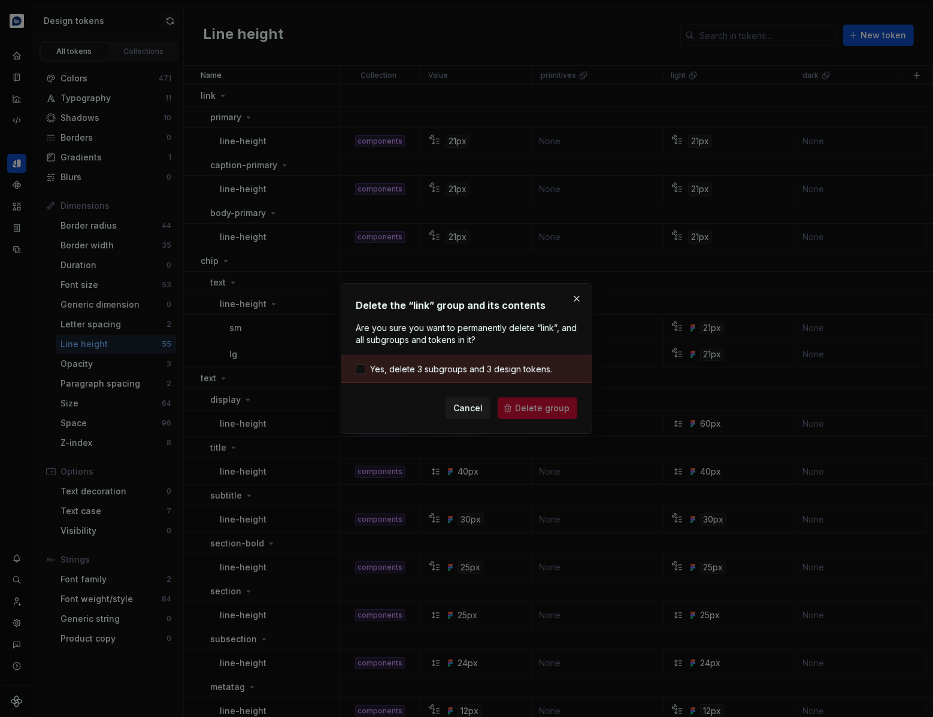
drag, startPoint x: 444, startPoint y: 368, endPoint x: 467, endPoint y: 375, distance: 24.6
click at [444, 367] on span "Yes, delete 3 subgroups and 3 design tokens." at bounding box center [461, 369] width 182 height 12
click at [527, 406] on span "Delete group" at bounding box center [542, 408] width 54 height 12
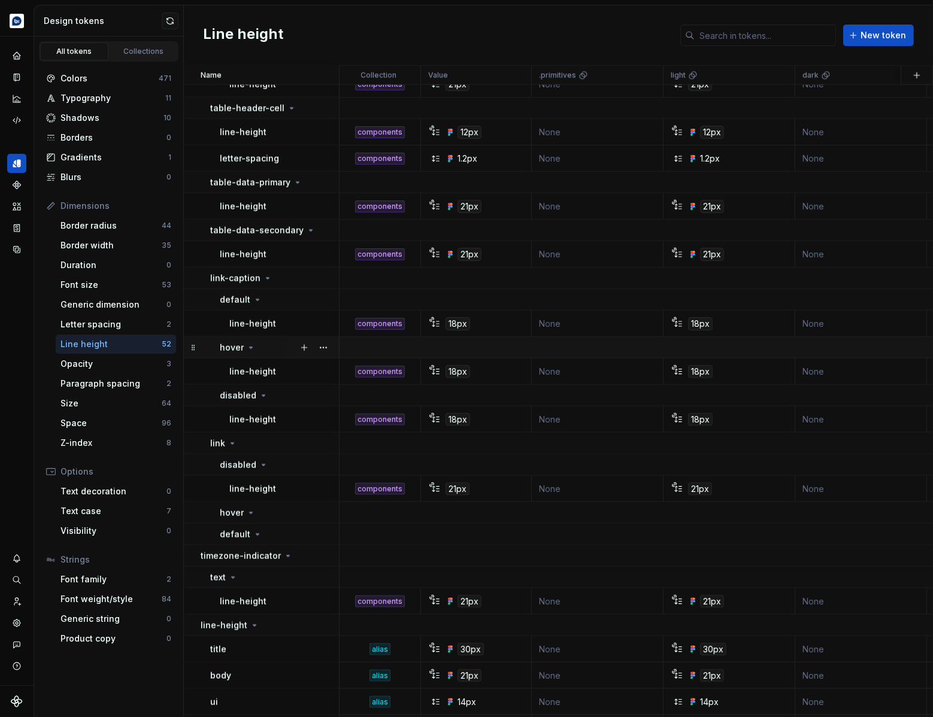
scroll to position [1576, 0]
click at [323, 274] on button "button" at bounding box center [323, 277] width 17 height 17
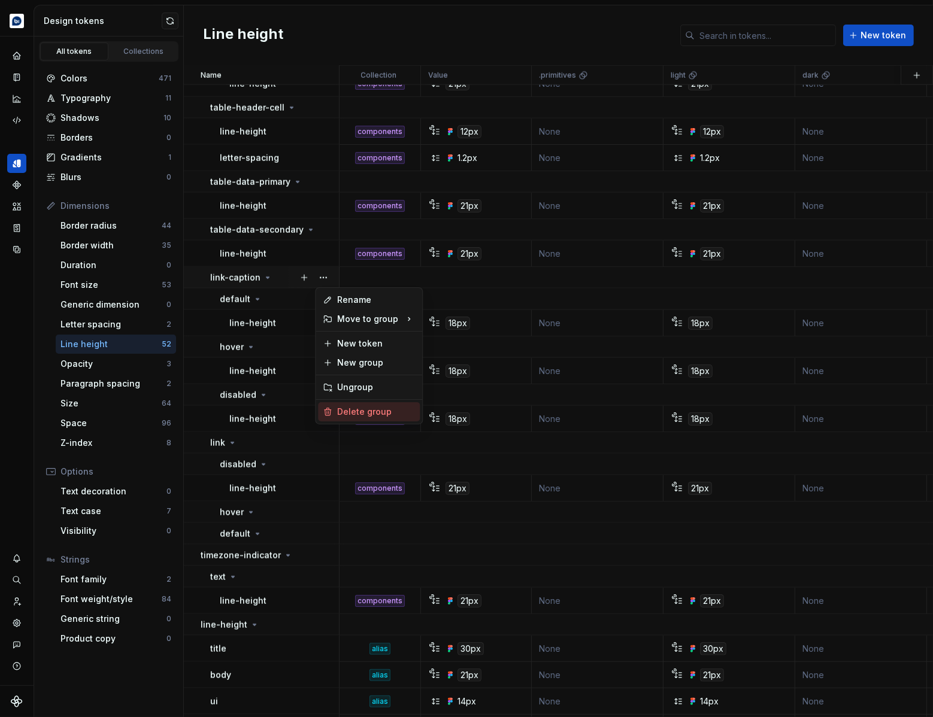
click at [355, 407] on div "Delete group" at bounding box center [376, 412] width 78 height 12
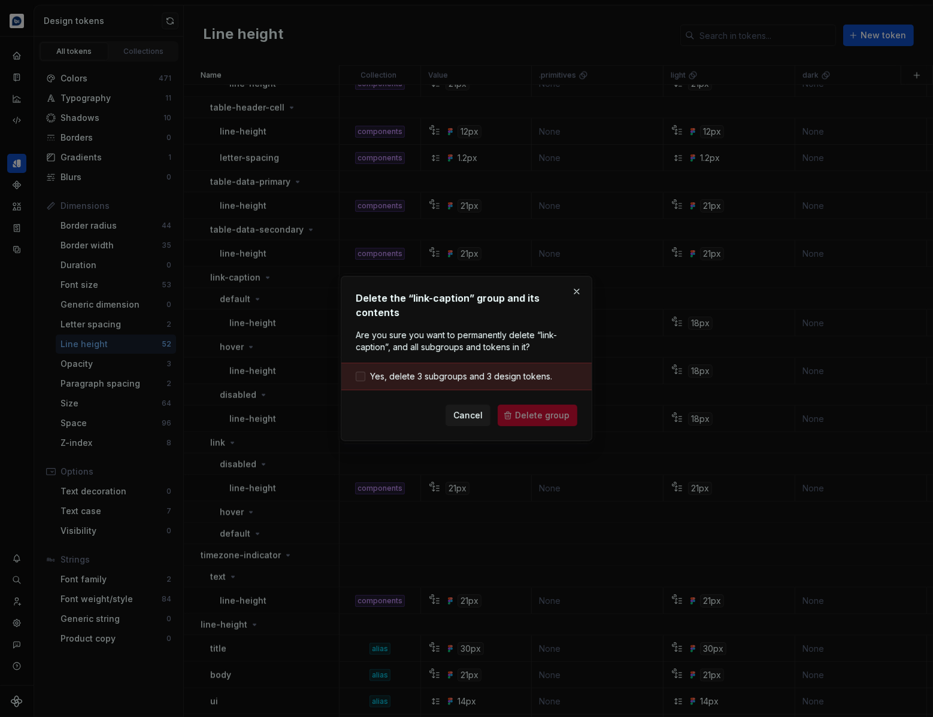
click at [454, 371] on span "Yes, delete 3 subgroups and 3 design tokens." at bounding box center [461, 377] width 182 height 12
click at [530, 410] on span "Delete group" at bounding box center [542, 416] width 54 height 12
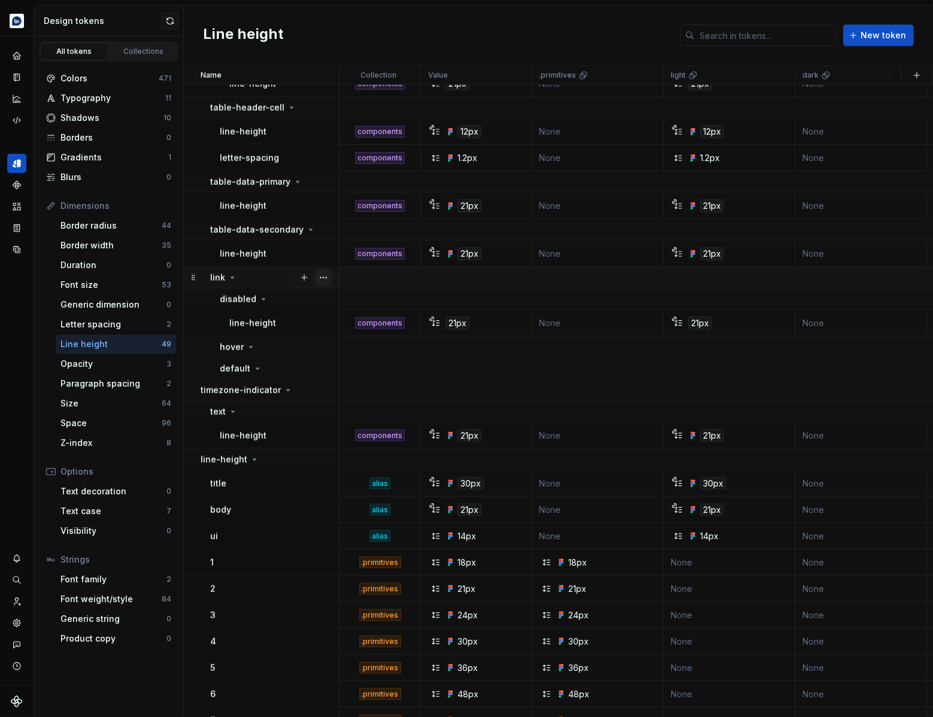
click at [321, 277] on button "button" at bounding box center [323, 277] width 17 height 17
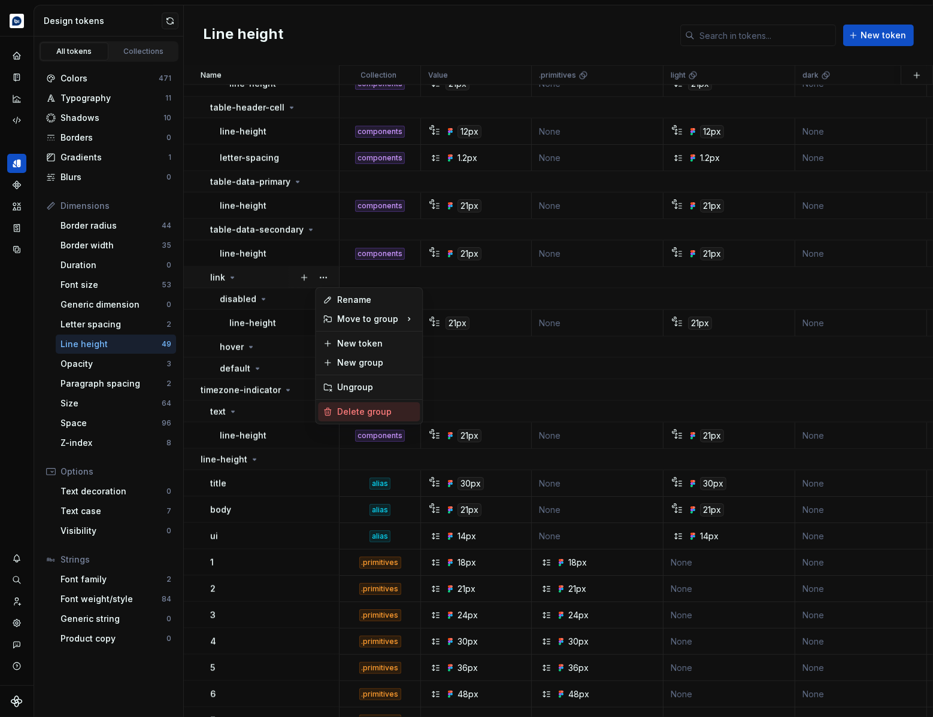
click at [357, 412] on div "Delete group" at bounding box center [376, 412] width 78 height 12
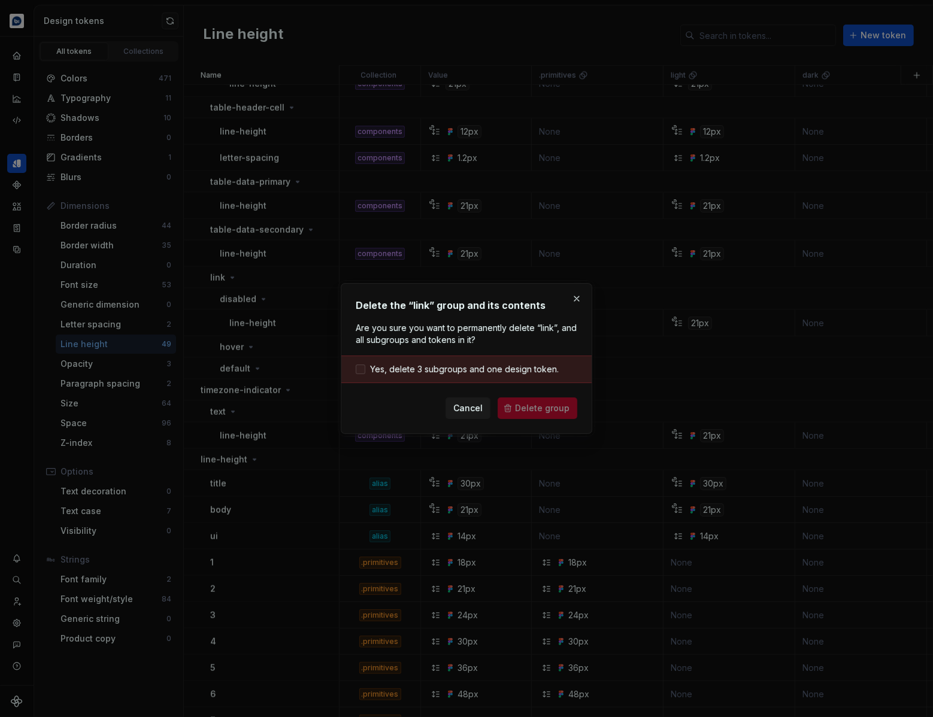
click at [521, 373] on span "Yes, delete 3 subgroups and one design token." at bounding box center [464, 369] width 189 height 12
click at [526, 411] on span "Delete group" at bounding box center [542, 408] width 54 height 12
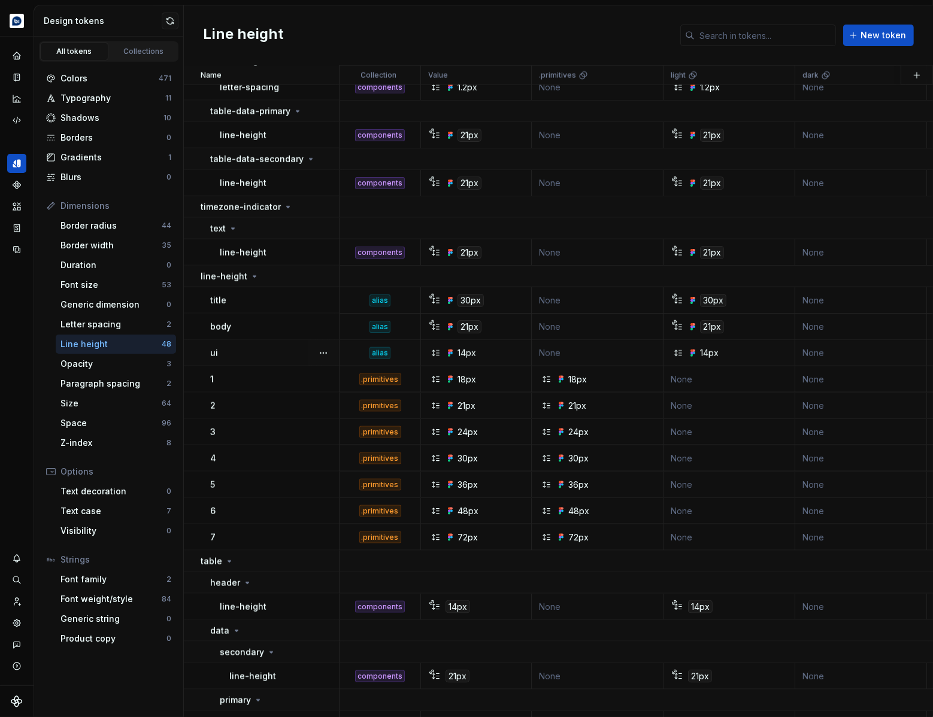
scroll to position [1666, 0]
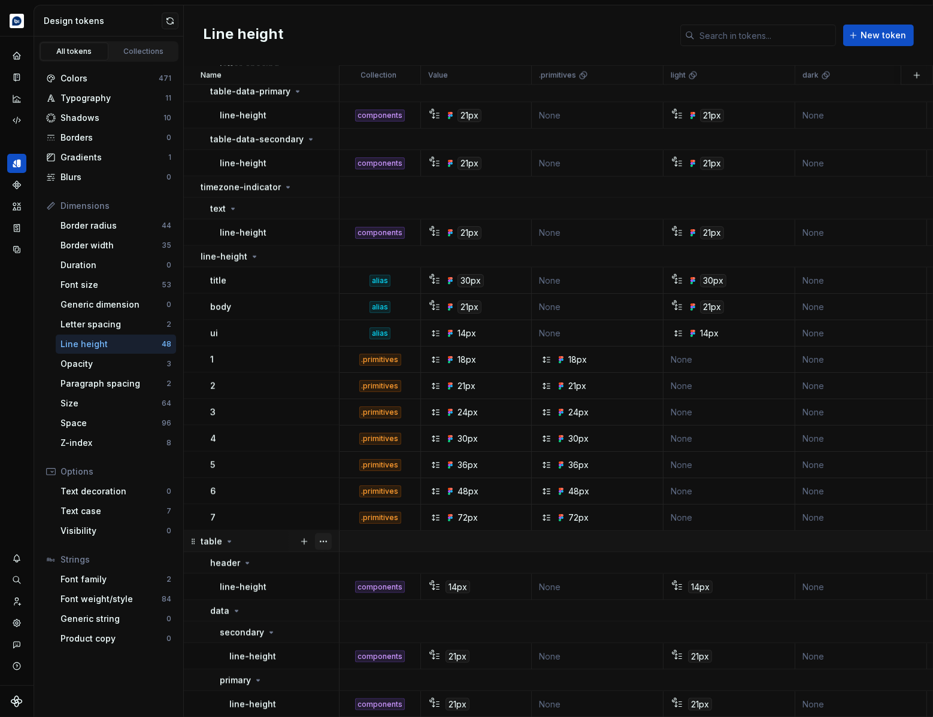
click at [327, 543] on button "button" at bounding box center [323, 542] width 17 height 17
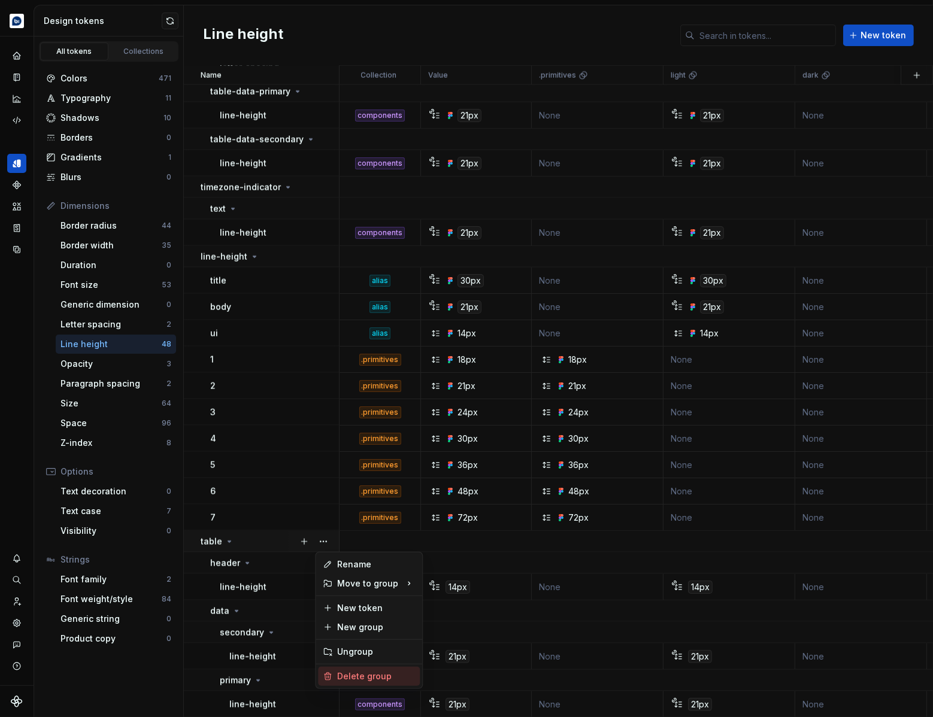
click at [353, 674] on div "Delete group" at bounding box center [376, 677] width 78 height 12
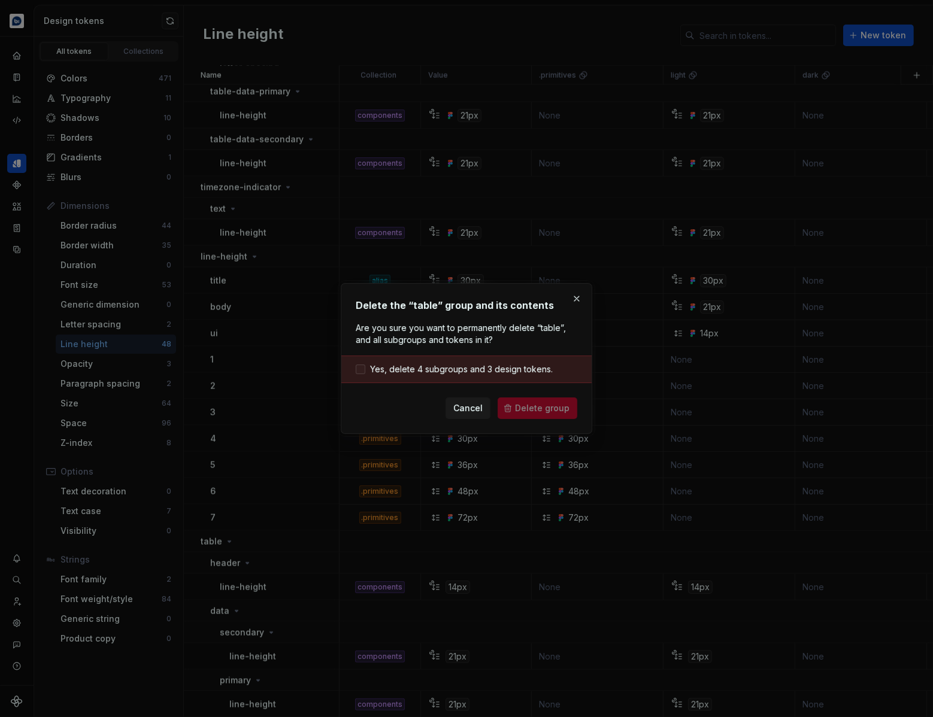
click at [466, 368] on span "Yes, delete 4 subgroups and 3 design tokens." at bounding box center [461, 369] width 183 height 12
click at [532, 408] on span "Delete group" at bounding box center [542, 408] width 54 height 12
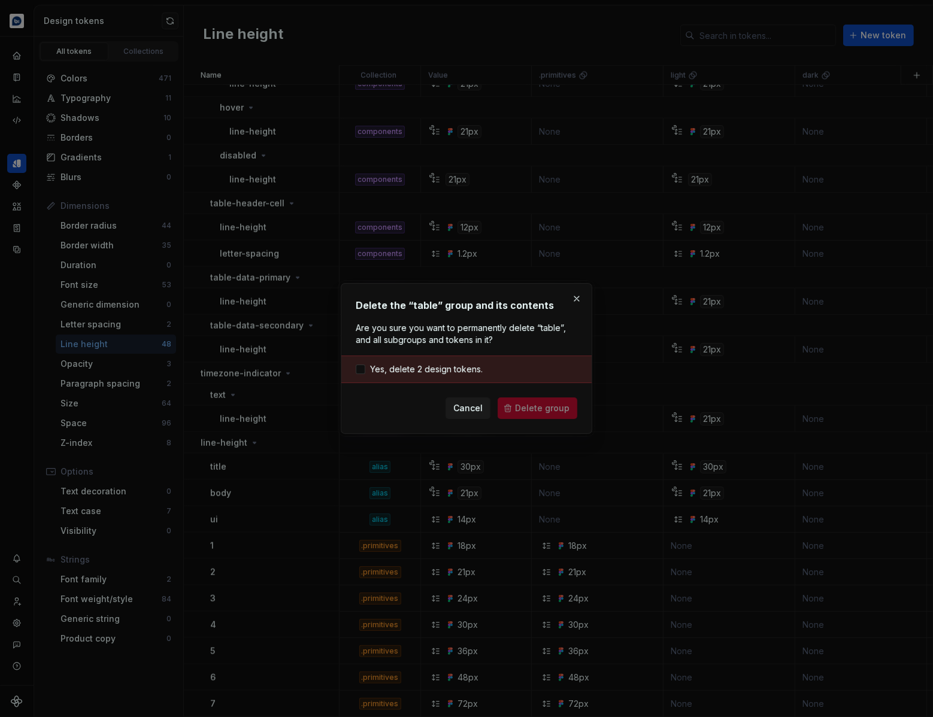
scroll to position [1480, 0]
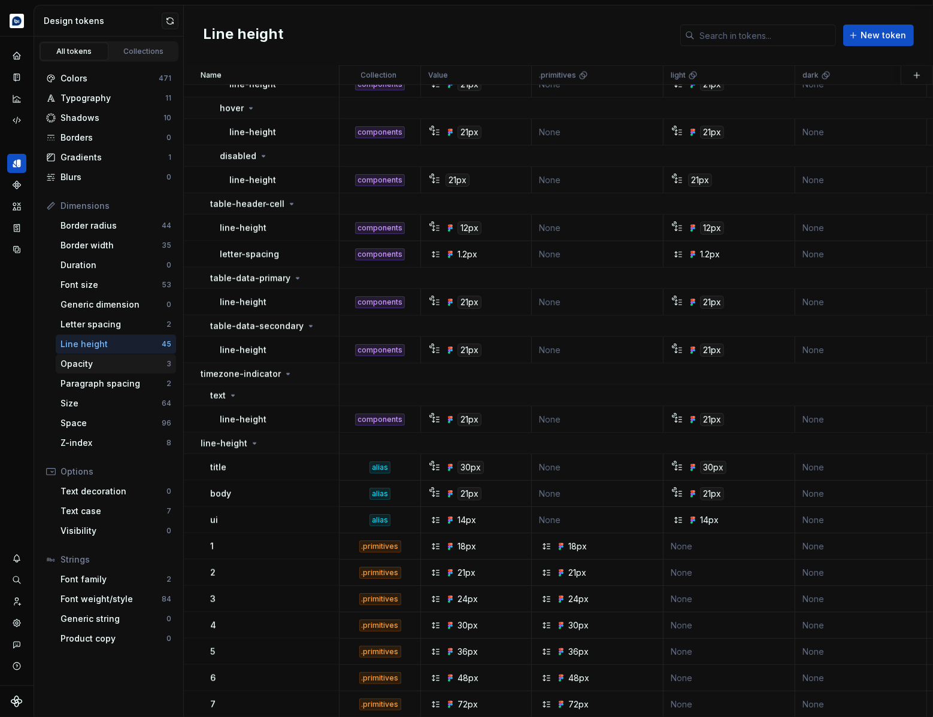
click at [101, 369] on div "Opacity" at bounding box center [113, 364] width 106 height 12
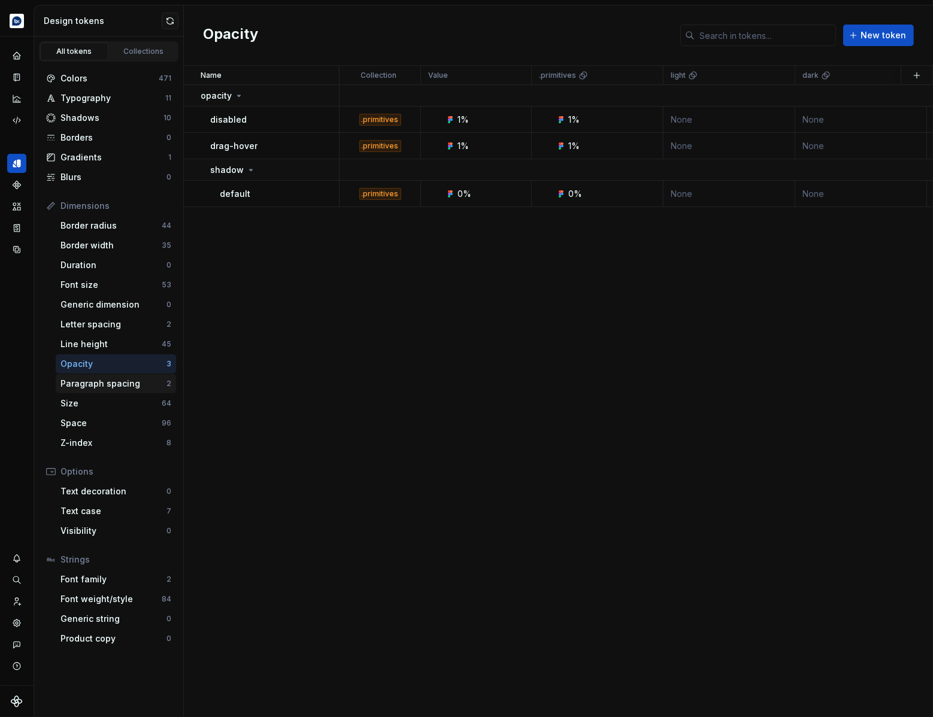
click at [103, 387] on div "Paragraph spacing" at bounding box center [113, 384] width 106 height 12
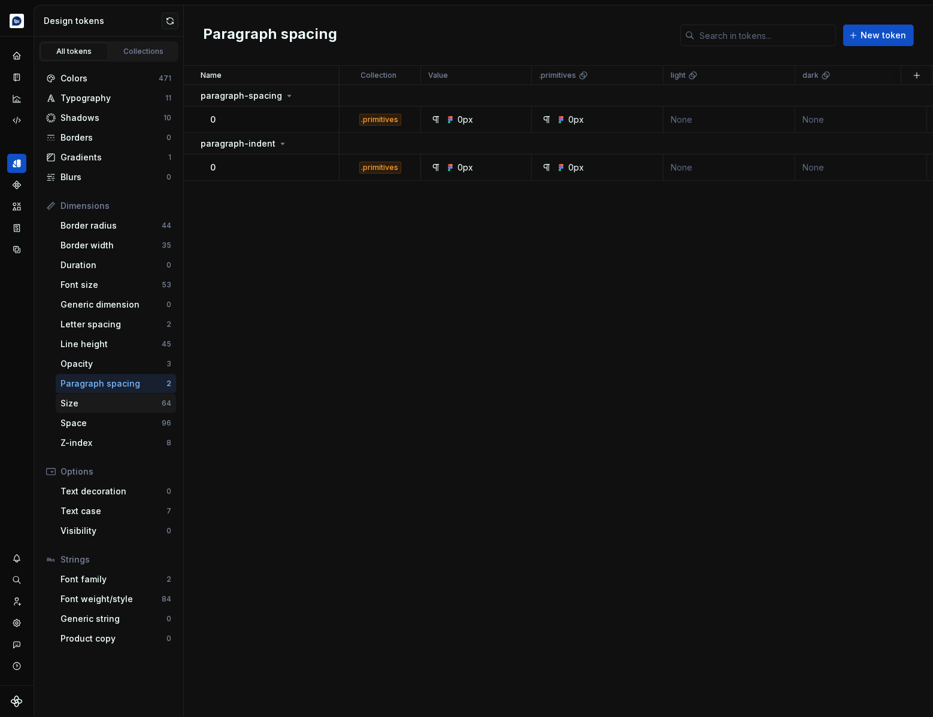
click at [104, 403] on div "Size" at bounding box center [110, 404] width 101 height 12
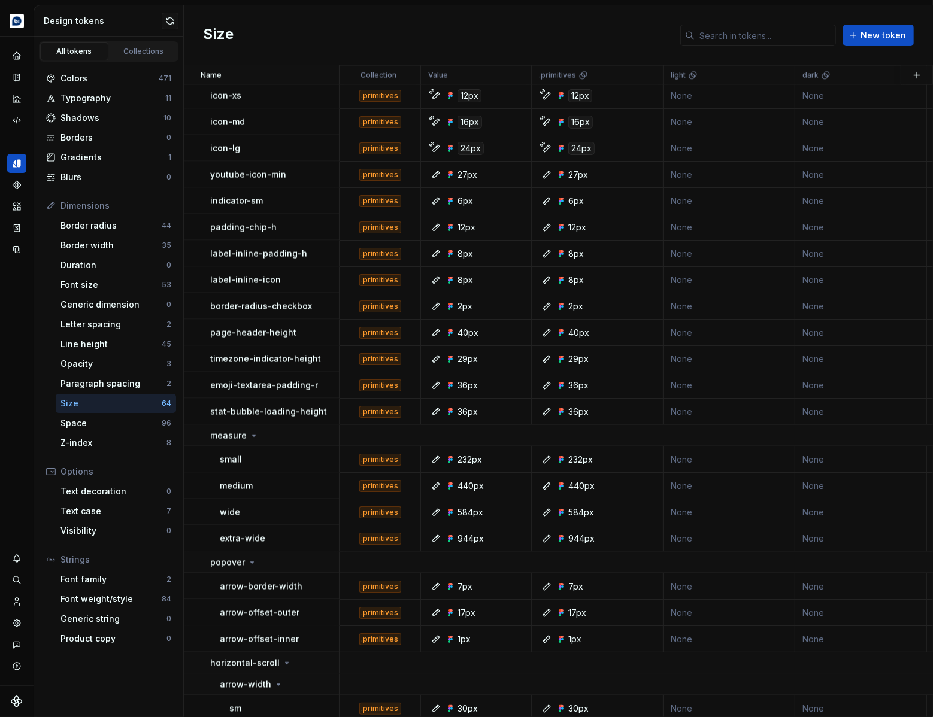
scroll to position [2174, 0]
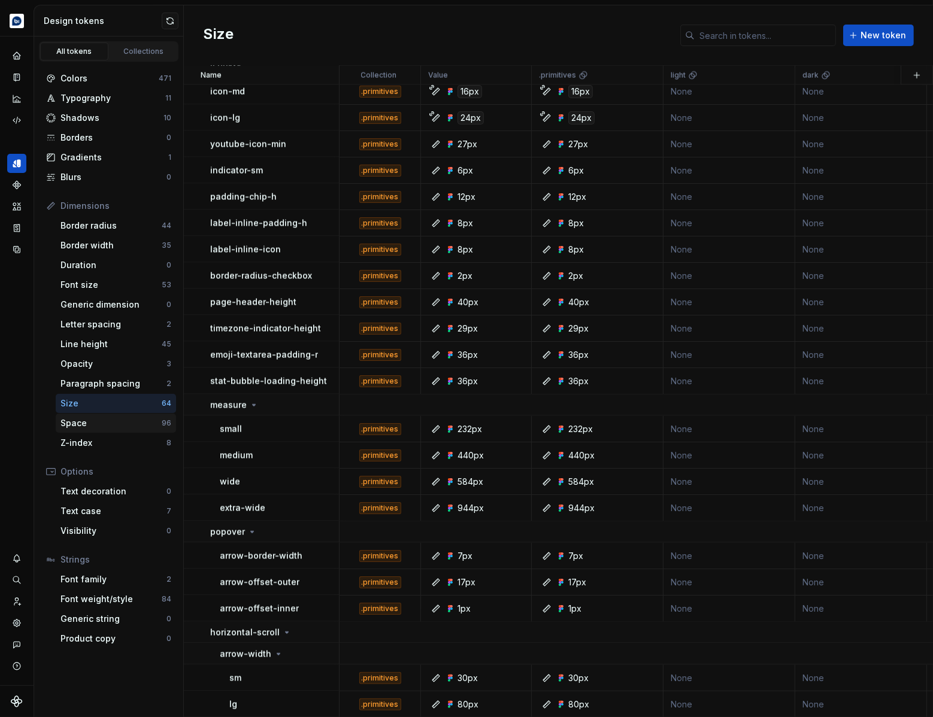
click at [83, 425] on div "Space" at bounding box center [110, 423] width 101 height 12
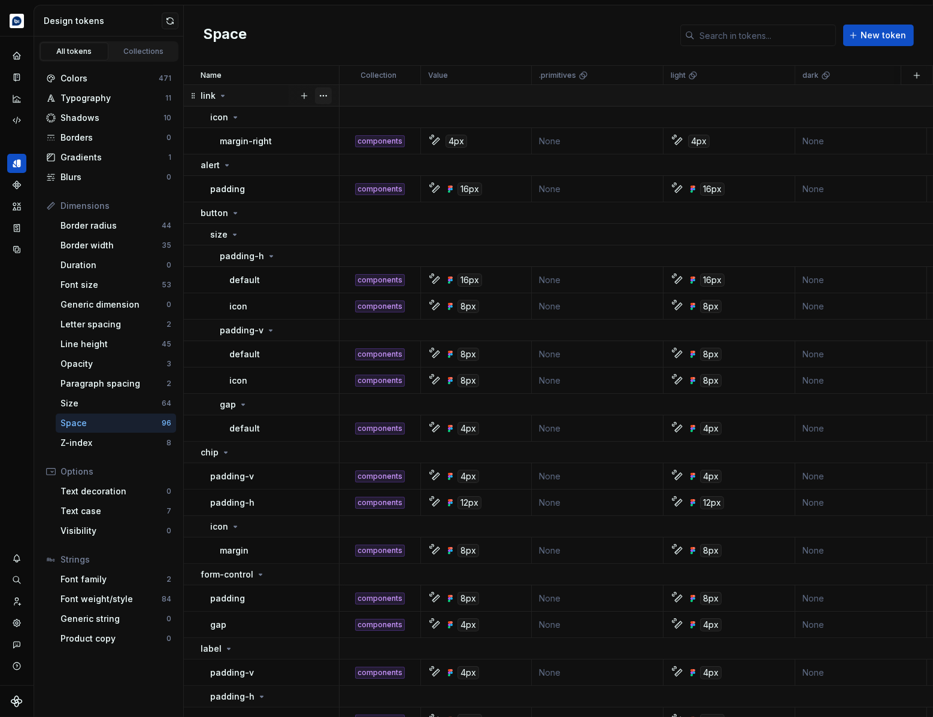
click at [324, 96] on button "button" at bounding box center [323, 95] width 17 height 17
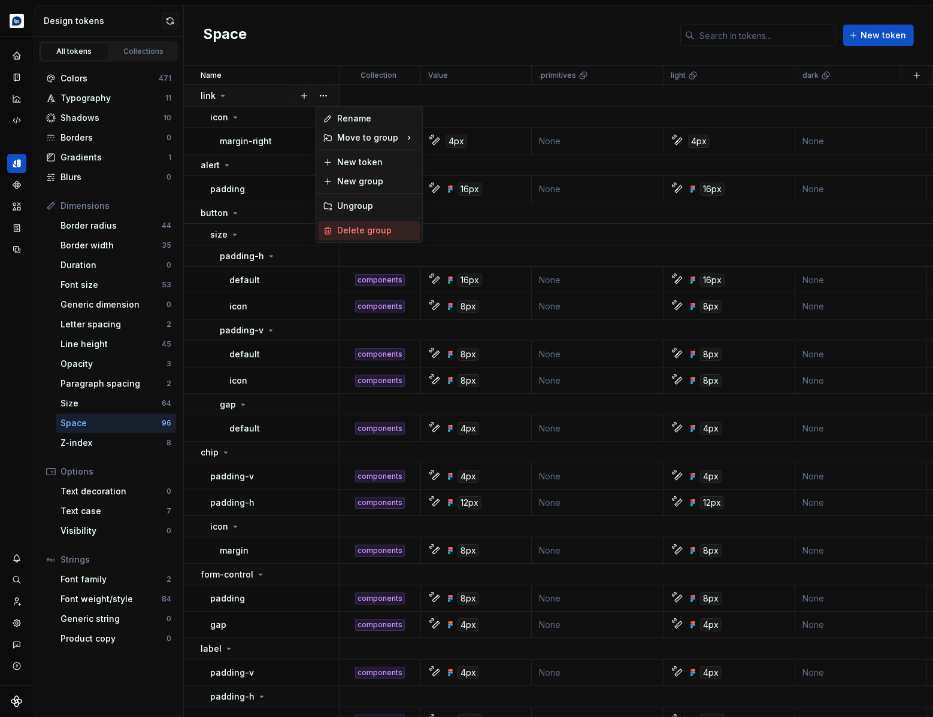
click at [337, 229] on div "Delete group" at bounding box center [376, 231] width 78 height 12
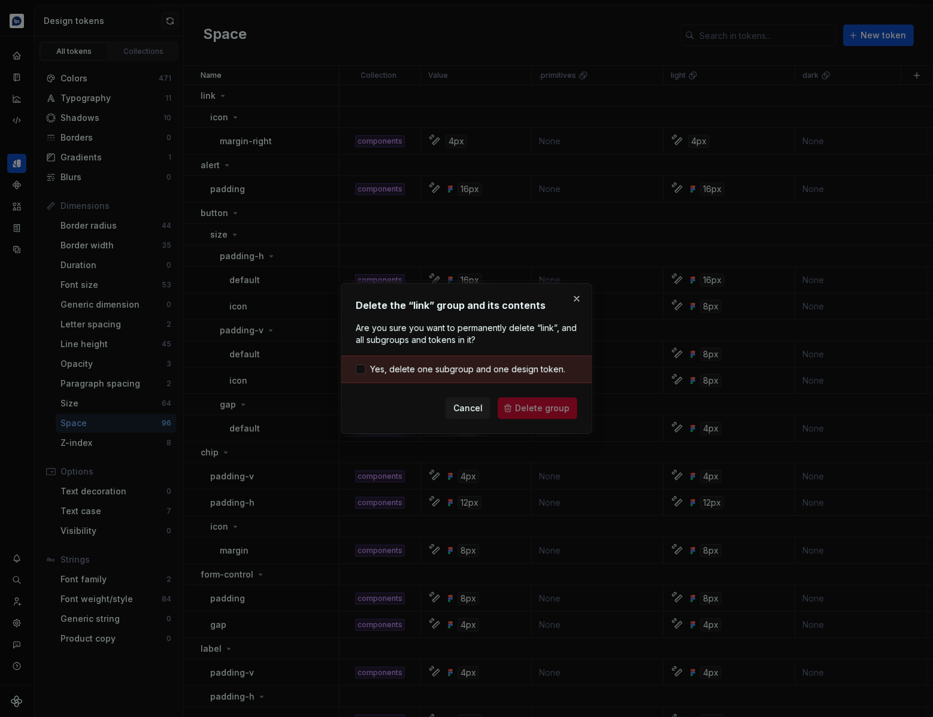
drag, startPoint x: 448, startPoint y: 369, endPoint x: 478, endPoint y: 376, distance: 31.4
click at [448, 369] on span "Yes, delete one subgroup and one design token." at bounding box center [467, 369] width 195 height 12
click at [563, 415] on button "Delete group" at bounding box center [538, 409] width 80 height 22
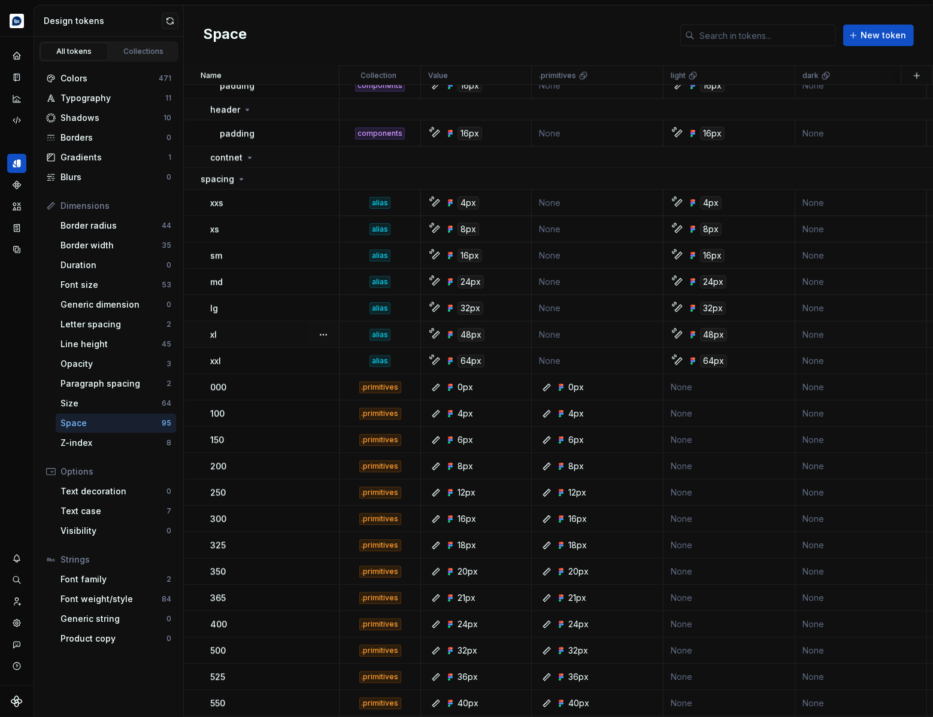
scroll to position [3487, 0]
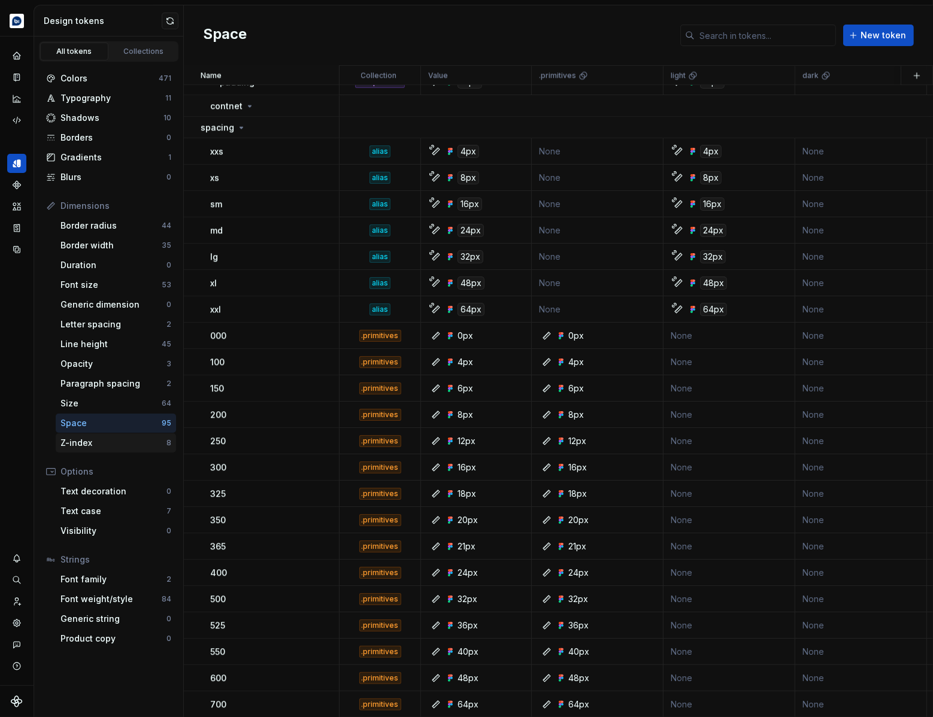
click at [97, 448] on div "Z-index" at bounding box center [113, 443] width 106 height 12
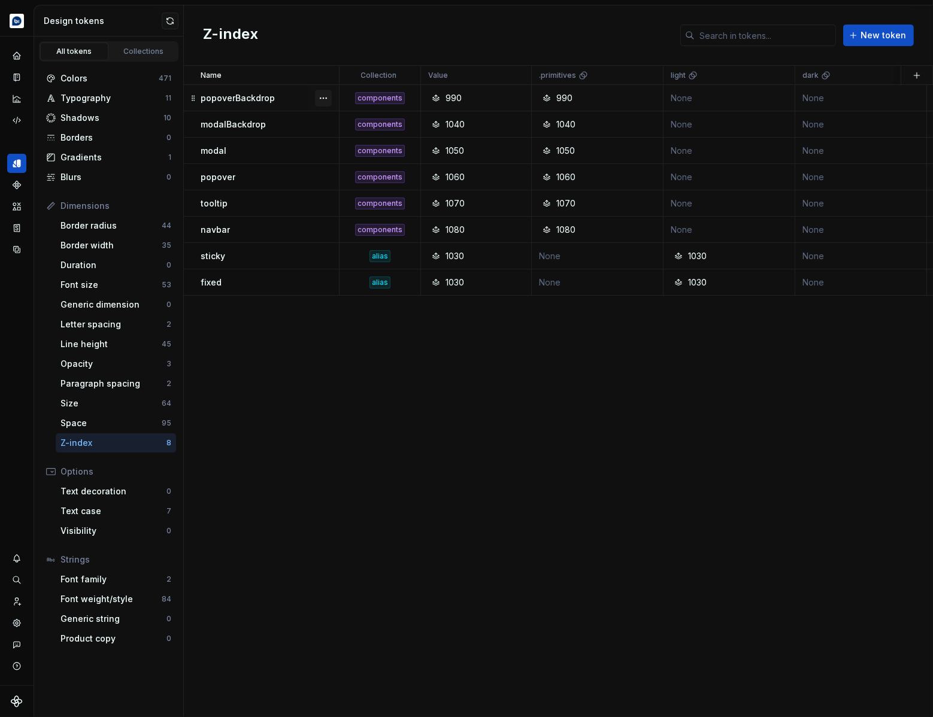
click at [322, 98] on button "button" at bounding box center [323, 98] width 17 height 17
click at [360, 165] on div "Delete token" at bounding box center [376, 165] width 78 height 12
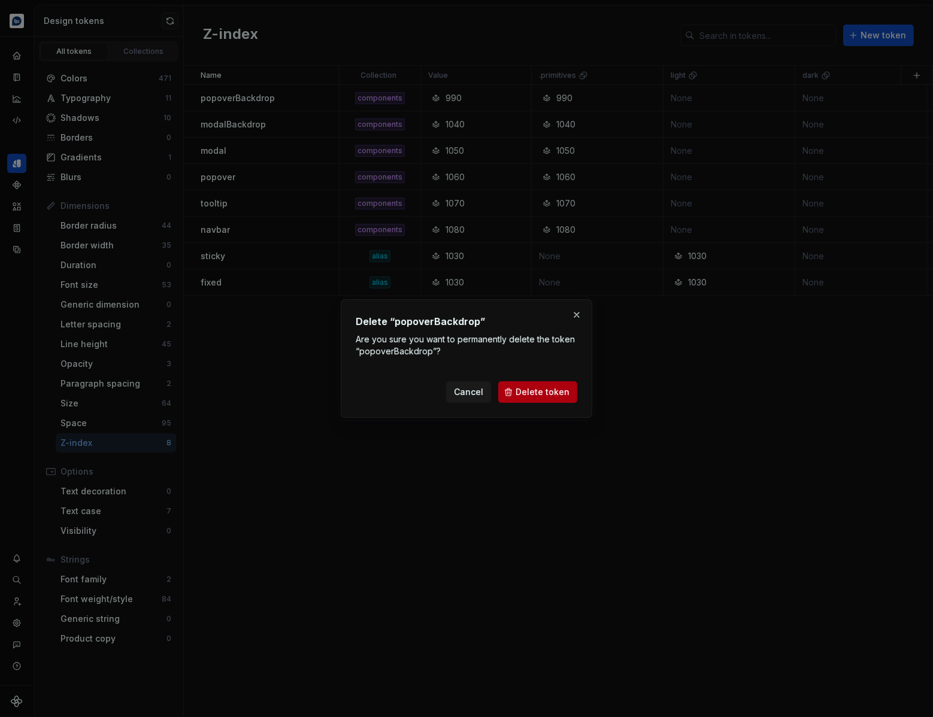
click at [541, 389] on span "Delete token" at bounding box center [543, 392] width 54 height 12
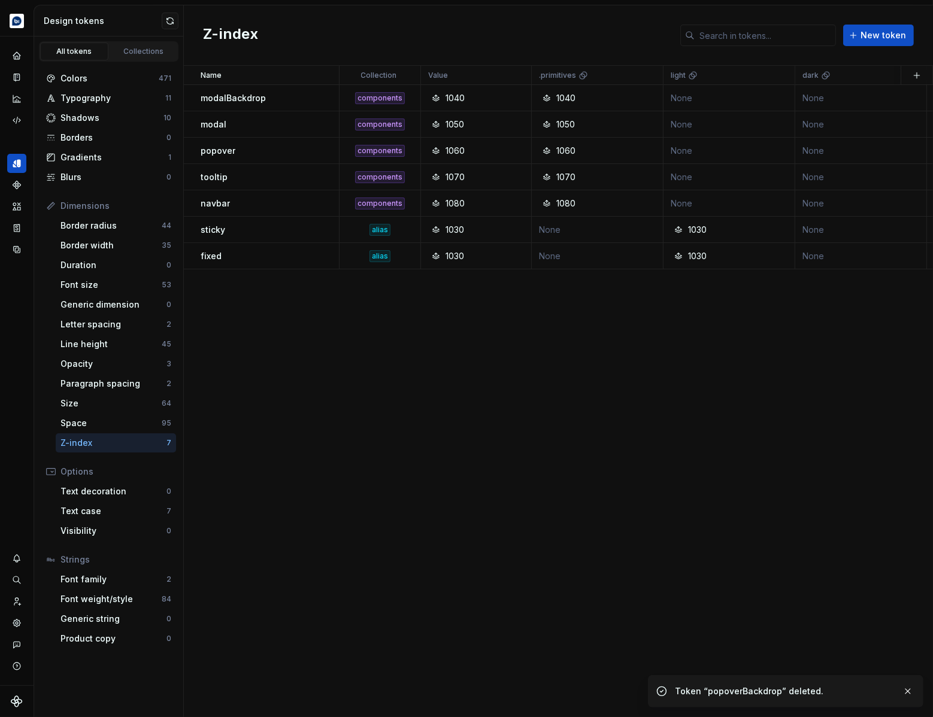
click at [331, 99] on button "button" at bounding box center [323, 98] width 17 height 17
click at [325, 98] on button "button" at bounding box center [323, 98] width 17 height 17
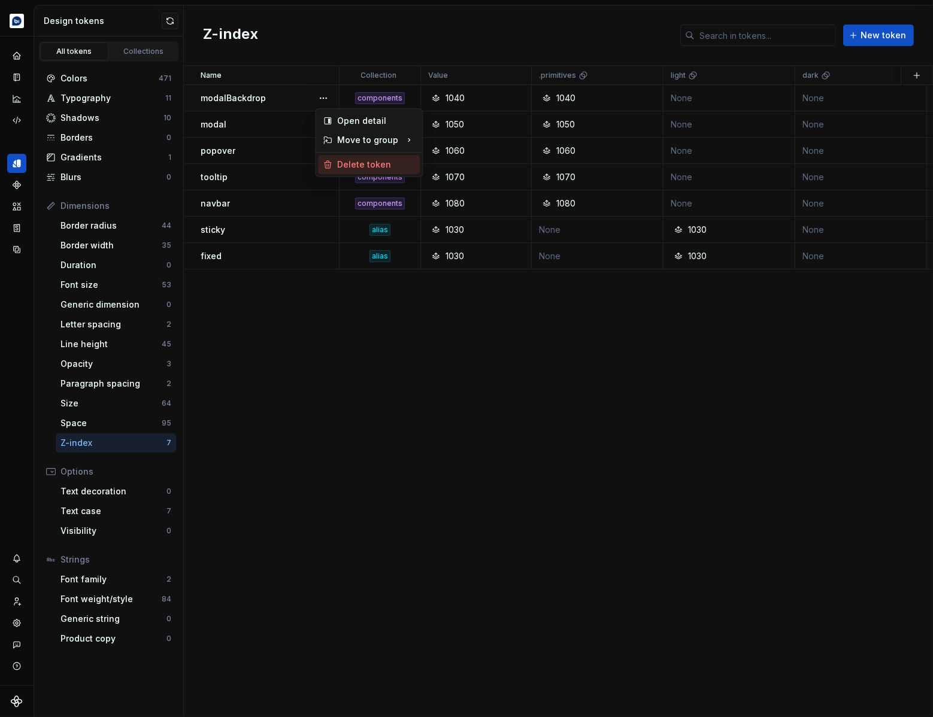
click at [362, 166] on div "Delete token" at bounding box center [376, 165] width 78 height 12
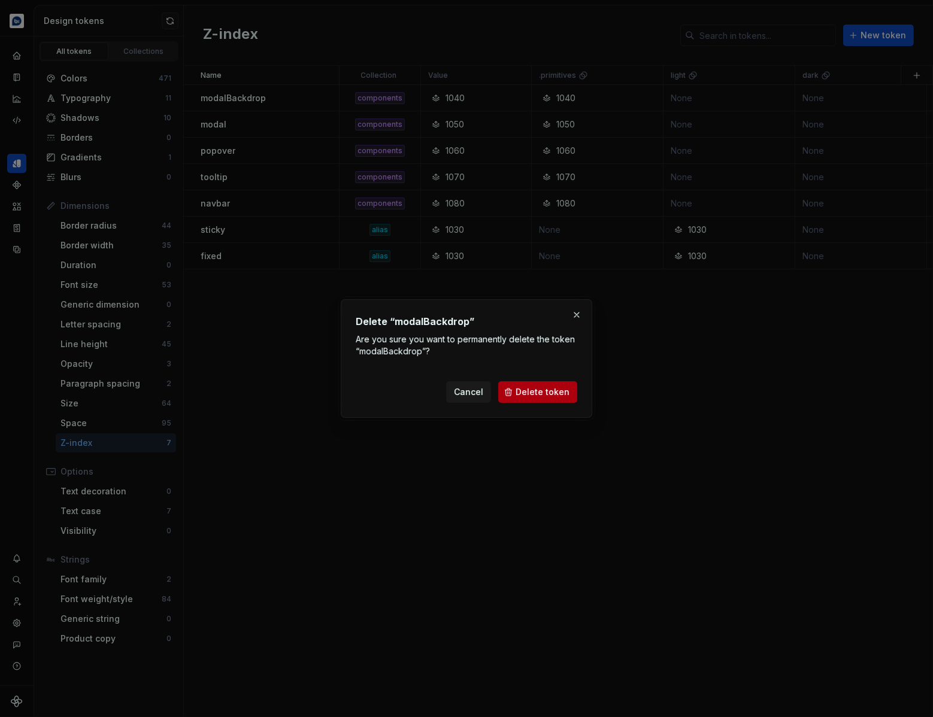
click at [554, 394] on span "Delete token" at bounding box center [543, 392] width 54 height 12
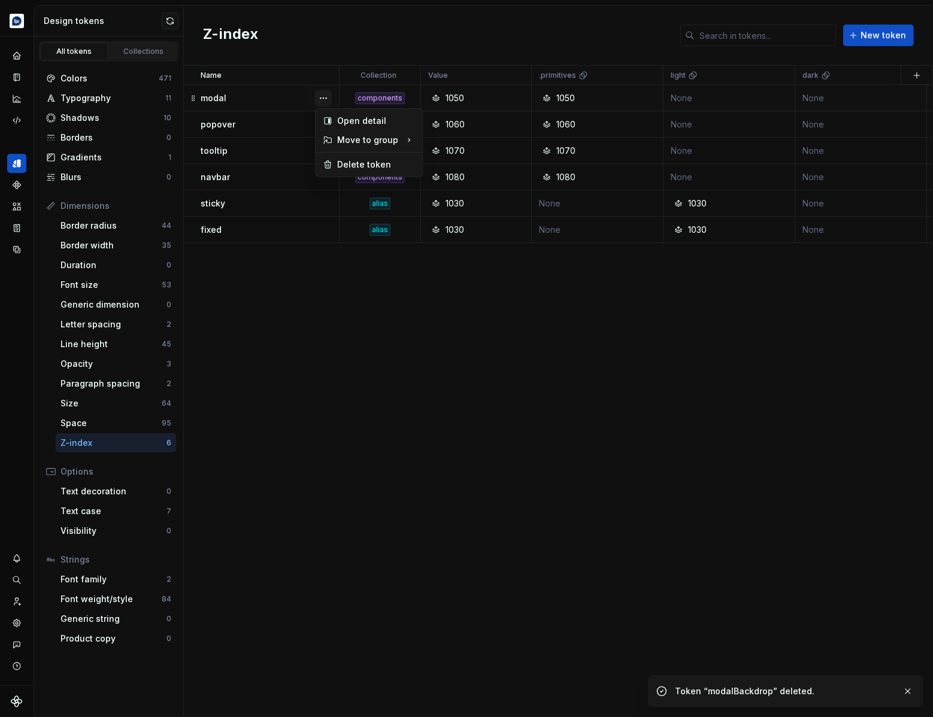
click at [317, 95] on button "button" at bounding box center [323, 98] width 17 height 17
click at [363, 169] on div "Delete token" at bounding box center [376, 165] width 78 height 12
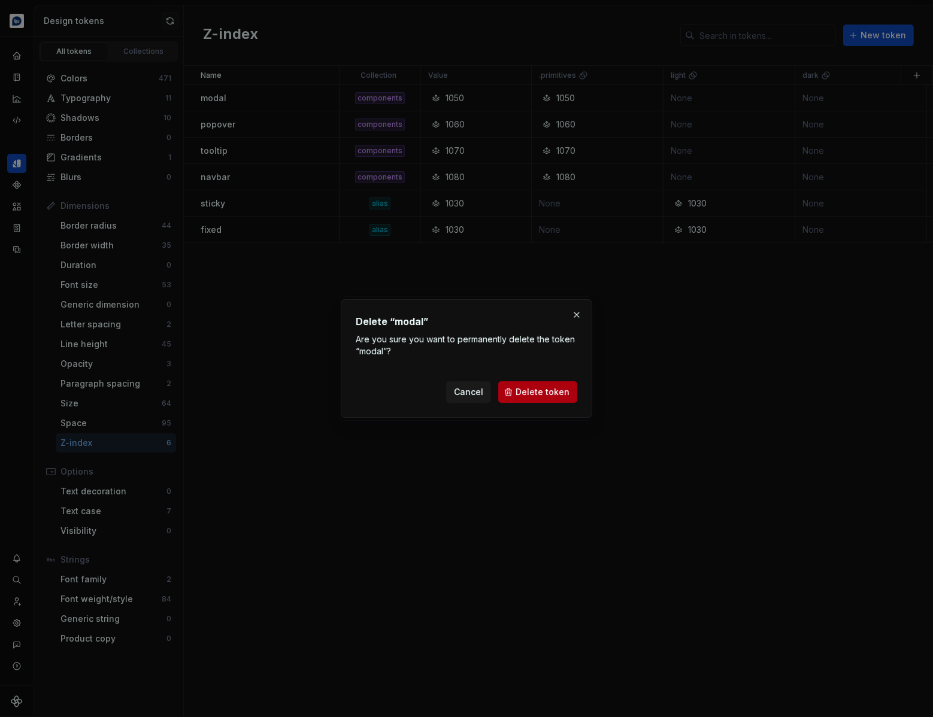
click at [524, 390] on span "Delete token" at bounding box center [543, 392] width 54 height 12
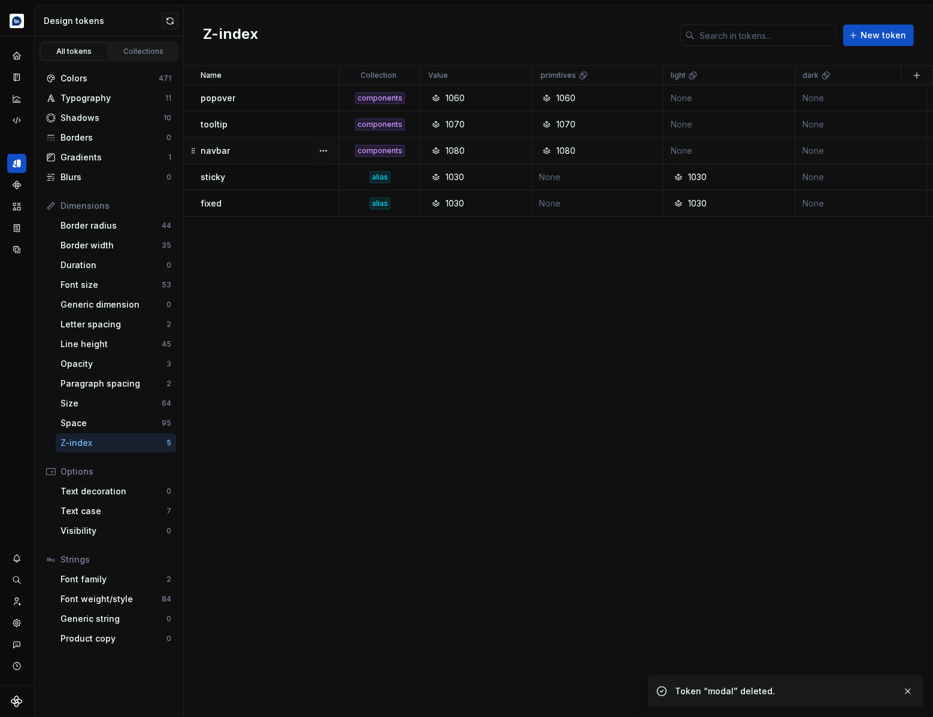
click at [344, 162] on div at bounding box center [343, 151] width 7 height 26
click at [323, 90] on button "button" at bounding box center [323, 98] width 17 height 17
click at [335, 162] on div "Delete token" at bounding box center [369, 164] width 102 height 19
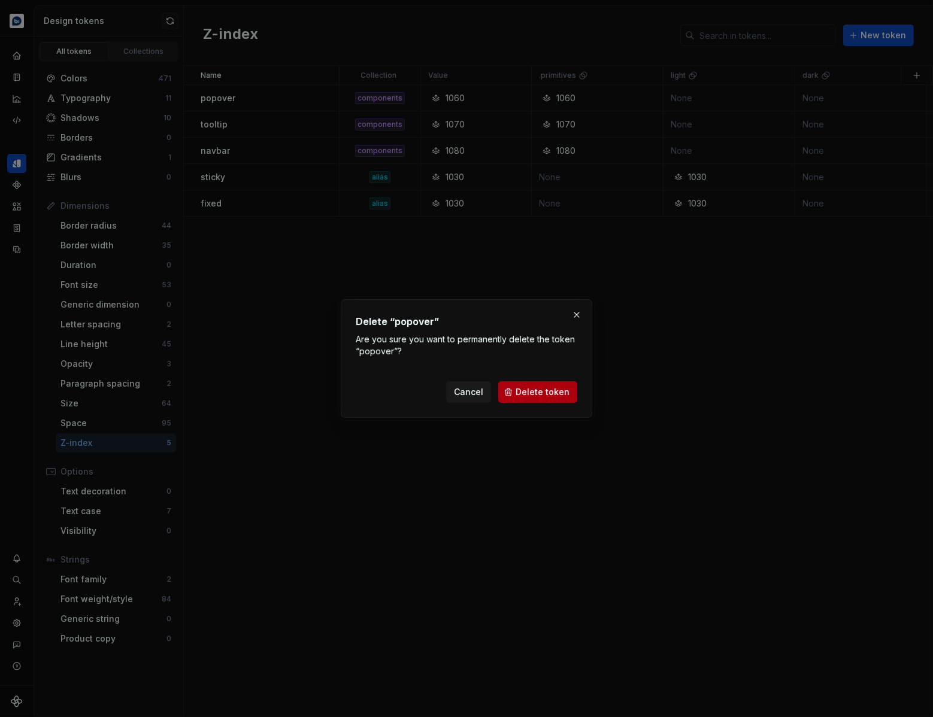
click at [540, 383] on button "Delete token" at bounding box center [537, 392] width 79 height 22
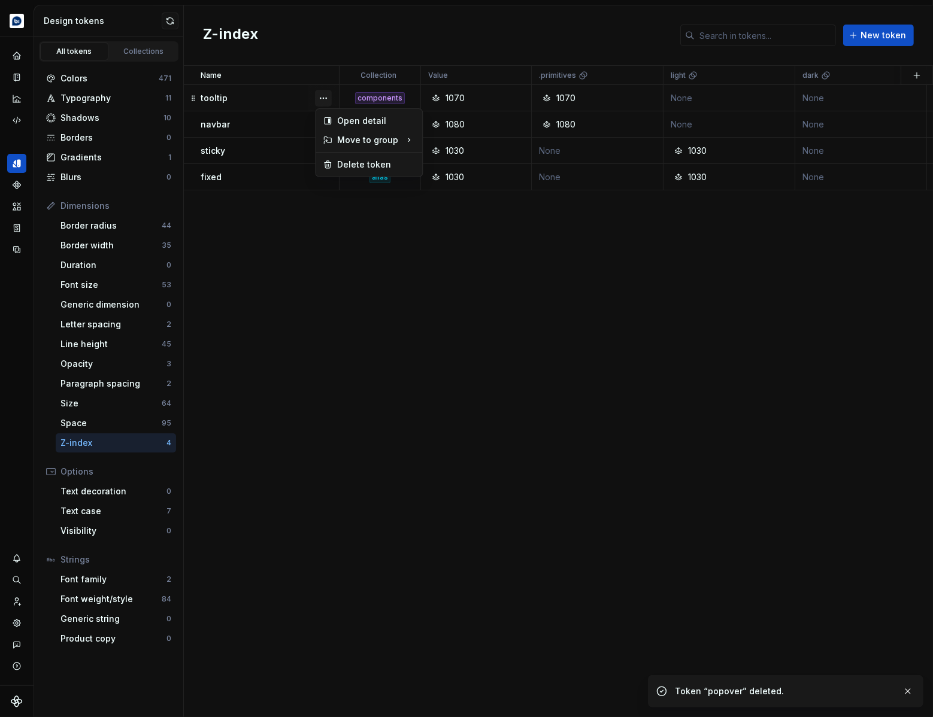
click at [323, 93] on button "button" at bounding box center [323, 98] width 17 height 17
click at [365, 162] on div "Delete token" at bounding box center [376, 165] width 78 height 12
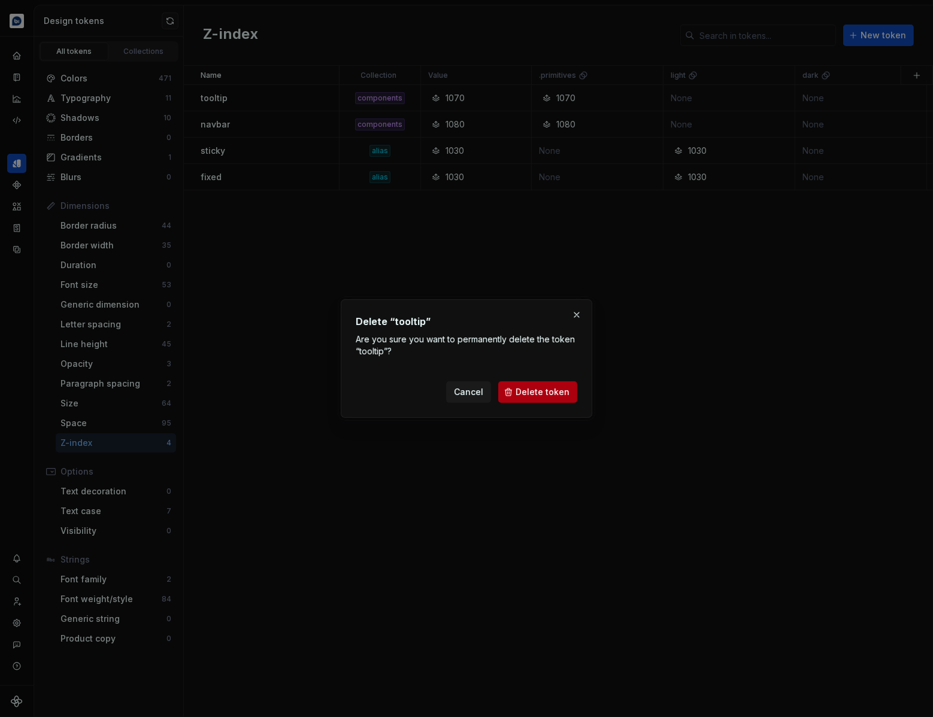
click at [544, 387] on span "Delete token" at bounding box center [543, 392] width 54 height 12
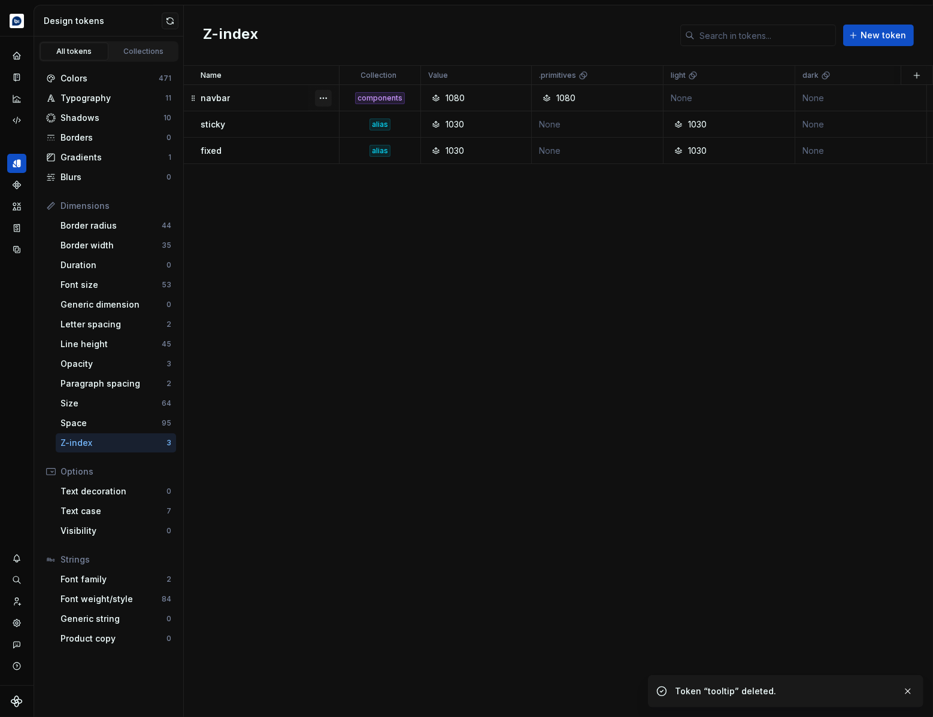
click at [328, 98] on button "button" at bounding box center [323, 98] width 17 height 17
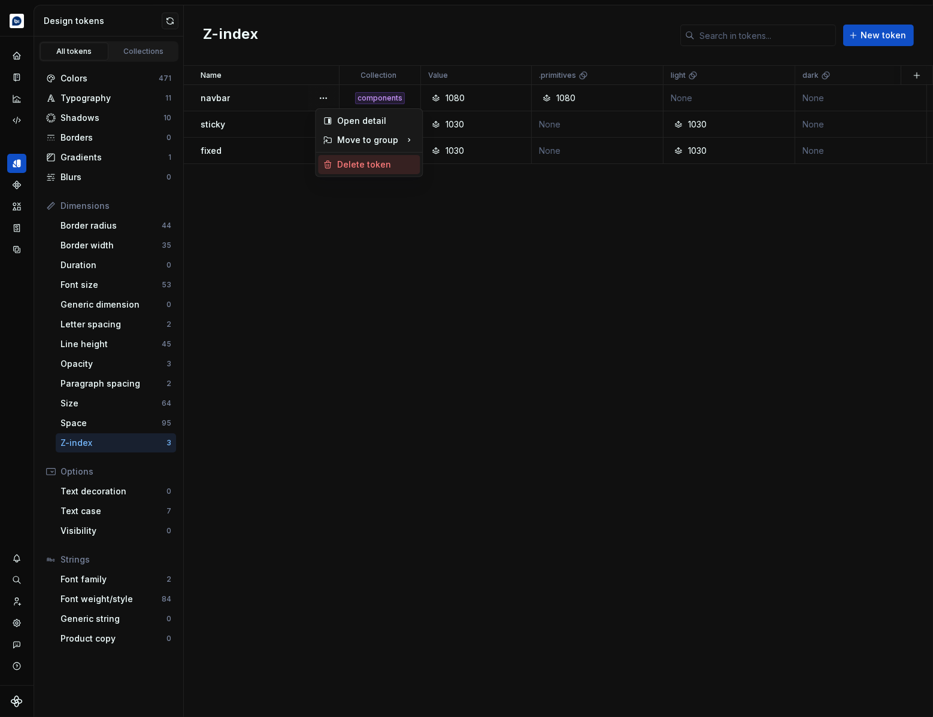
click at [362, 163] on div "Delete token" at bounding box center [376, 165] width 78 height 12
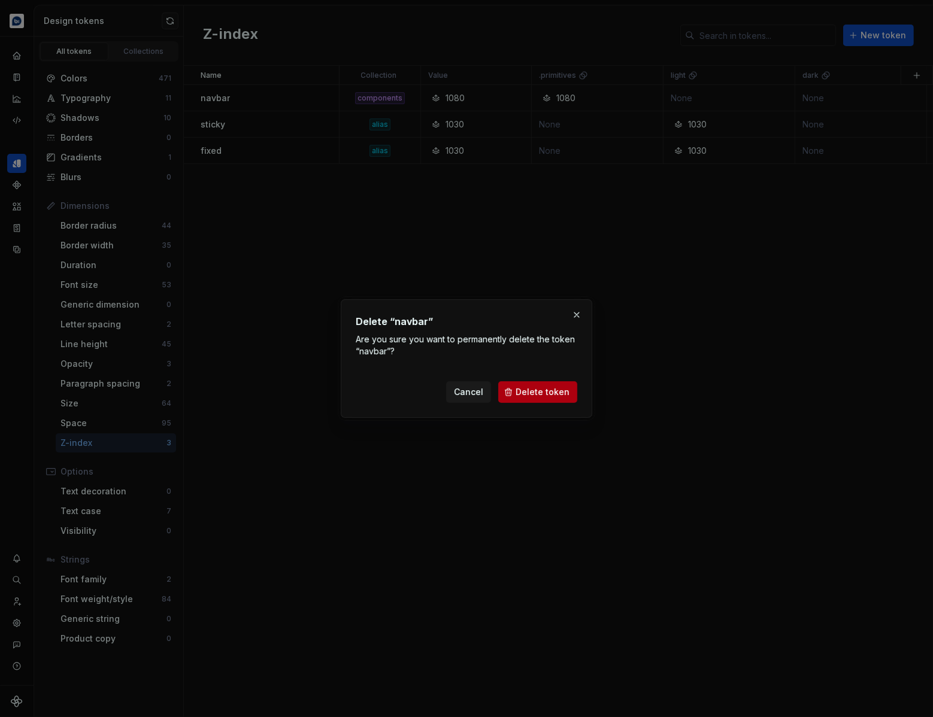
click at [538, 390] on span "Delete token" at bounding box center [543, 392] width 54 height 12
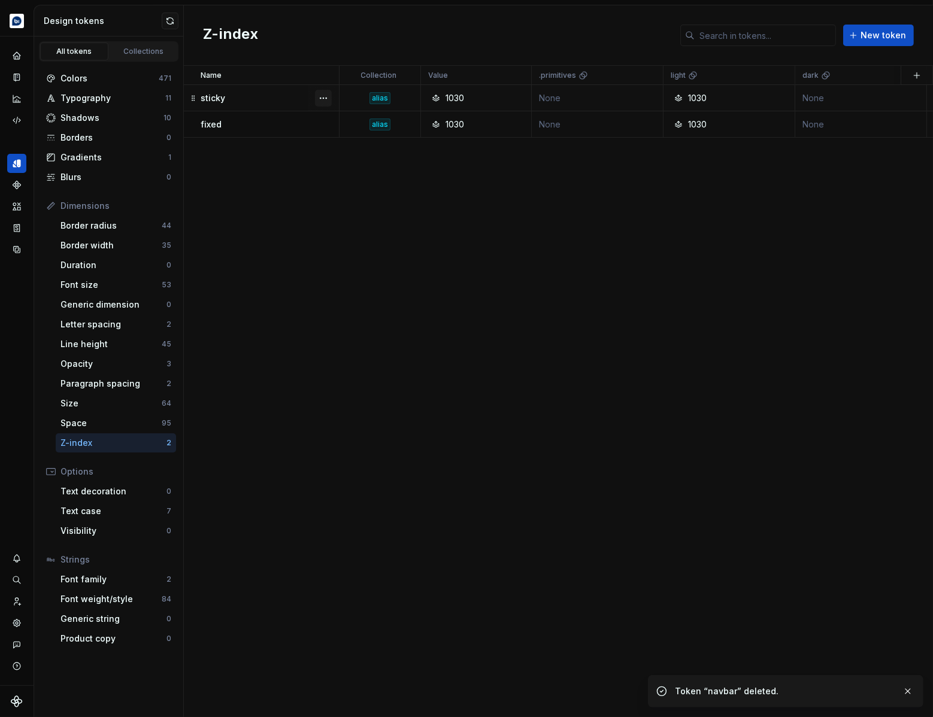
click at [327, 97] on button "button" at bounding box center [323, 98] width 17 height 17
click at [348, 160] on div "Delete token" at bounding box center [376, 165] width 78 height 12
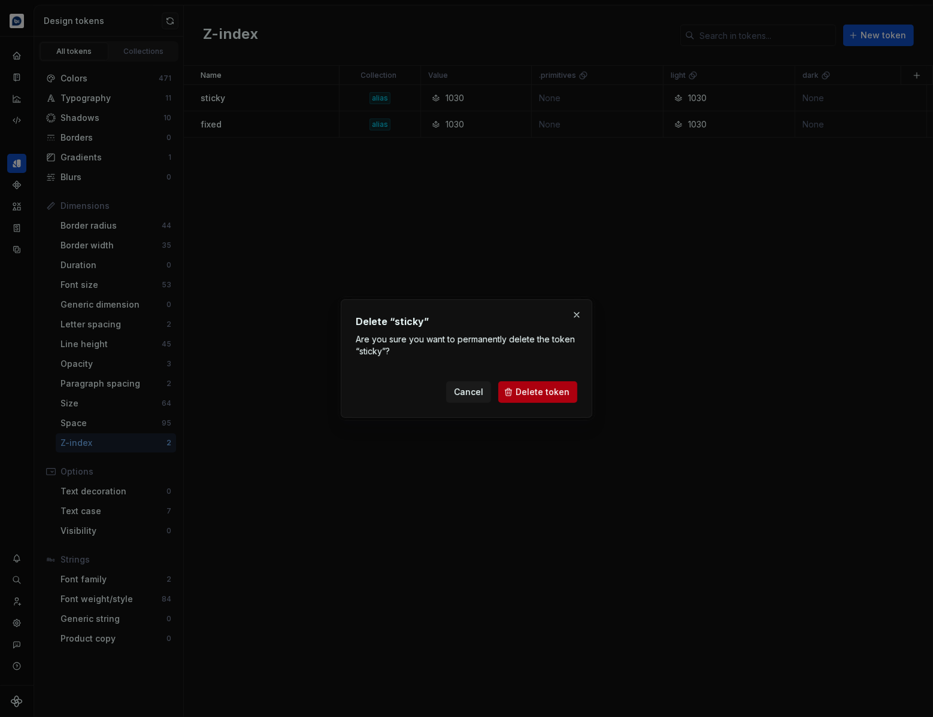
click at [531, 392] on span "Delete token" at bounding box center [543, 392] width 54 height 12
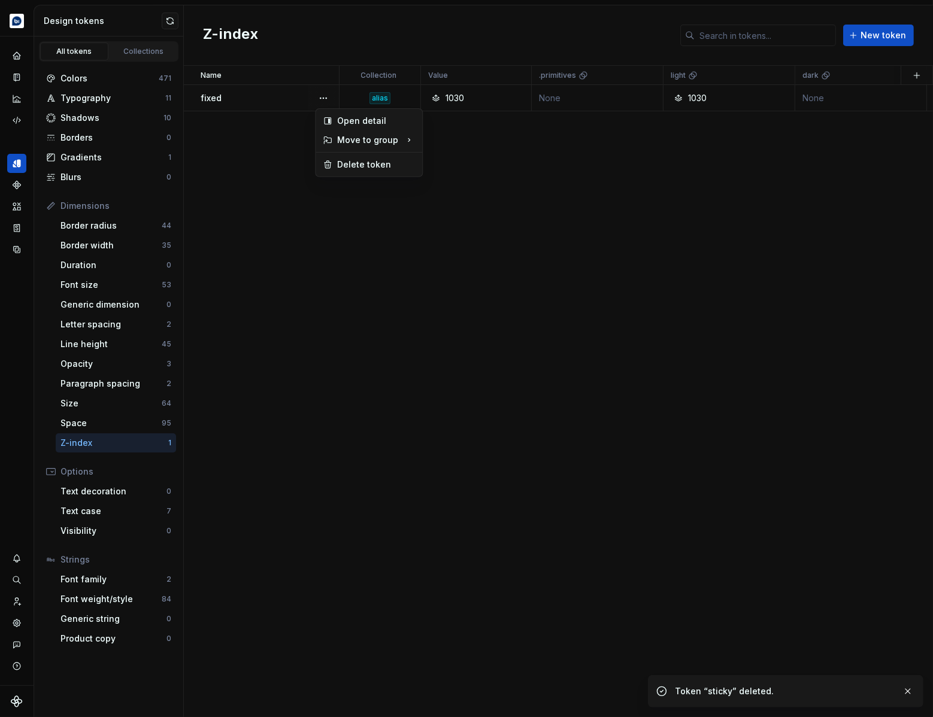
click at [322, 96] on button "button" at bounding box center [323, 98] width 17 height 17
click at [374, 160] on div "Delete token" at bounding box center [376, 165] width 78 height 12
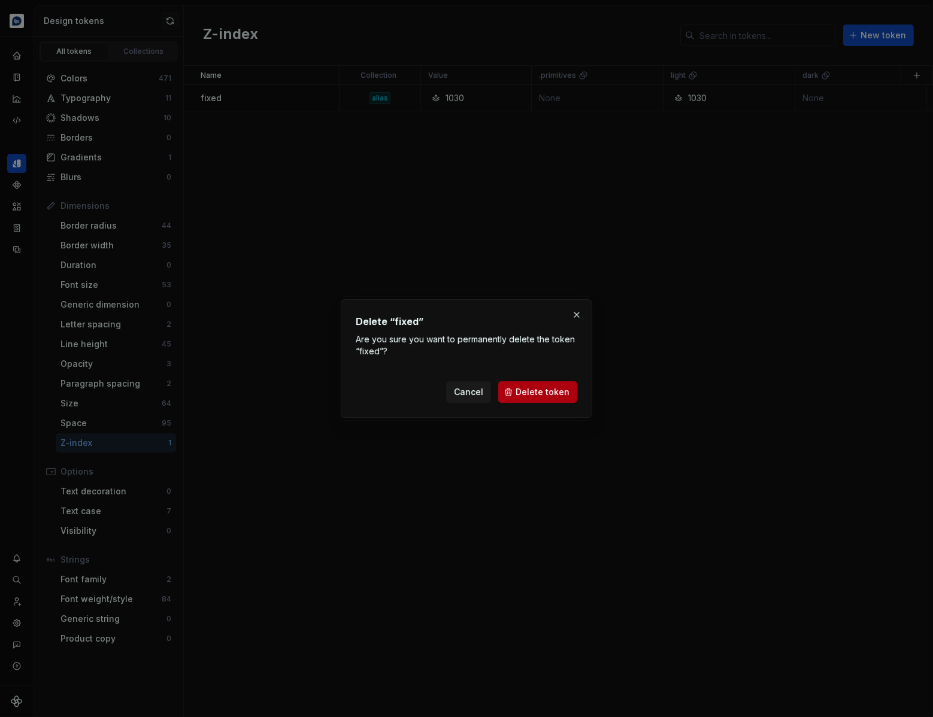
click at [544, 389] on span "Delete token" at bounding box center [543, 392] width 54 height 12
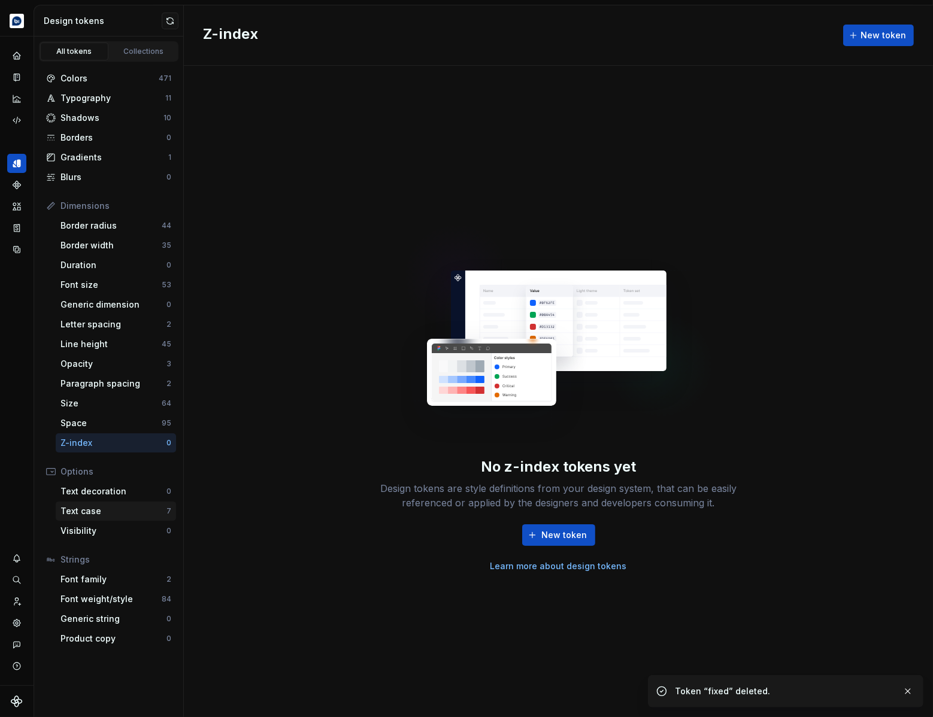
click at [99, 512] on div "Text case" at bounding box center [113, 511] width 106 height 12
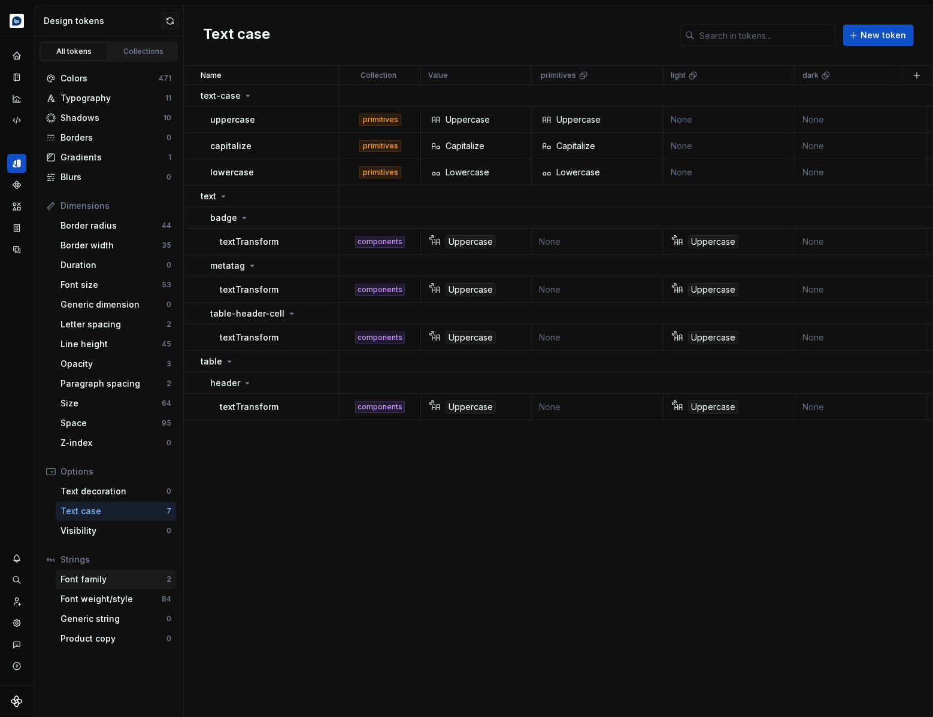
click at [132, 586] on div "Font family 2" at bounding box center [116, 579] width 120 height 19
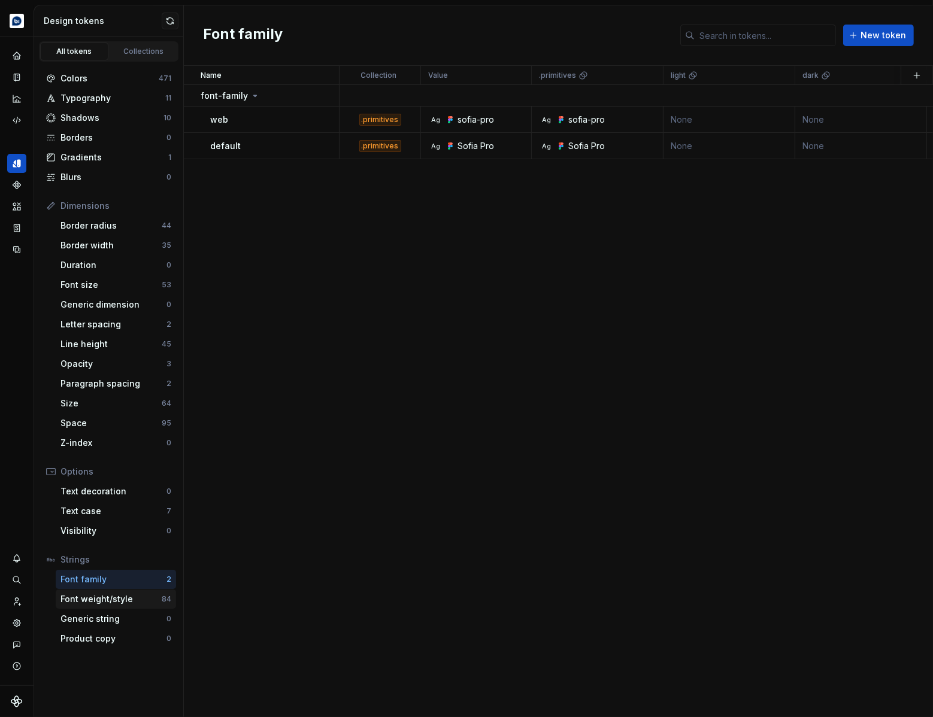
click at [135, 594] on div "Font weight/style" at bounding box center [110, 599] width 101 height 12
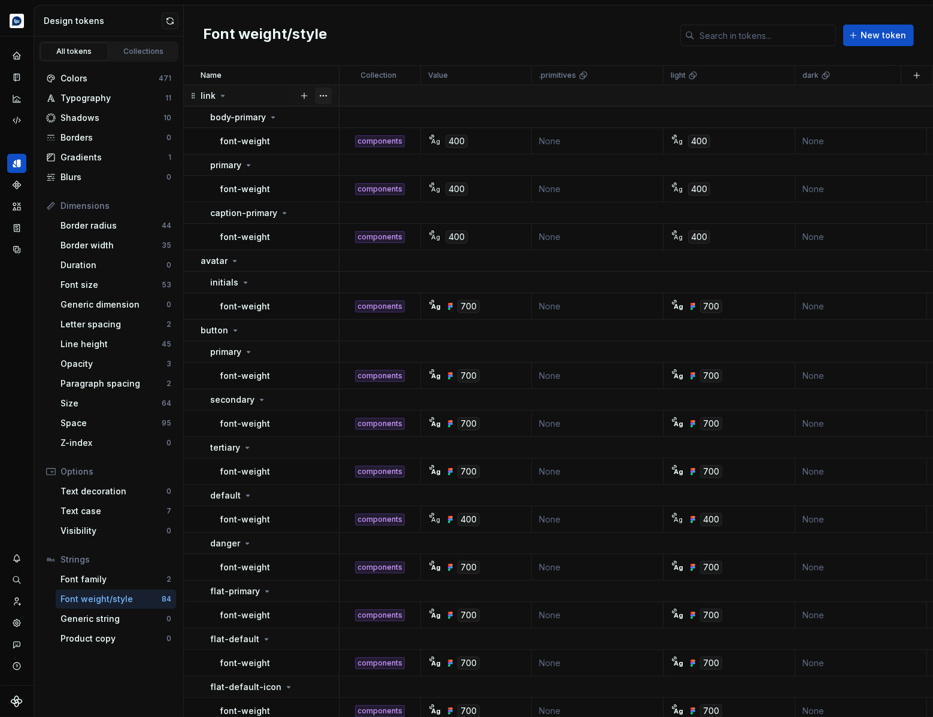
click at [325, 95] on button "button" at bounding box center [323, 95] width 17 height 17
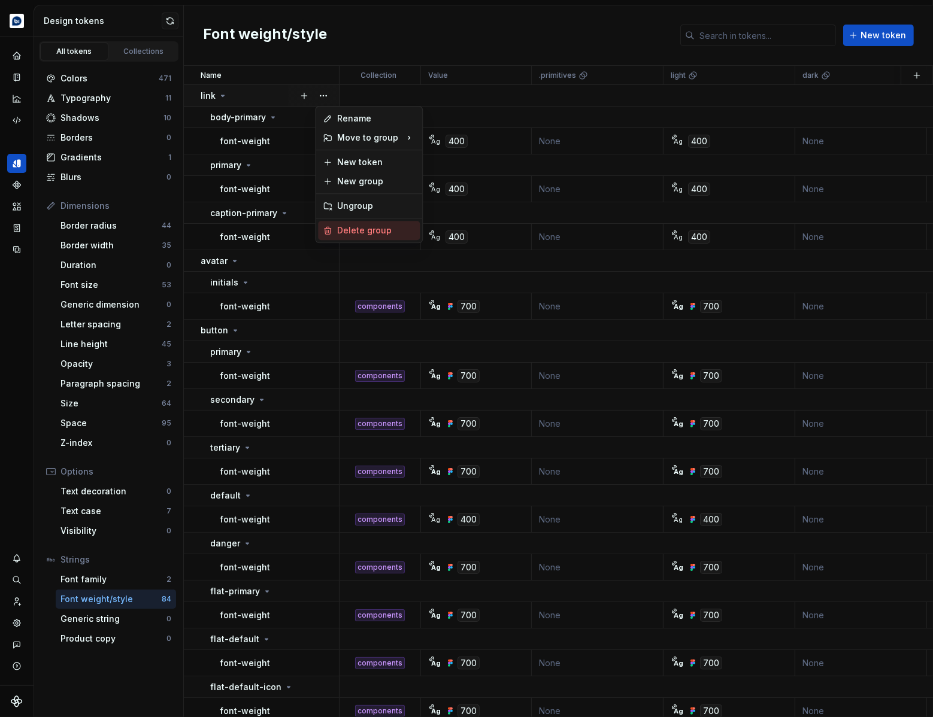
click at [361, 229] on div "Delete group" at bounding box center [376, 231] width 78 height 12
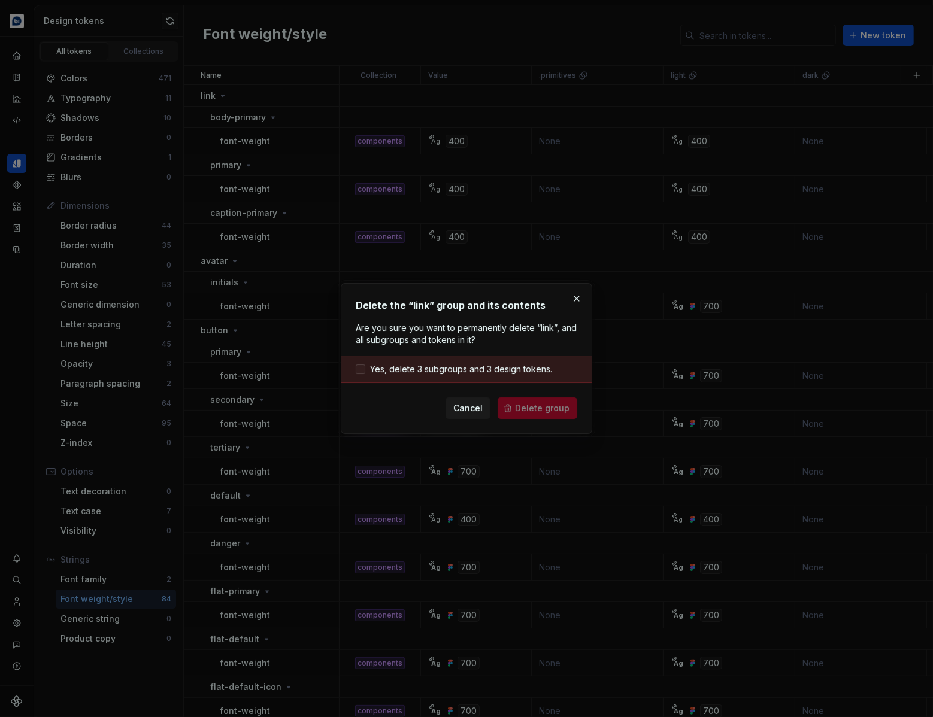
click at [479, 366] on span "Yes, delete 3 subgroups and 3 design tokens." at bounding box center [461, 369] width 182 height 12
click at [532, 401] on button "Delete group" at bounding box center [538, 409] width 80 height 22
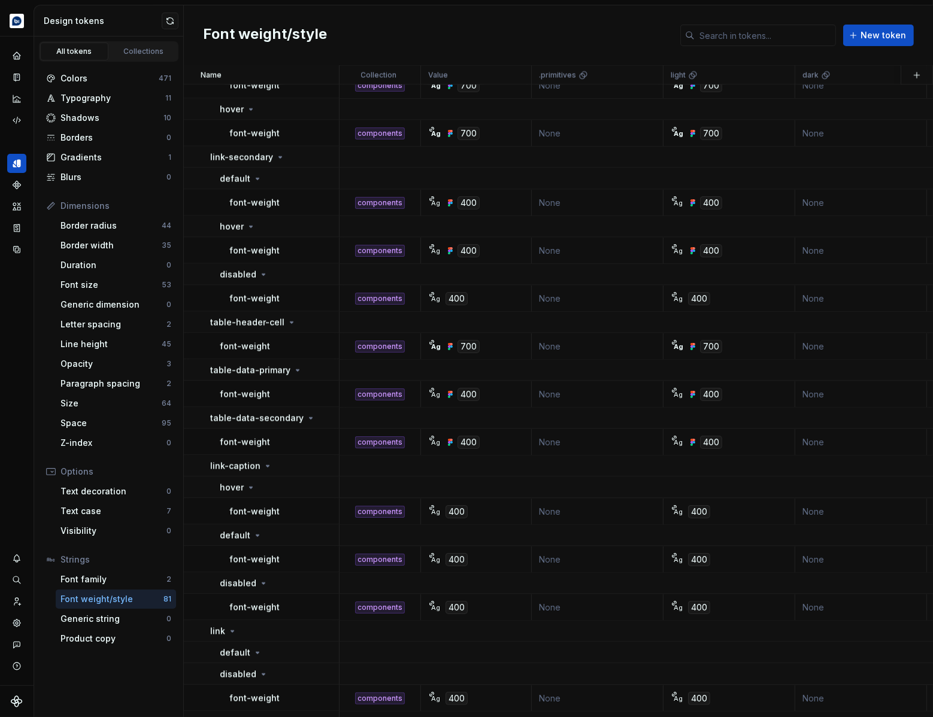
scroll to position [2450, 0]
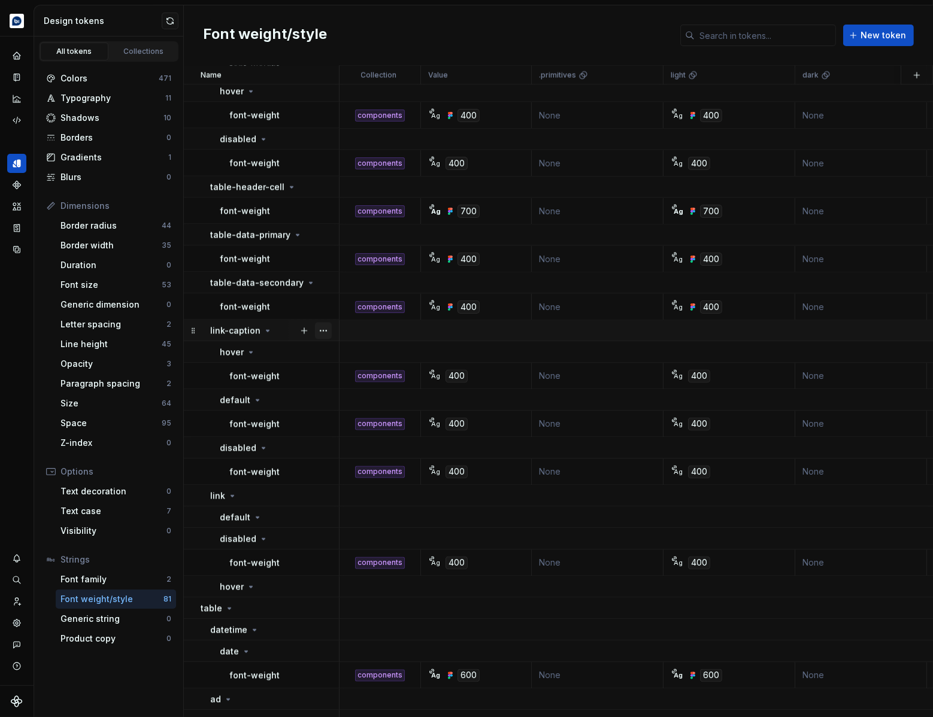
click at [326, 328] on button "button" at bounding box center [323, 331] width 17 height 17
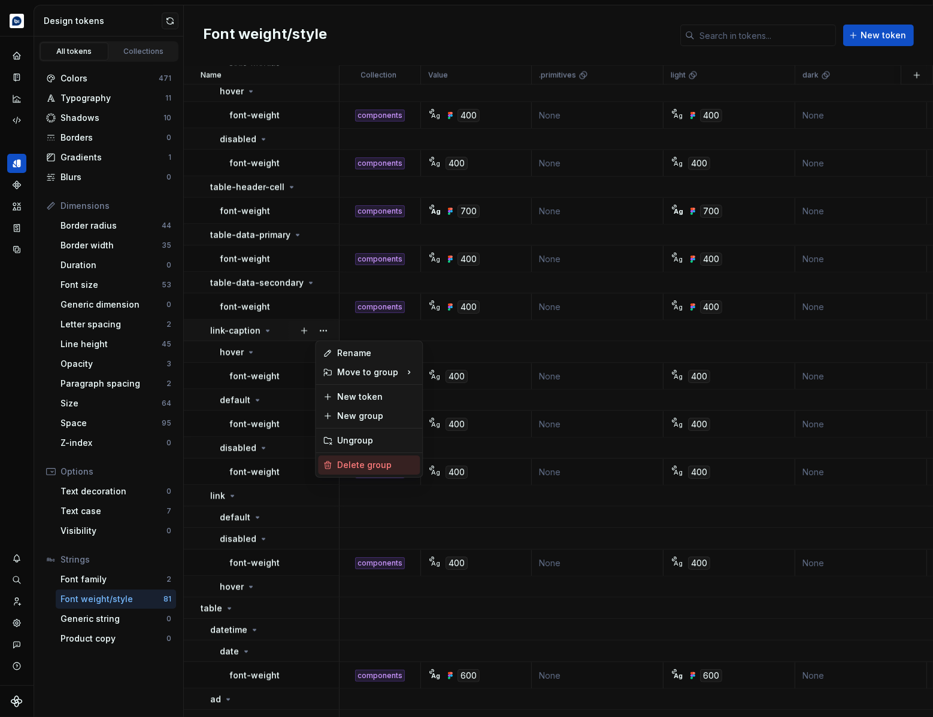
click at [360, 468] on div "Delete group" at bounding box center [376, 465] width 78 height 12
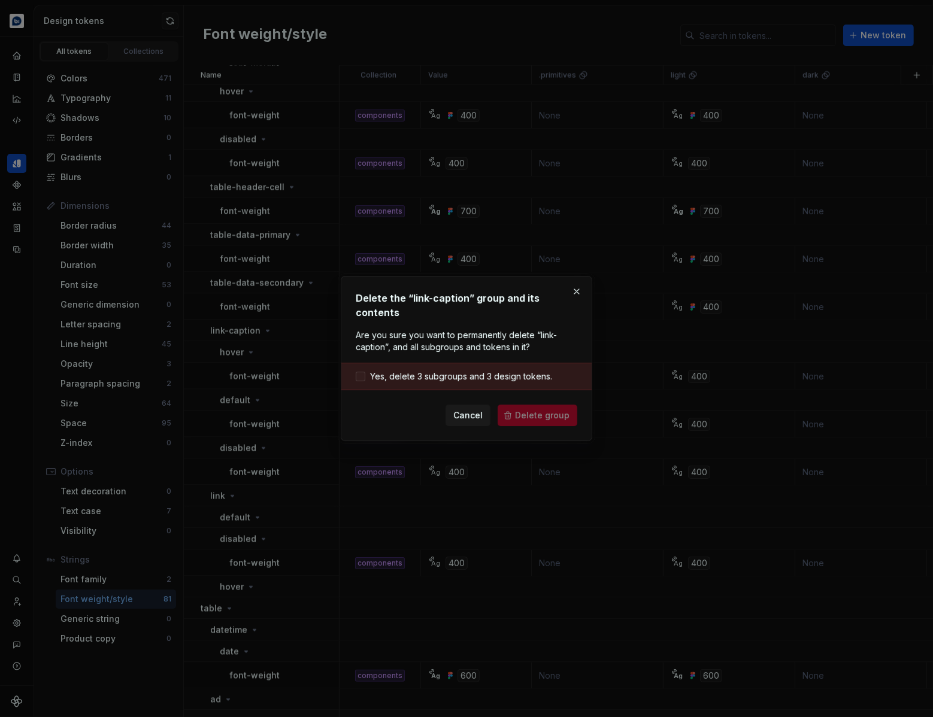
click at [435, 371] on span "Yes, delete 3 subgroups and 3 design tokens." at bounding box center [461, 377] width 182 height 12
click at [557, 410] on span "Delete group" at bounding box center [542, 416] width 54 height 12
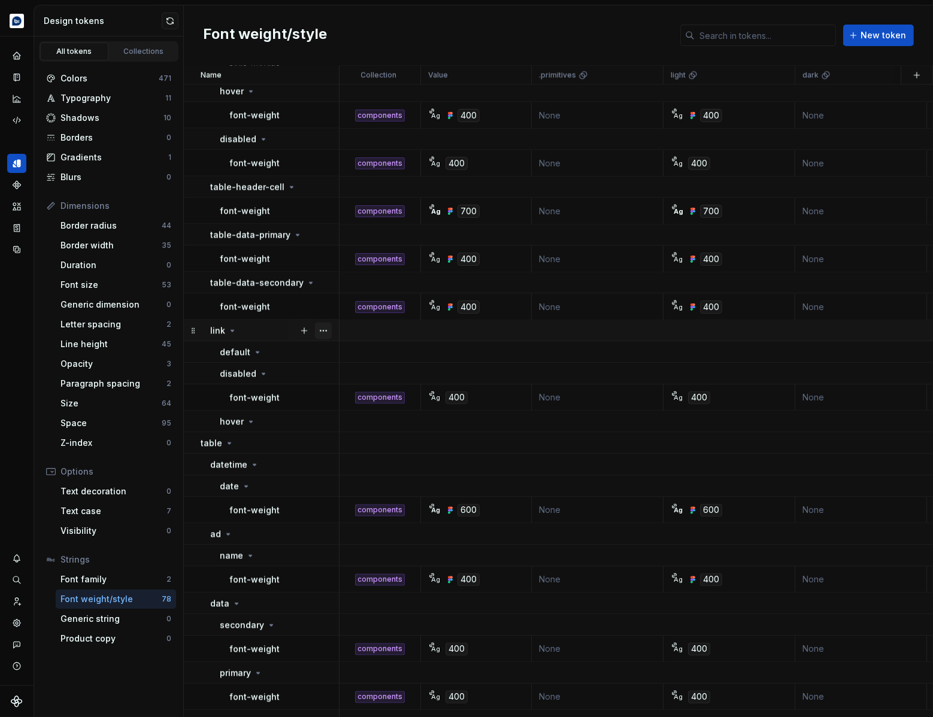
click at [322, 328] on button "button" at bounding box center [323, 331] width 17 height 17
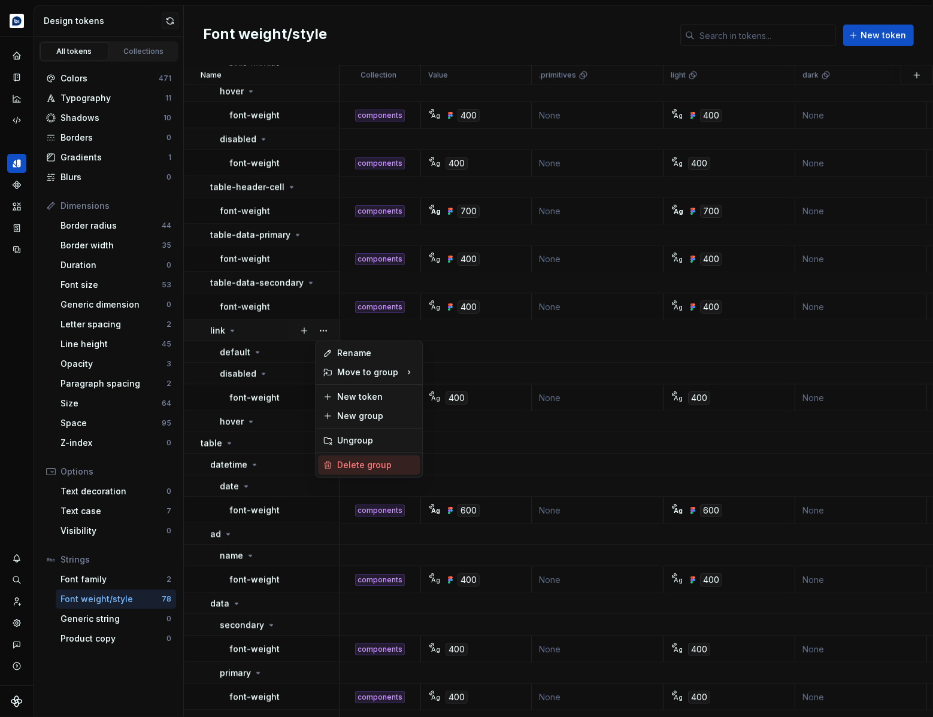
click at [350, 462] on div "Delete group" at bounding box center [376, 465] width 78 height 12
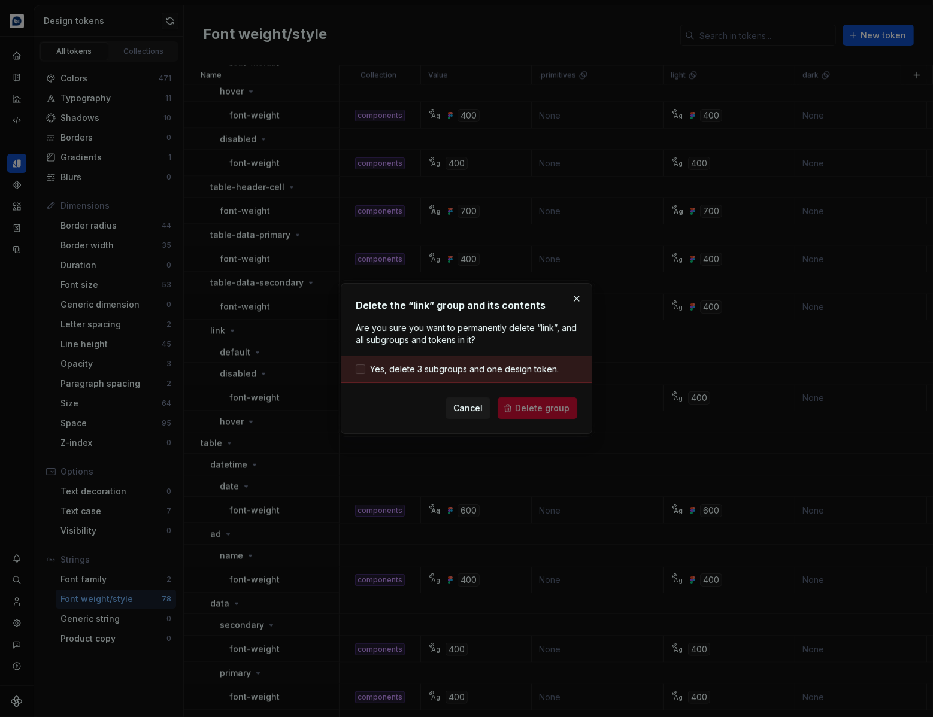
click at [495, 366] on span "Yes, delete 3 subgroups and one design token." at bounding box center [464, 369] width 189 height 12
click at [539, 404] on span "Delete group" at bounding box center [542, 408] width 54 height 12
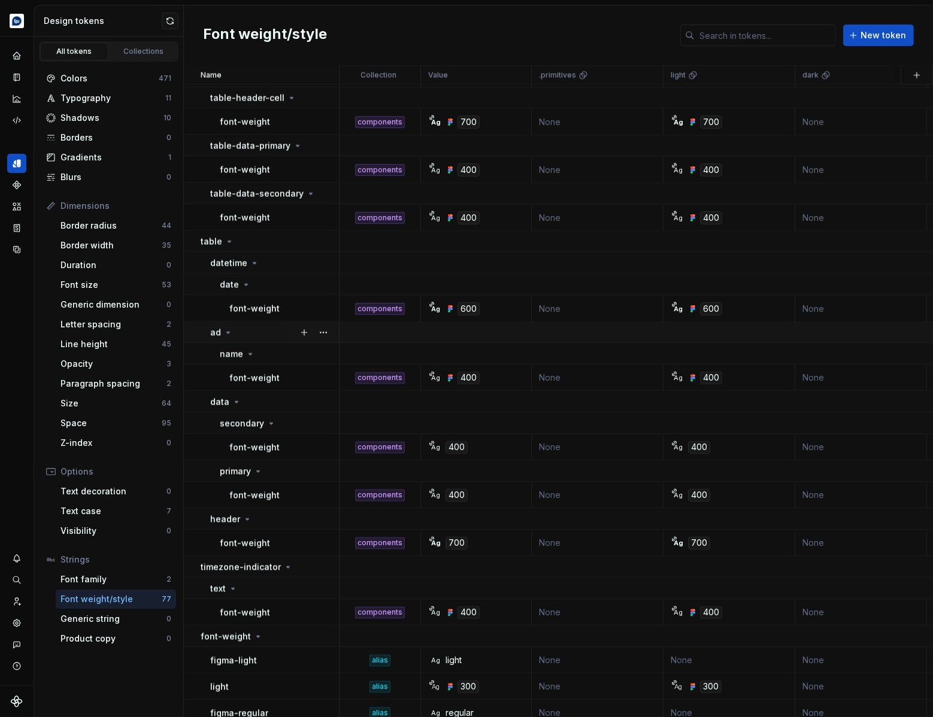
scroll to position [2562, 0]
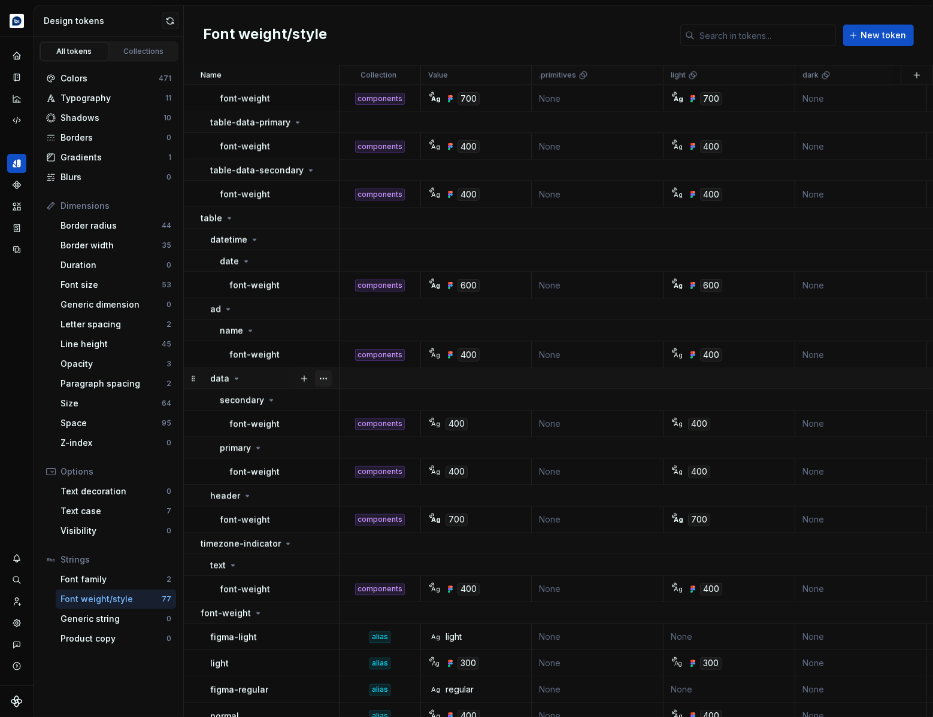
click at [322, 376] on button "button" at bounding box center [323, 379] width 17 height 17
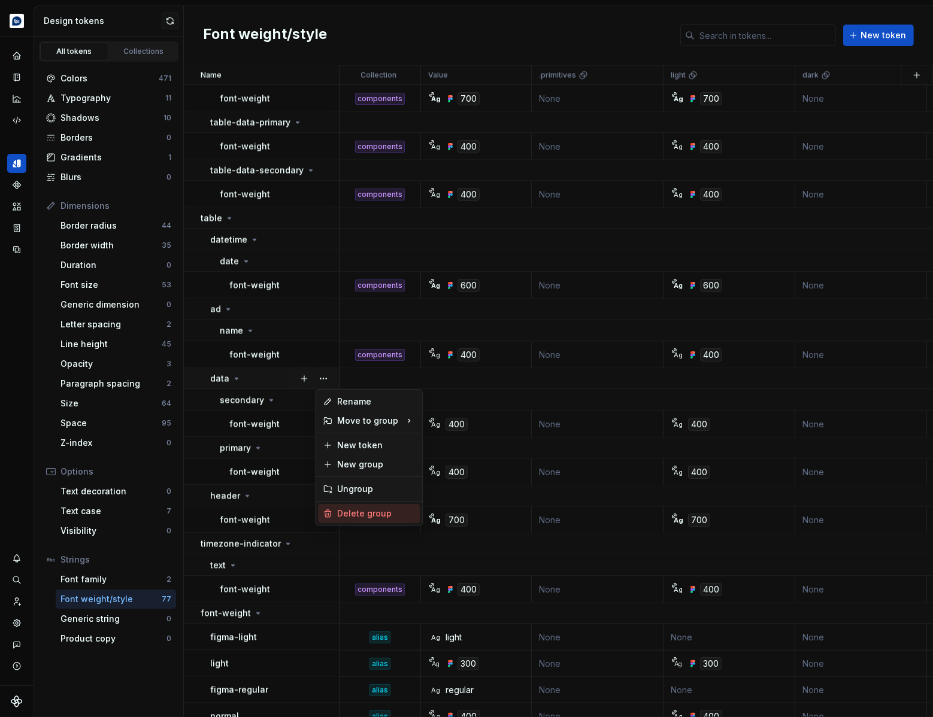
click at [351, 511] on div "Delete group" at bounding box center [376, 514] width 78 height 12
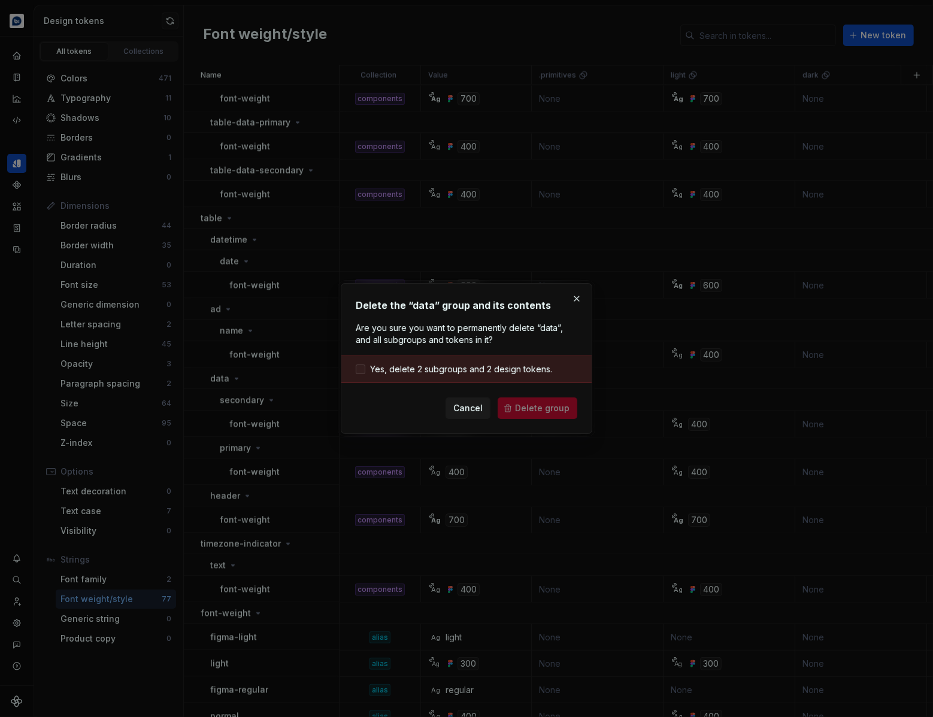
drag, startPoint x: 459, startPoint y: 369, endPoint x: 469, endPoint y: 372, distance: 10.6
click at [459, 369] on span "Yes, delete 2 subgroups and 2 design tokens." at bounding box center [461, 369] width 182 height 12
click at [525, 406] on span "Delete group" at bounding box center [542, 408] width 54 height 12
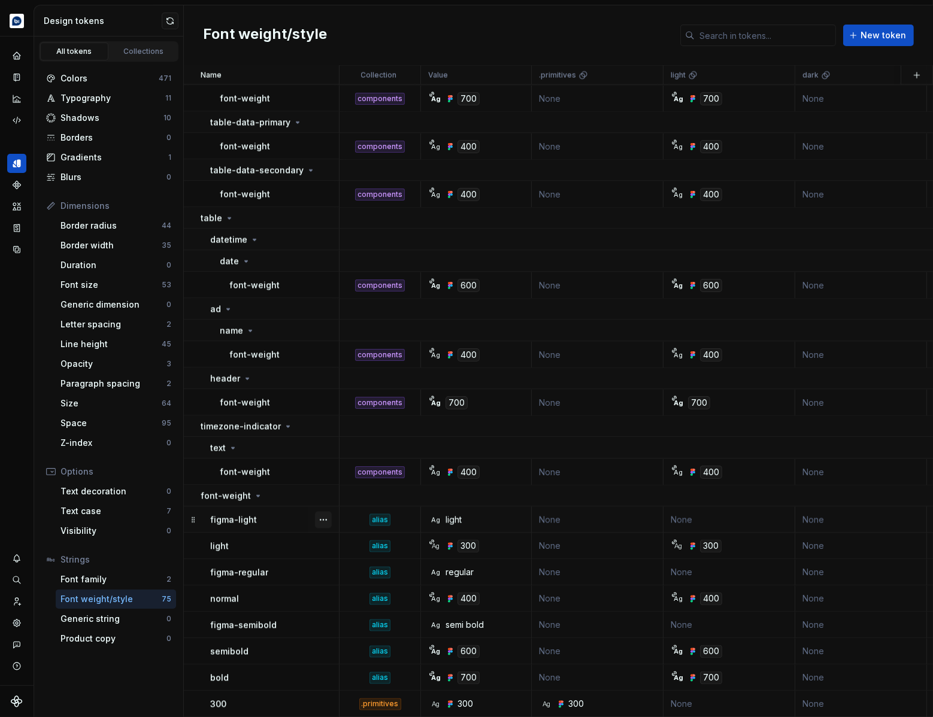
click at [327, 520] on button "button" at bounding box center [323, 520] width 17 height 17
click at [332, 584] on icon at bounding box center [328, 587] width 10 height 10
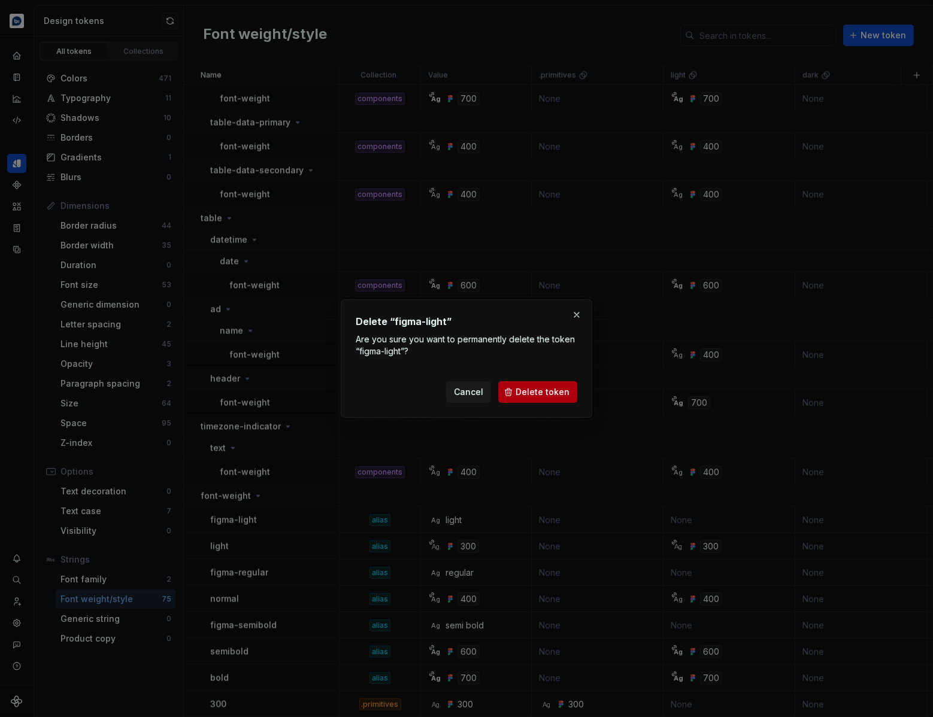
click at [531, 392] on span "Delete token" at bounding box center [543, 392] width 54 height 12
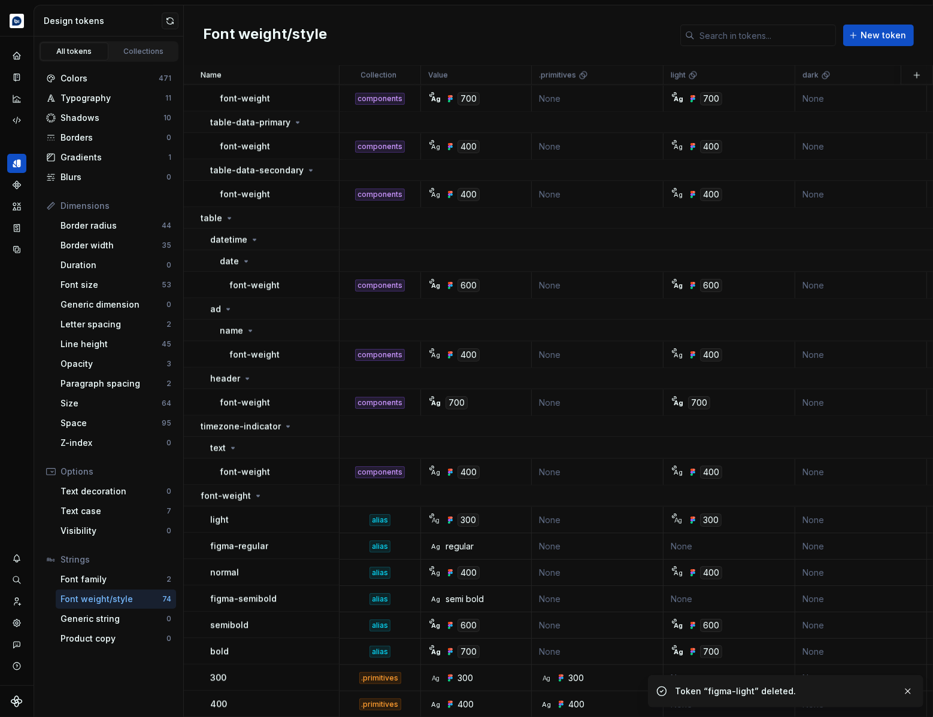
click at [328, 544] on button "button" at bounding box center [323, 546] width 17 height 17
click at [345, 607] on div "Delete token" at bounding box center [376, 613] width 78 height 12
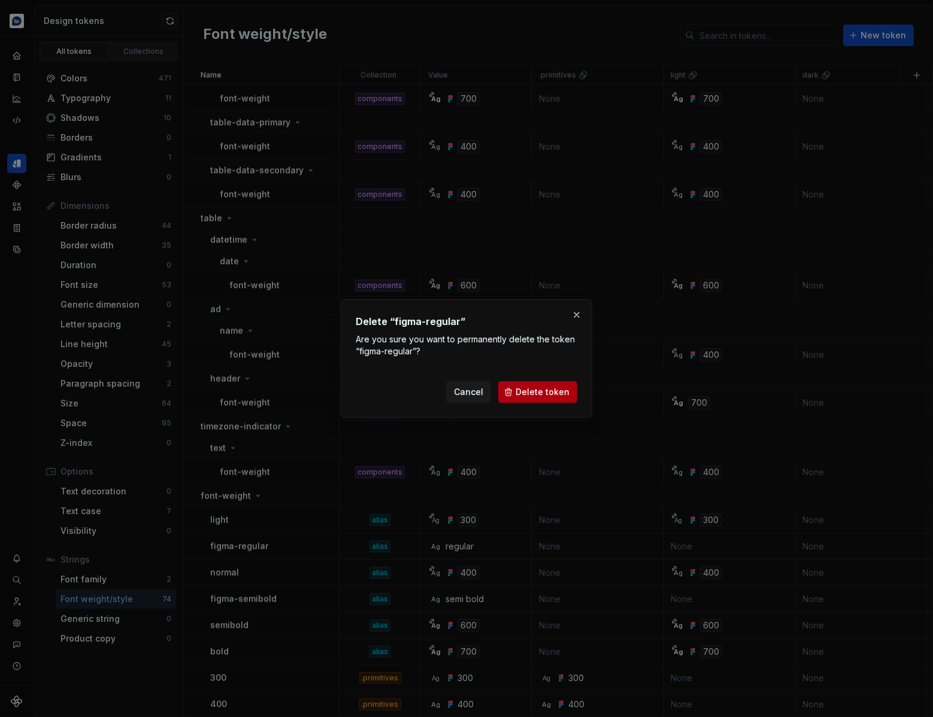
click at [530, 385] on button "Delete token" at bounding box center [537, 392] width 79 height 22
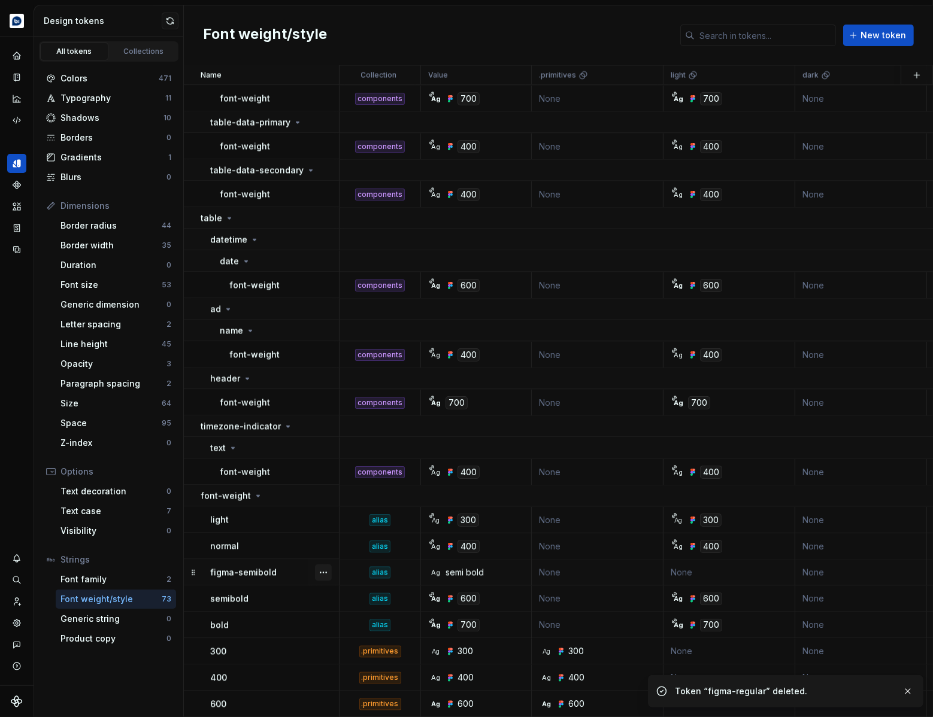
click at [321, 571] on button "button" at bounding box center [323, 573] width 17 height 17
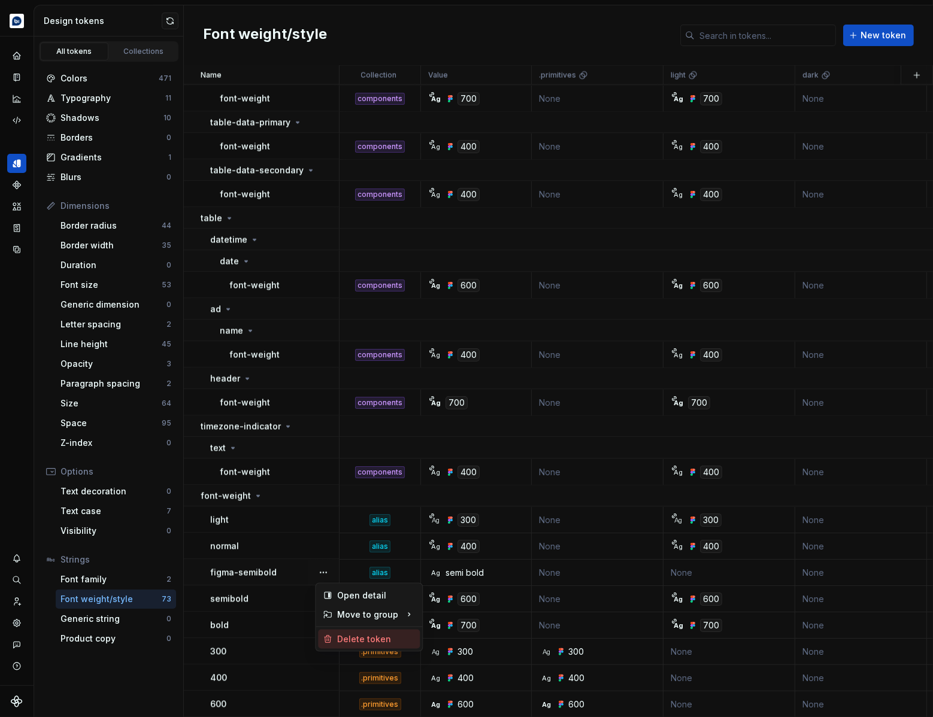
click at [360, 634] on div "Delete token" at bounding box center [376, 640] width 78 height 12
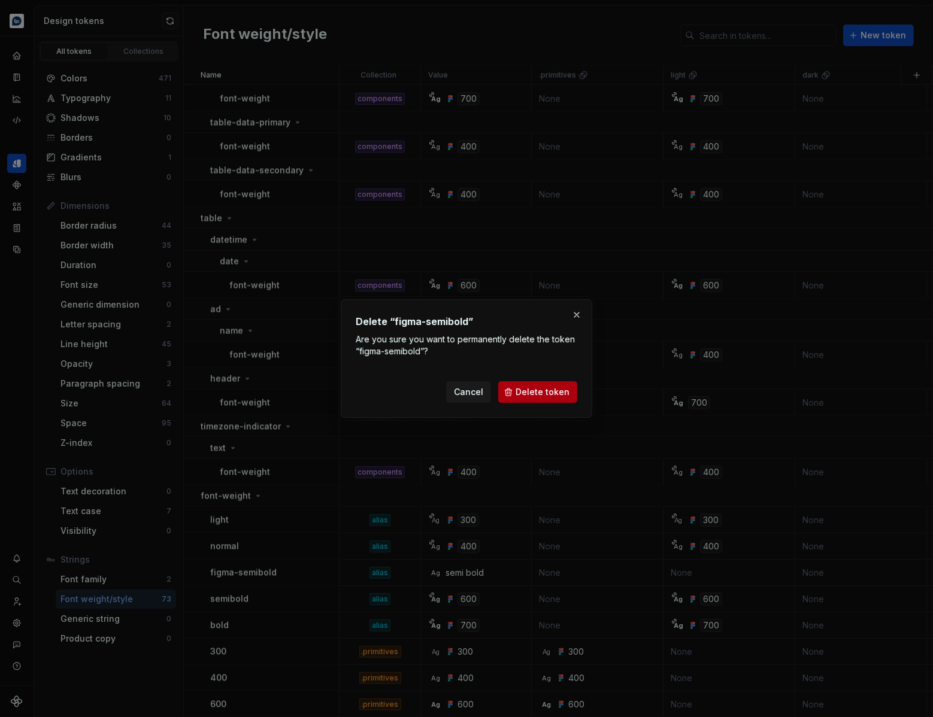
click at [538, 389] on span "Delete token" at bounding box center [543, 392] width 54 height 12
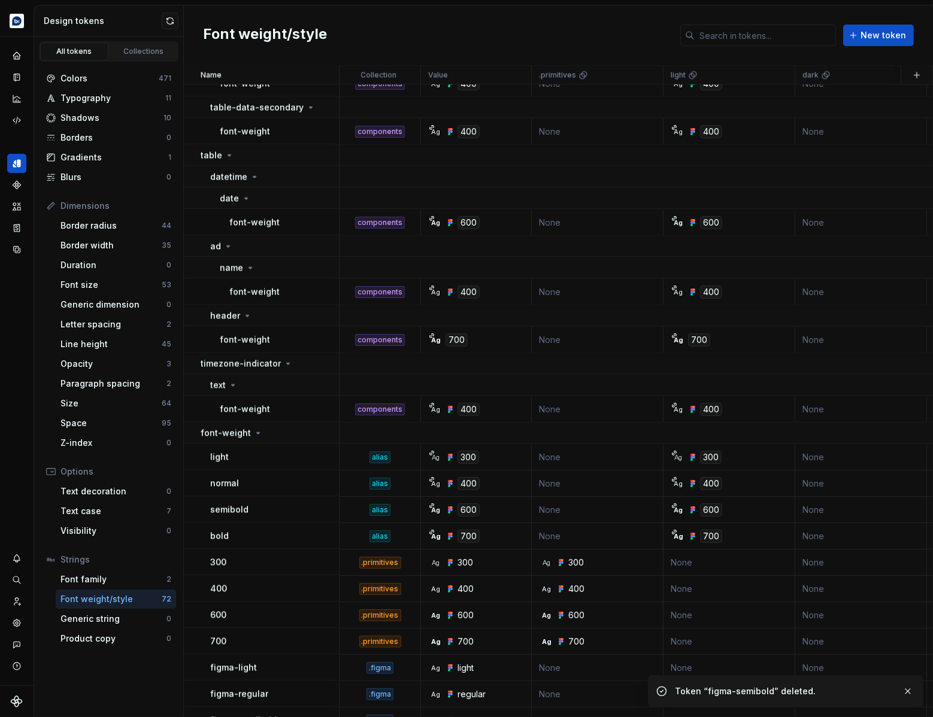
scroll to position [2795, 0]
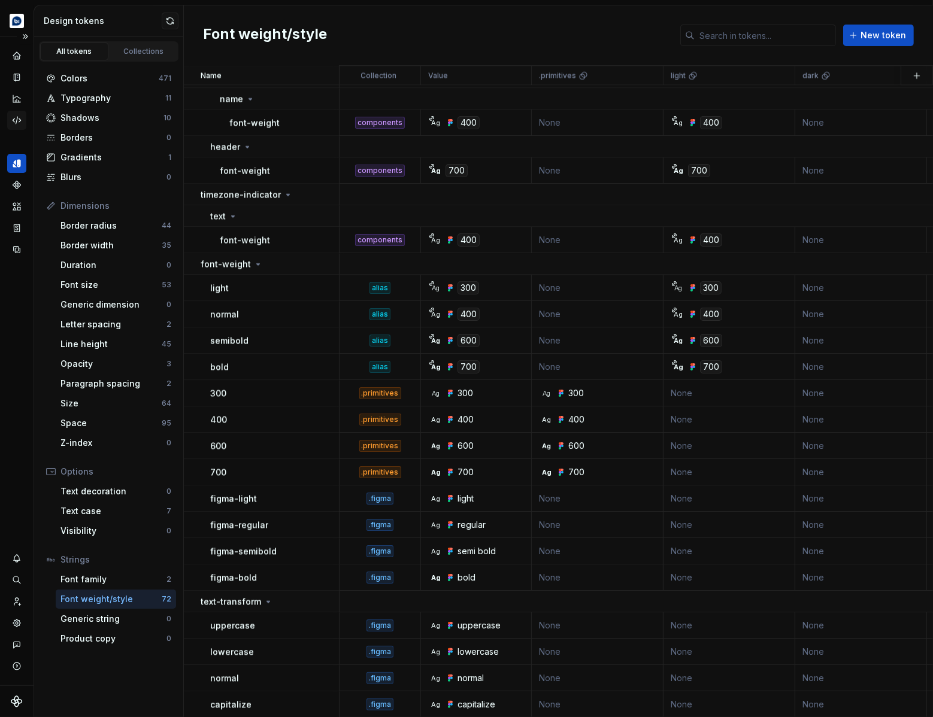
click at [18, 119] on icon "Code automation" at bounding box center [16, 120] width 11 height 11
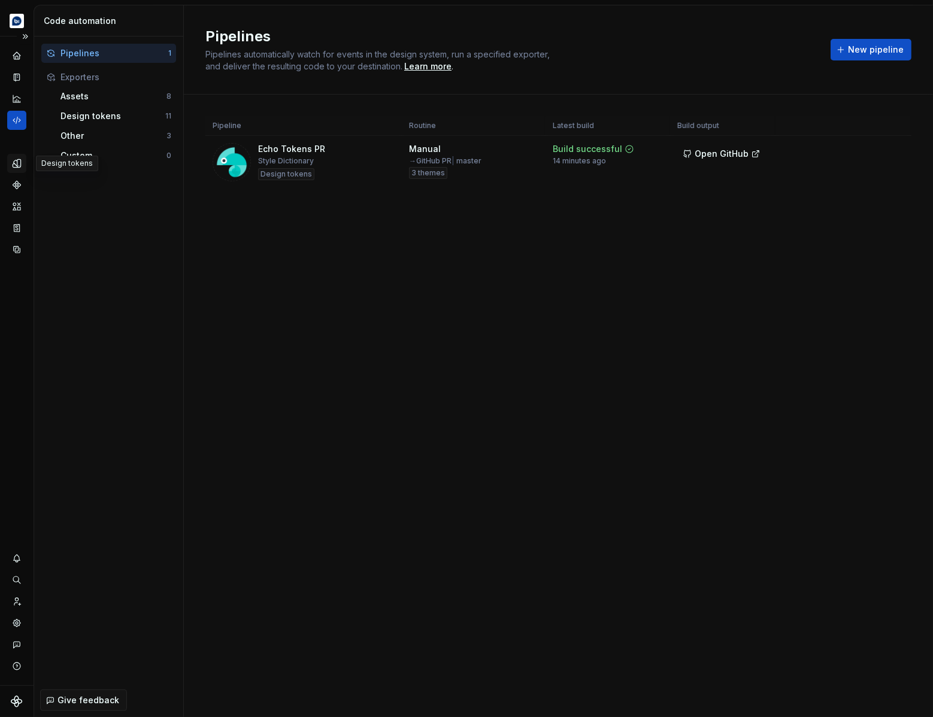
click at [21, 172] on div "Design tokens" at bounding box center [16, 163] width 19 height 19
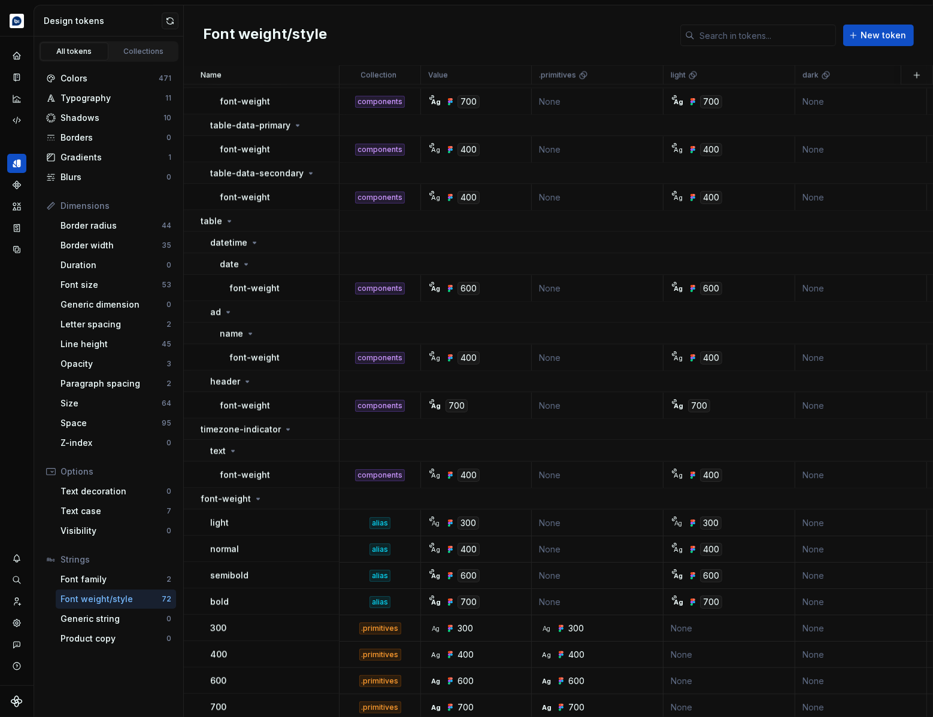
scroll to position [2795, 0]
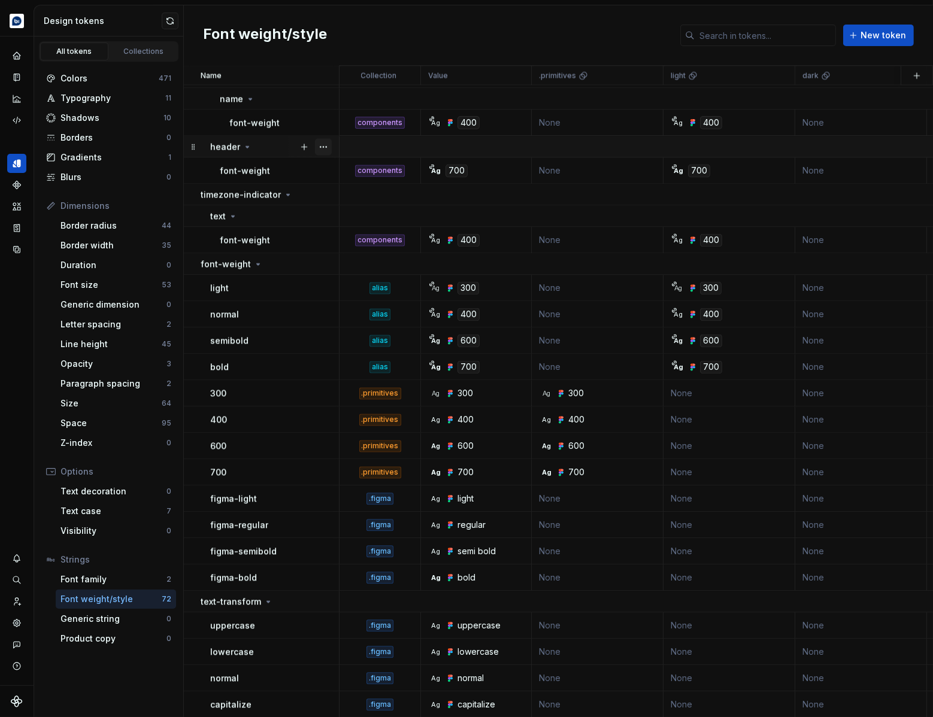
click at [320, 143] on button "button" at bounding box center [323, 146] width 17 height 17
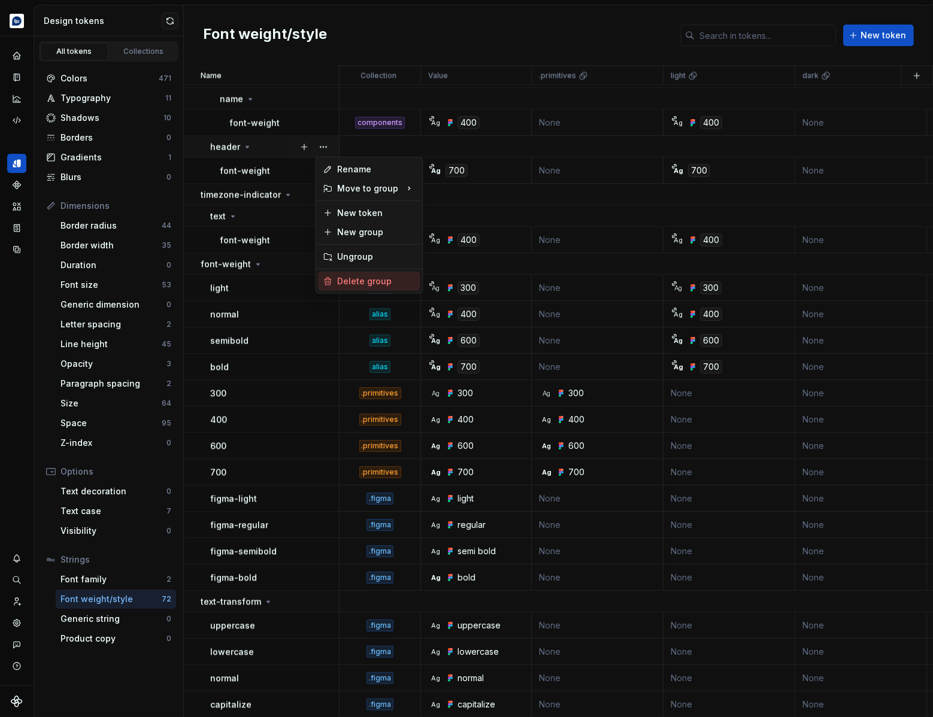
click at [347, 283] on div "Delete group" at bounding box center [376, 281] width 78 height 12
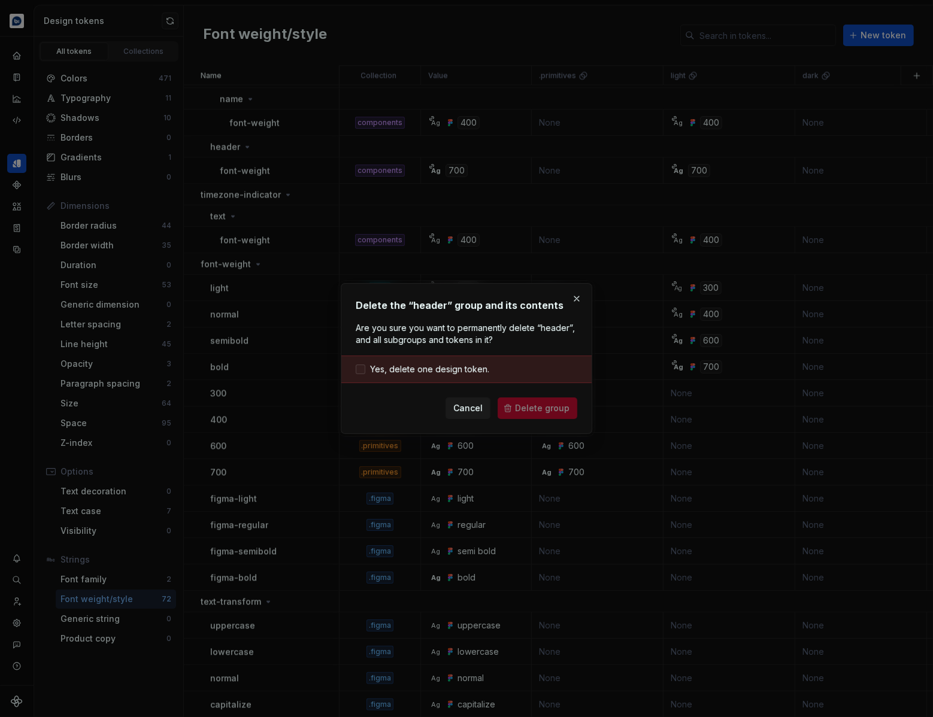
click at [426, 370] on span "Yes, delete one design token." at bounding box center [429, 369] width 119 height 12
click at [516, 407] on button "Delete group" at bounding box center [538, 409] width 80 height 22
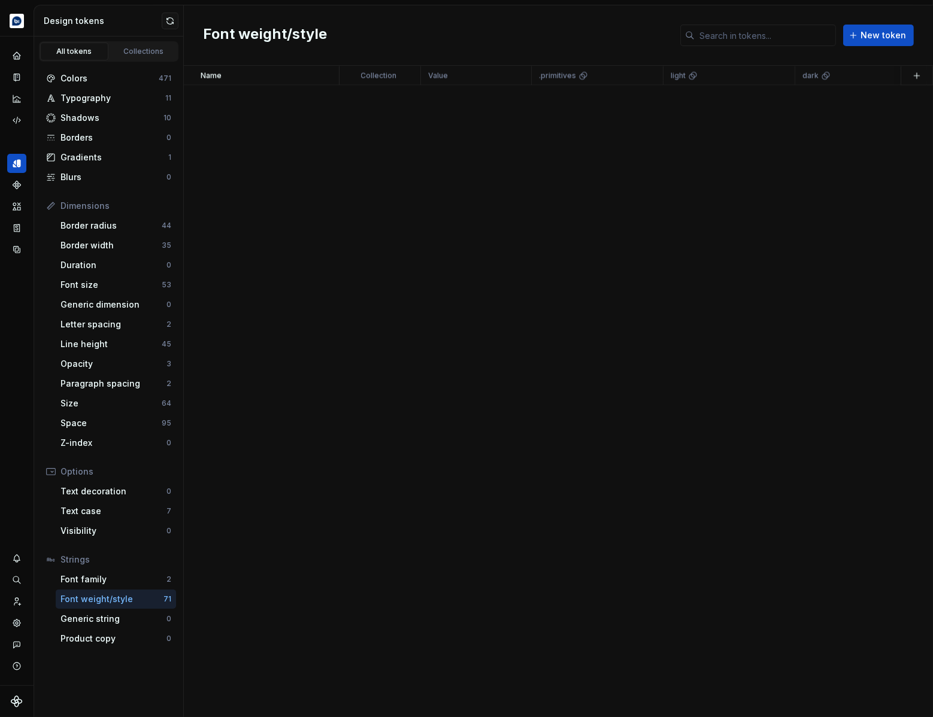
scroll to position [1396, 0]
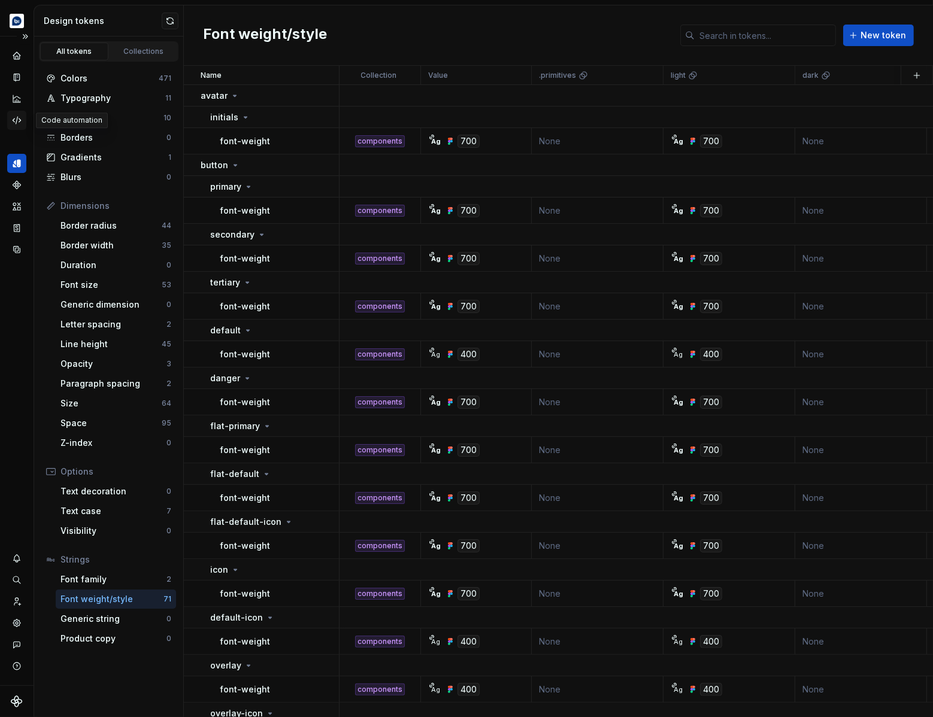
click at [15, 123] on icon "Code automation" at bounding box center [16, 120] width 11 height 11
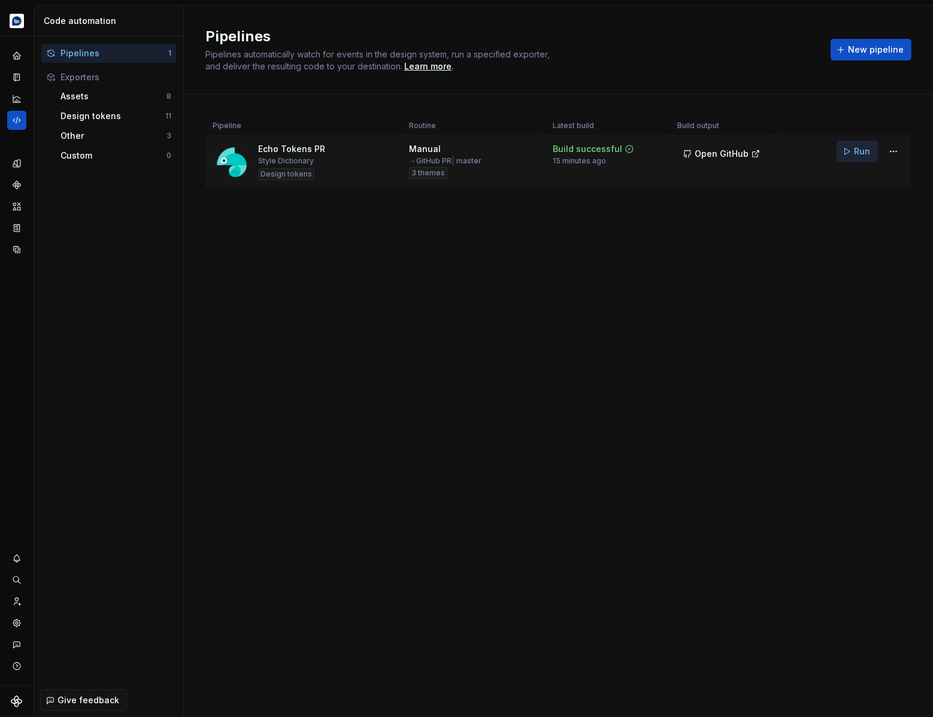
click at [858, 153] on span "Run" at bounding box center [862, 152] width 16 height 12
